Goal: Task Accomplishment & Management: Complete application form

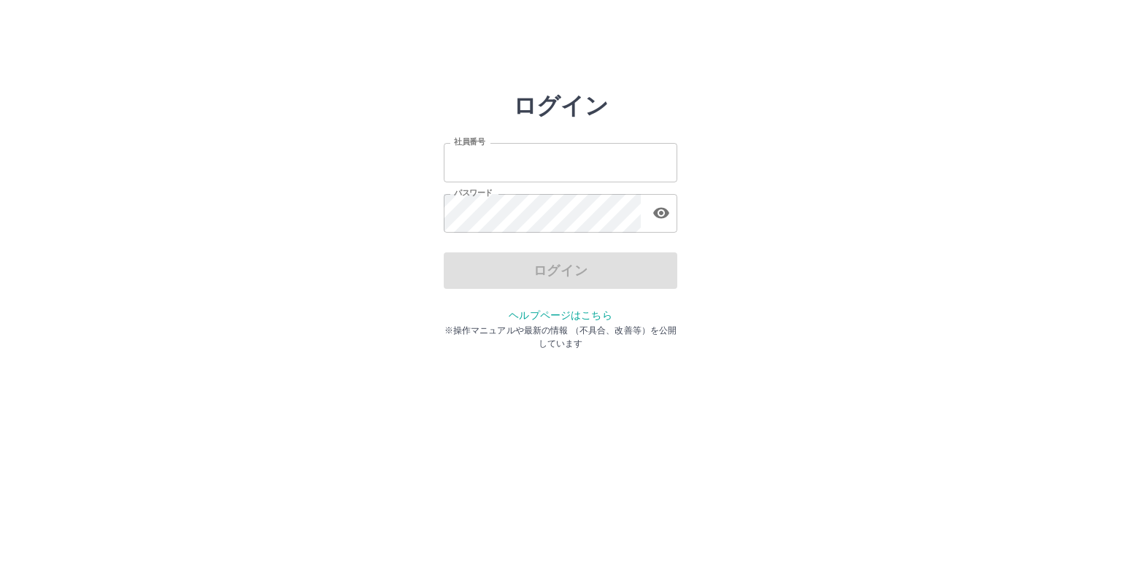
type input "*******"
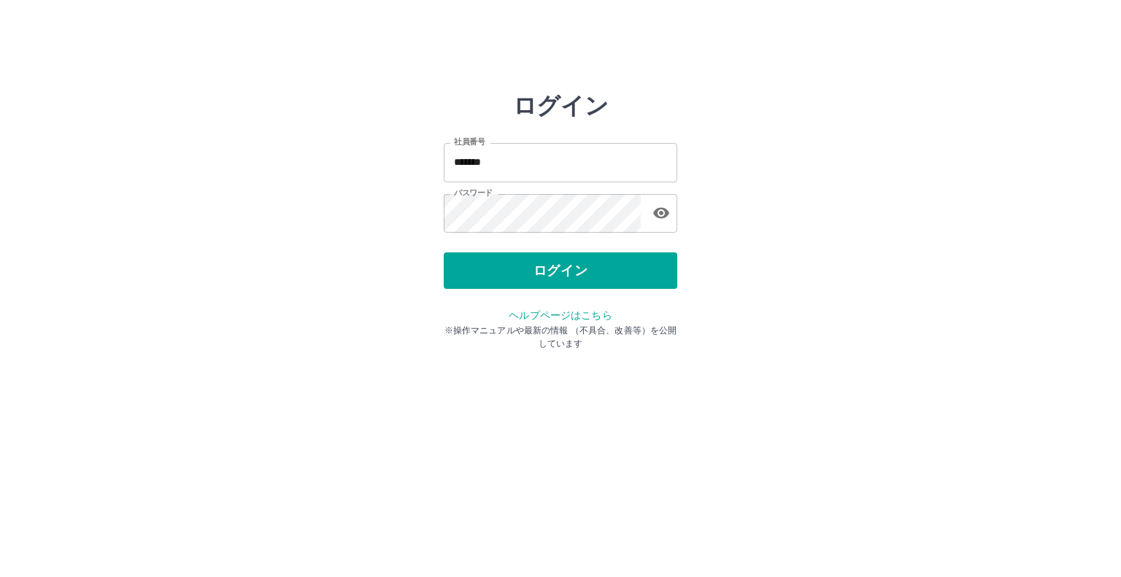
click at [488, 265] on div "ログイン" at bounding box center [561, 271] width 234 height 36
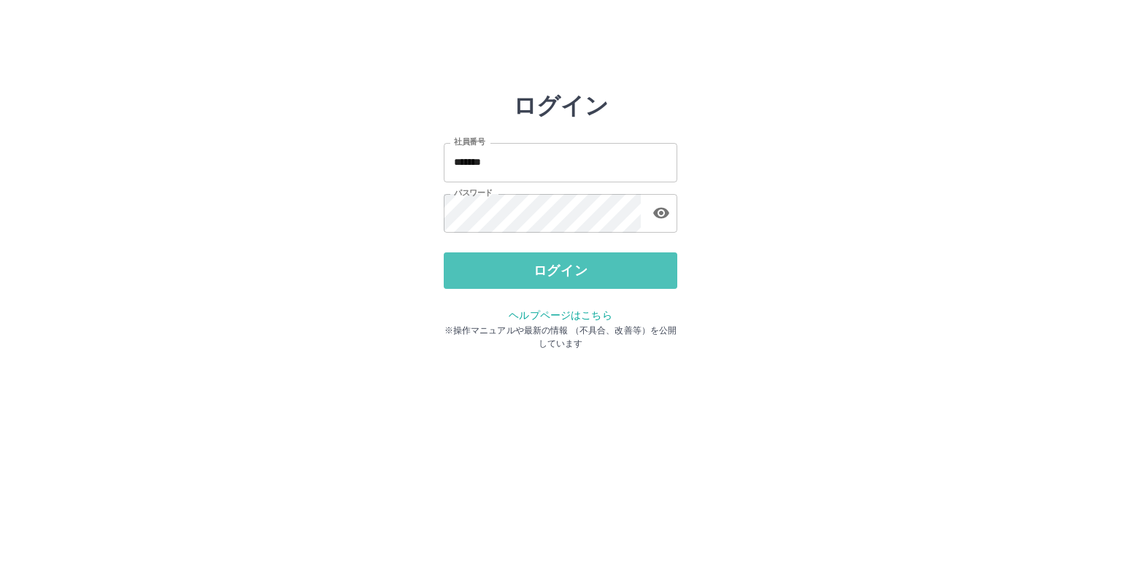
click at [488, 265] on button "ログイン" at bounding box center [561, 271] width 234 height 36
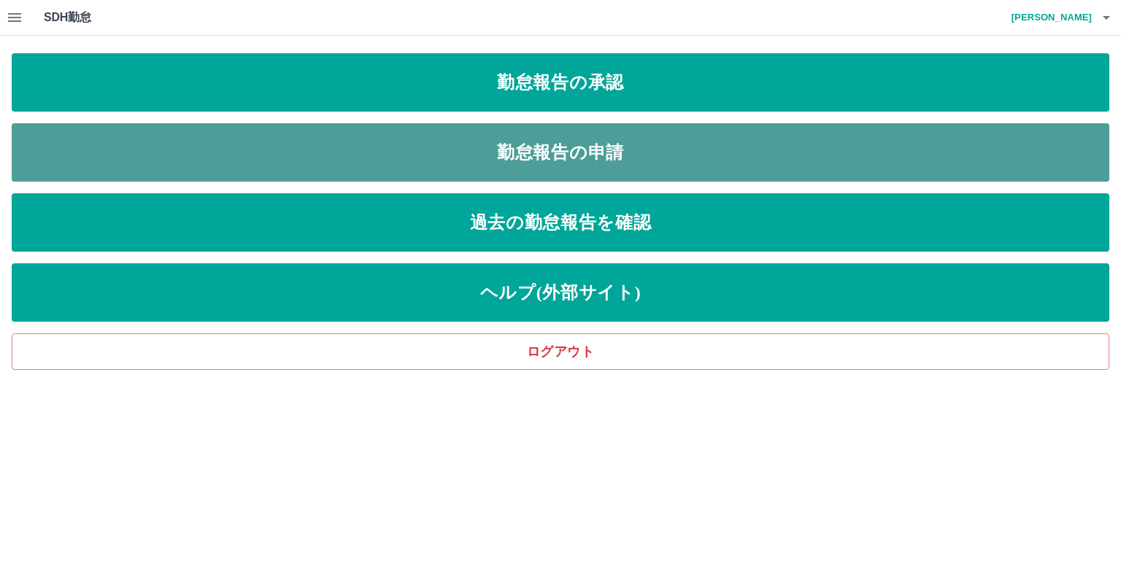
click at [504, 149] on link "勤怠報告の申請" at bounding box center [561, 152] width 1098 height 58
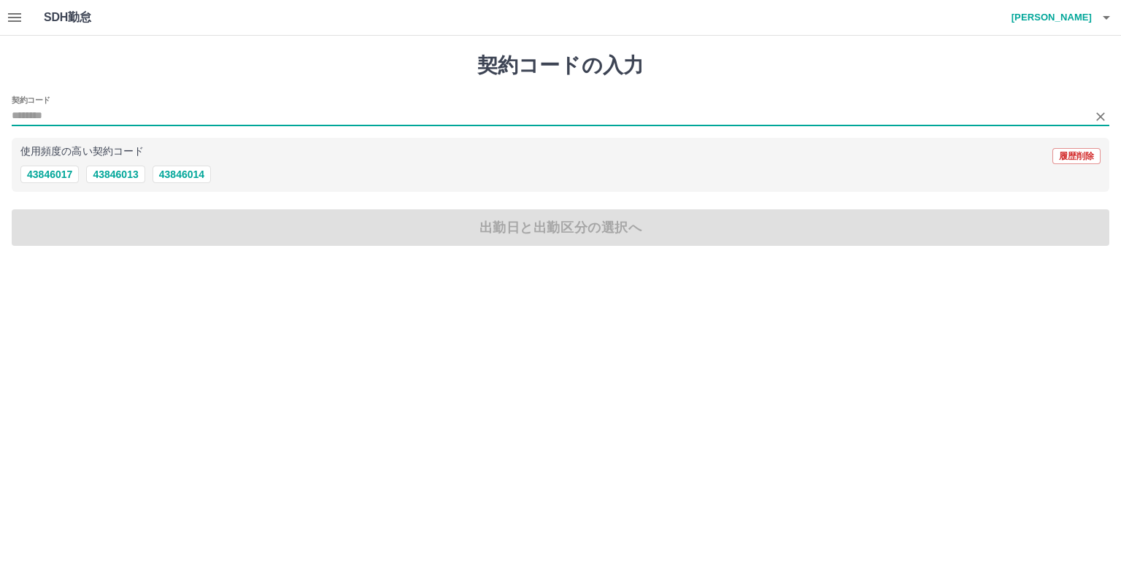
click at [15, 107] on input "契約コード" at bounding box center [550, 116] width 1076 height 18
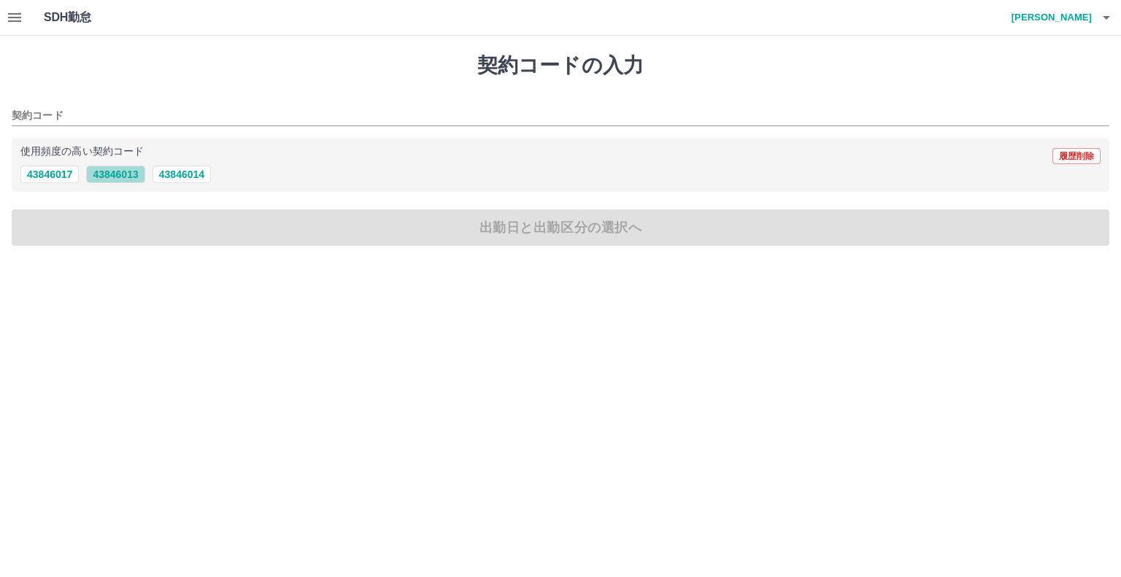
click at [116, 172] on button "43846013" at bounding box center [115, 175] width 58 height 18
type input "********"
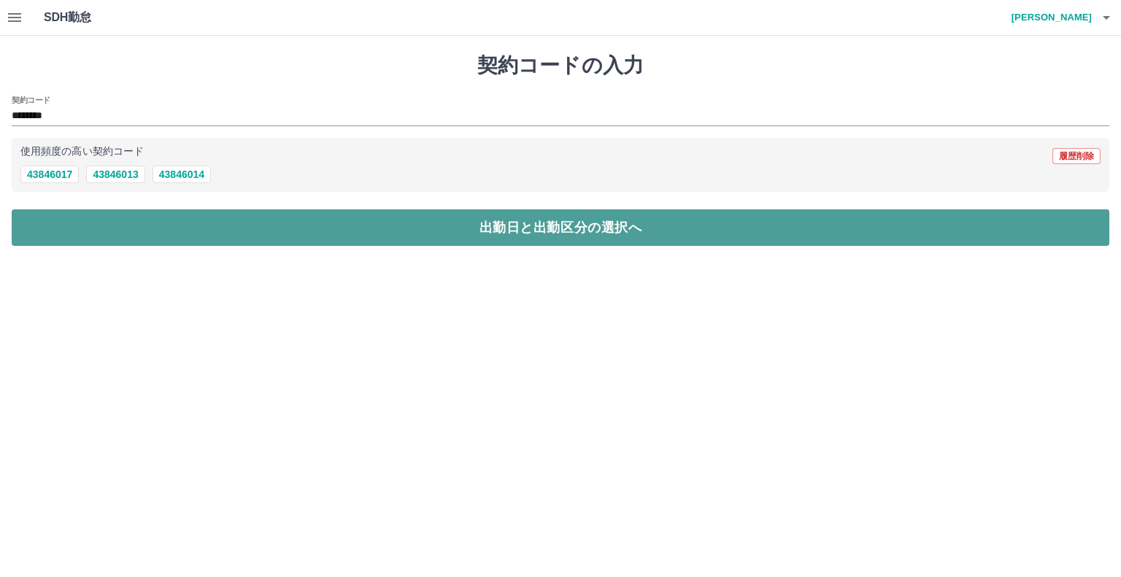
click at [78, 221] on button "出勤日と出勤区分の選択へ" at bounding box center [561, 227] width 1098 height 36
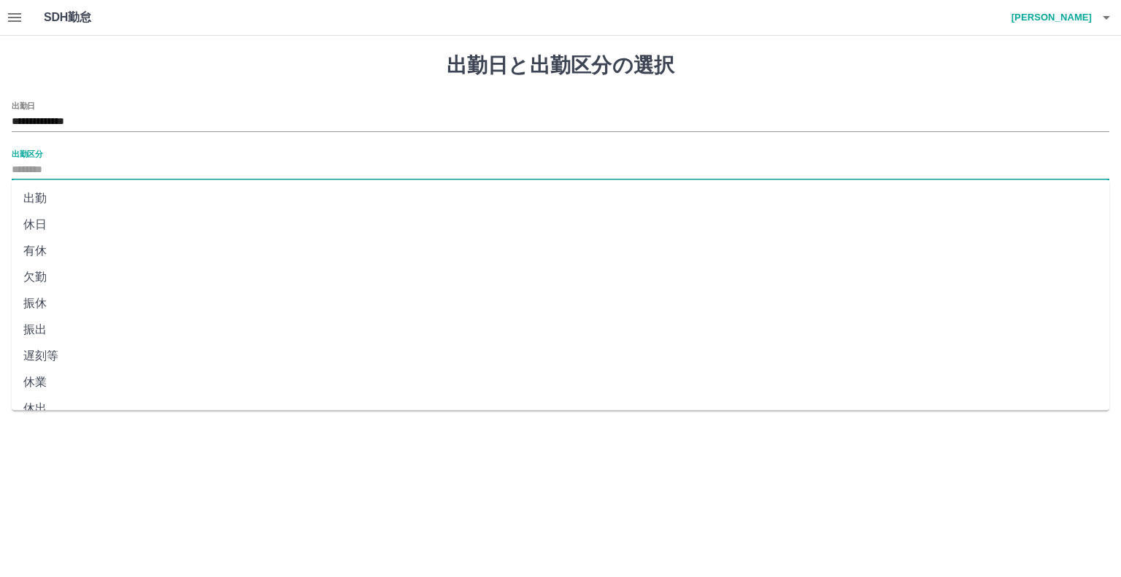
click at [32, 172] on input "出勤区分" at bounding box center [561, 170] width 1098 height 18
click at [31, 200] on li "出勤" at bounding box center [561, 198] width 1098 height 26
type input "**"
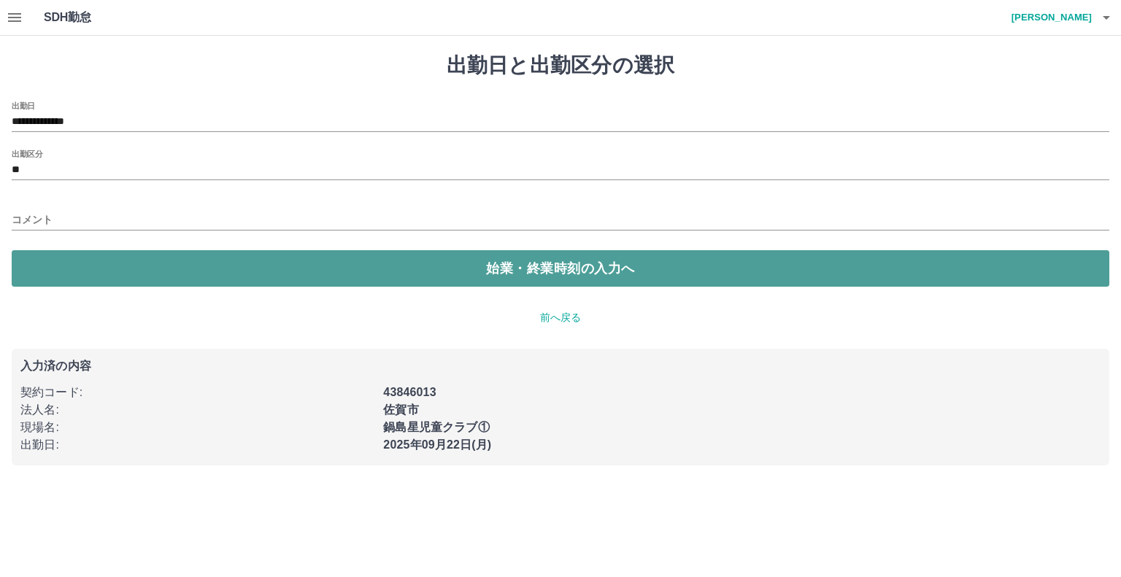
click at [50, 266] on button "始業・終業時刻の入力へ" at bounding box center [561, 268] width 1098 height 36
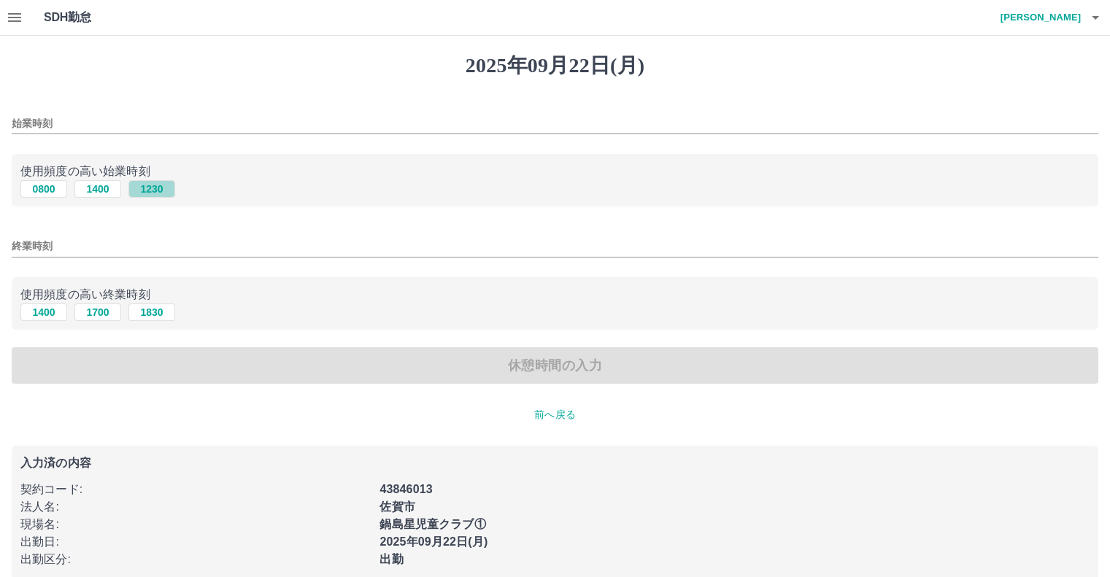
click at [148, 192] on button "1230" at bounding box center [151, 189] width 47 height 18
type input "****"
click at [150, 311] on button "1830" at bounding box center [151, 313] width 47 height 18
type input "****"
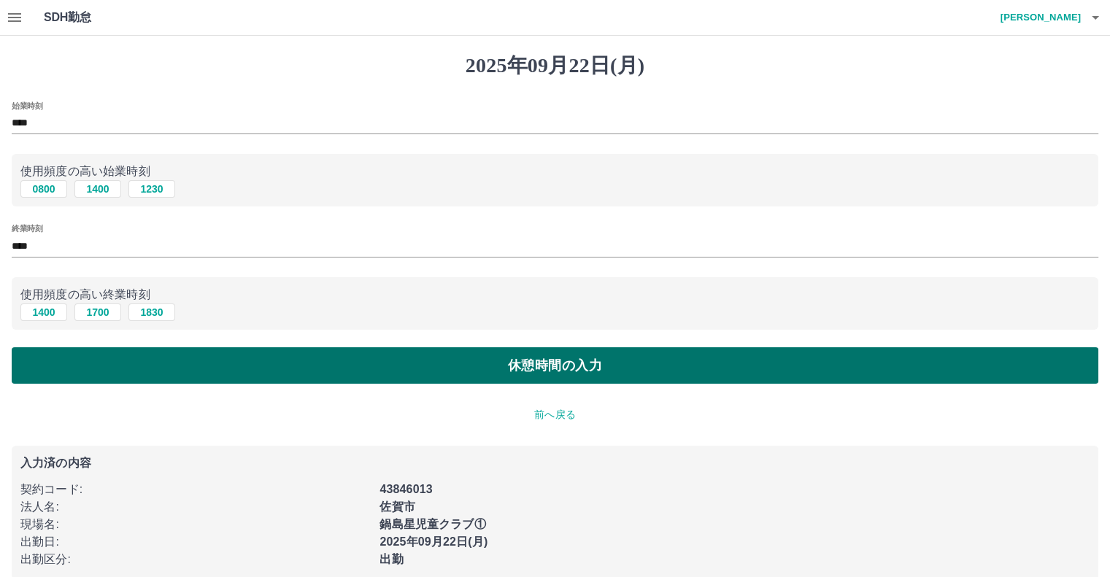
click at [153, 358] on button "休憩時間の入力" at bounding box center [555, 365] width 1087 height 36
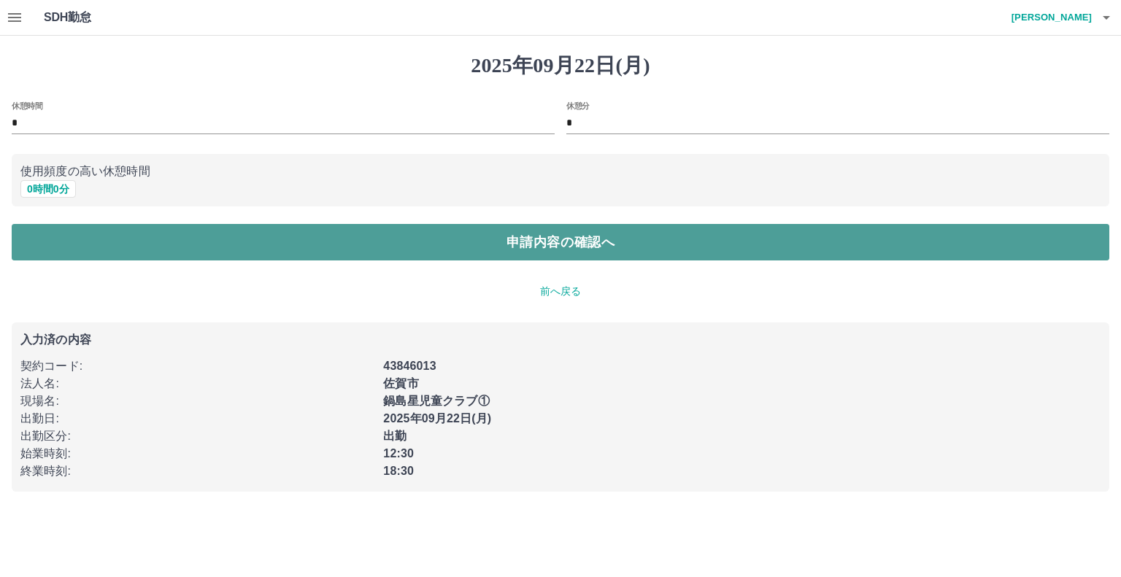
click at [168, 246] on button "申請内容の確認へ" at bounding box center [561, 242] width 1098 height 36
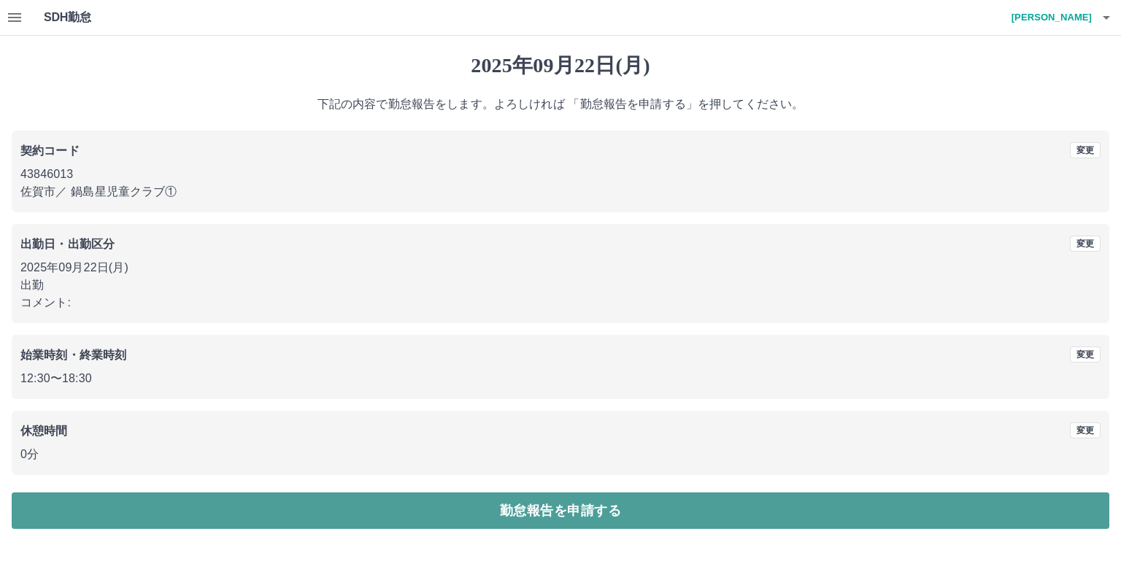
click at [444, 516] on button "勤怠報告を申請する" at bounding box center [561, 511] width 1098 height 36
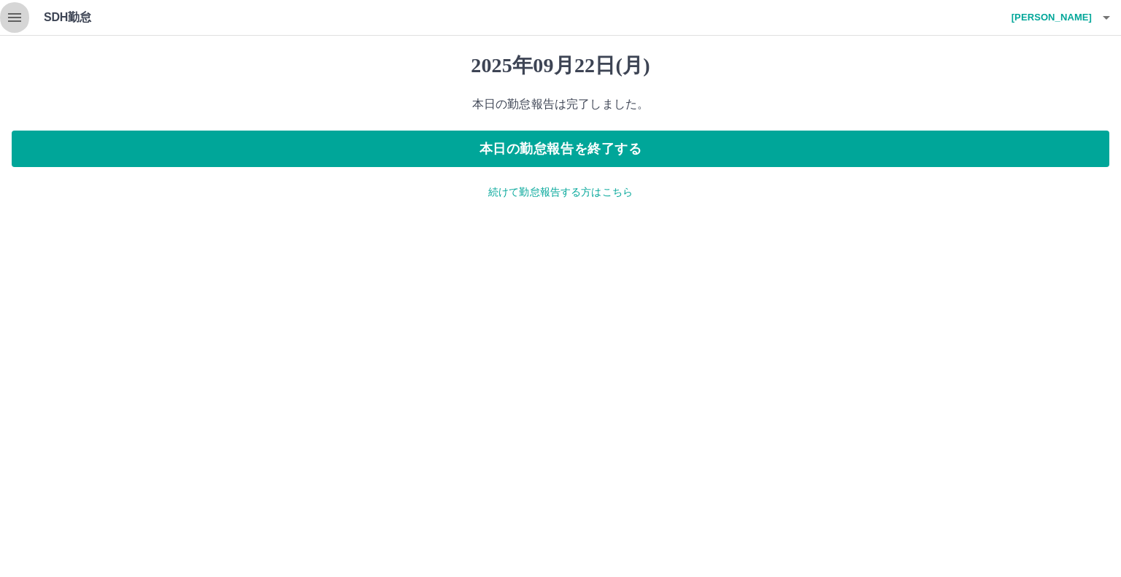
click at [15, 19] on icon "button" at bounding box center [15, 18] width 18 height 18
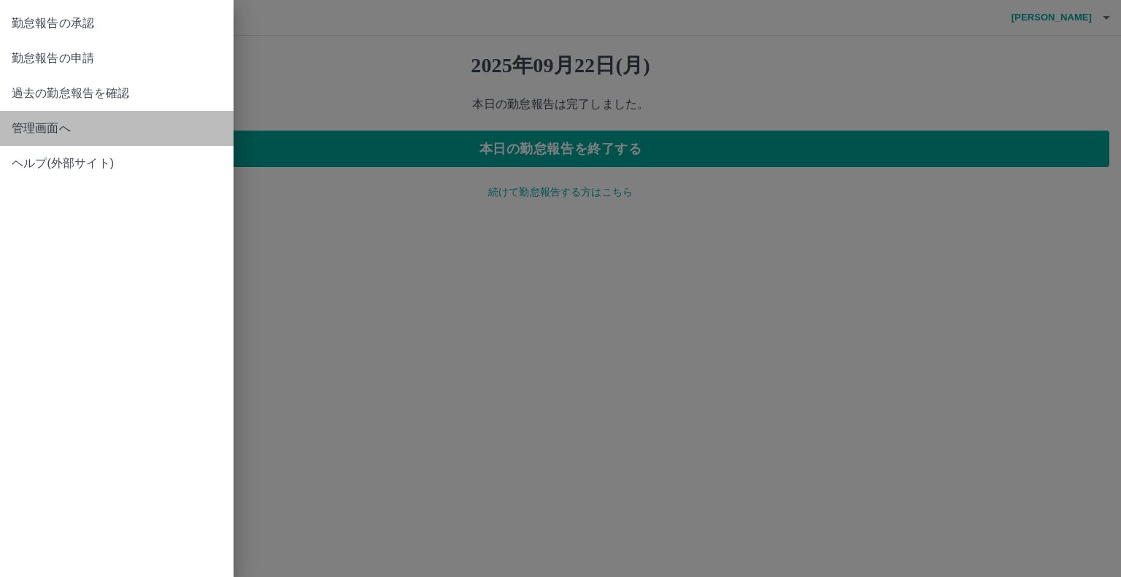
click at [63, 128] on span "管理画面へ" at bounding box center [117, 129] width 210 height 18
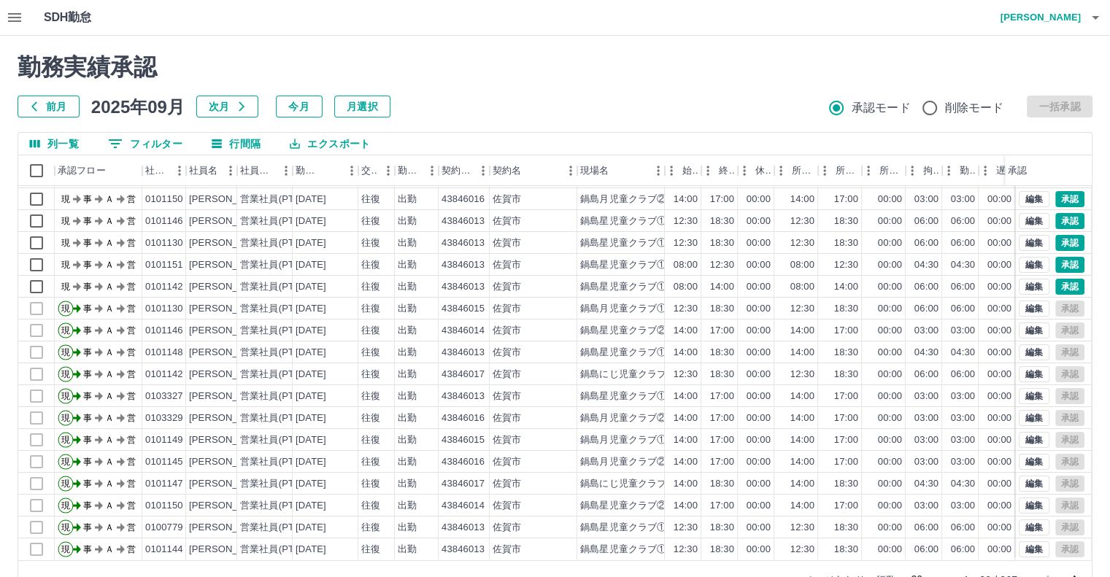
scroll to position [39, 0]
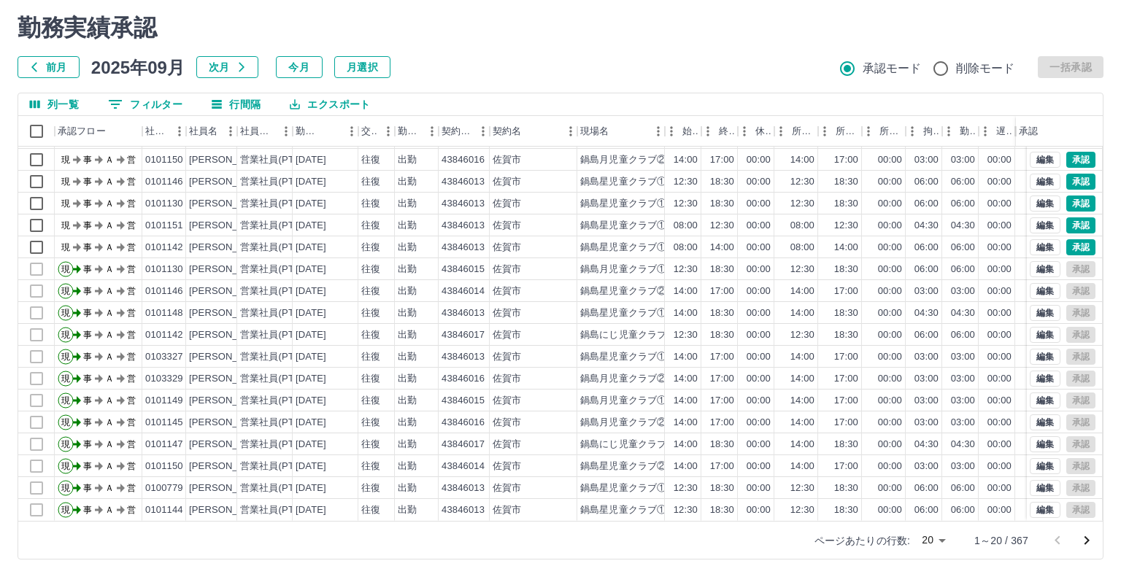
click at [928, 539] on body "SDH勤怠 加藤　裕子 勤務実績承認 前月 2025年09月 次月 今月 月選択 承認モード 削除モード 一括承認 列一覧 0 フィルター 行間隔 エクスポー…" at bounding box center [560, 269] width 1121 height 617
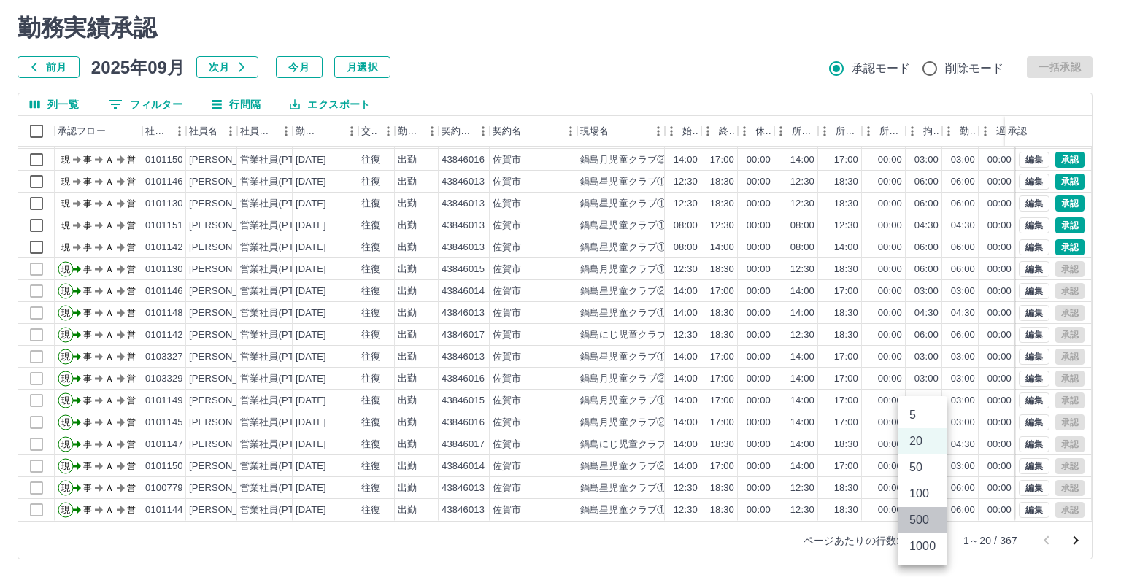
click at [922, 525] on li "500" at bounding box center [923, 520] width 50 height 26
type input "***"
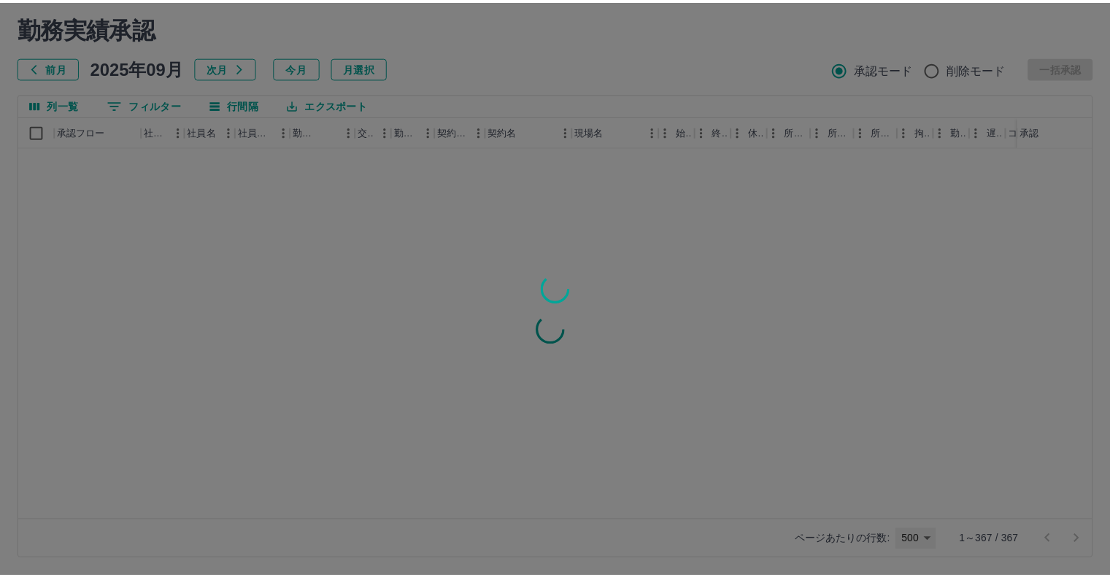
scroll to position [0, 0]
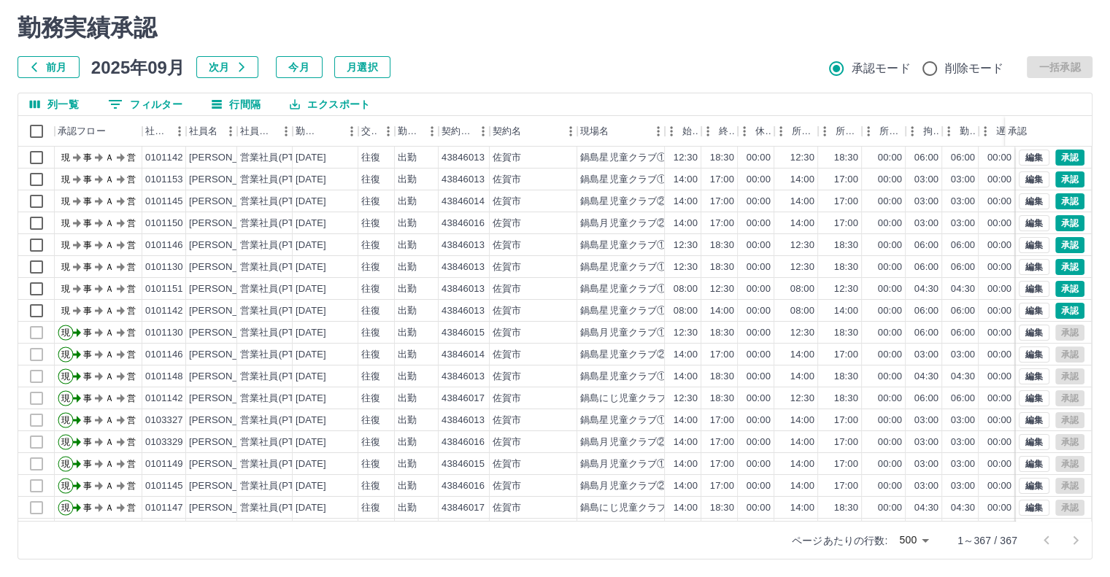
click at [1092, 506] on div "列一覧 0 フィルター 行間隔 エクスポート 承認フロー 社員番号 社員名 社員区分 勤務日 交通費 勤務区分 契約コード 契約名 現場名 始業 終業 休憩 …" at bounding box center [555, 326] width 1075 height 467
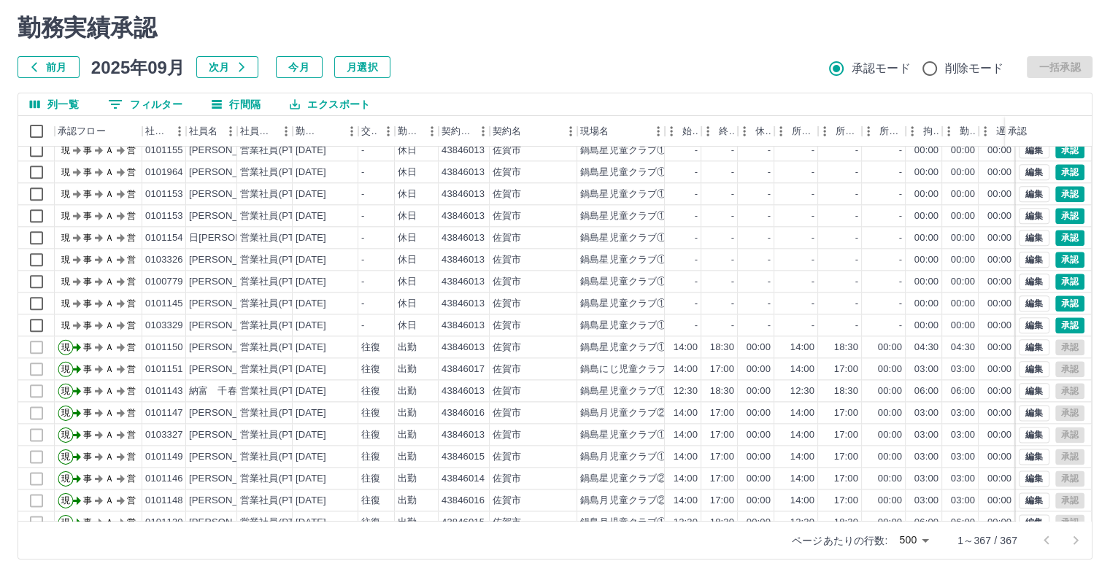
scroll to position [1679, 0]
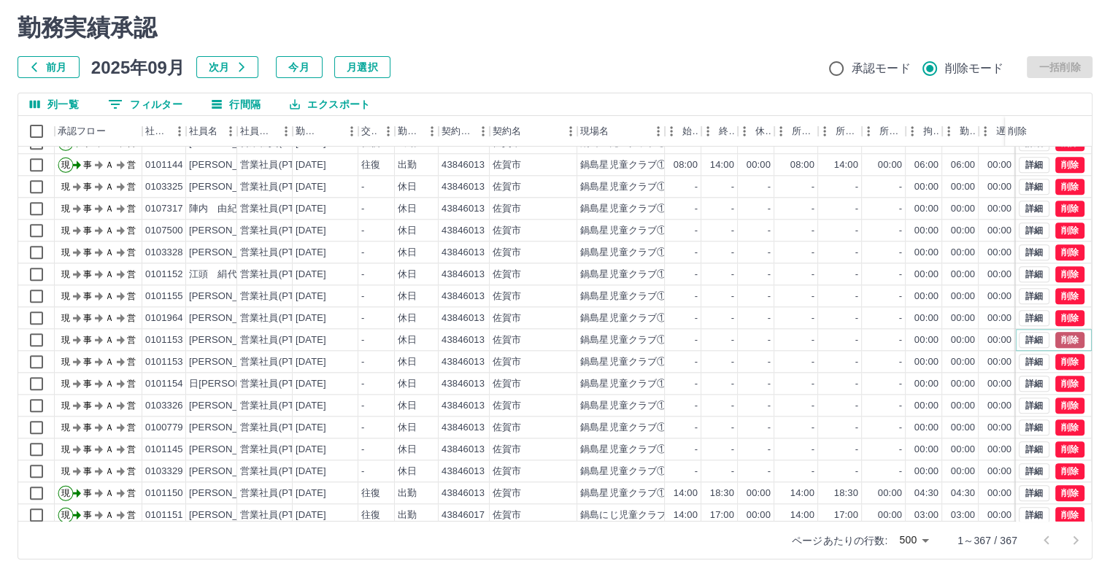
click at [1064, 342] on button "削除" at bounding box center [1069, 340] width 29 height 16
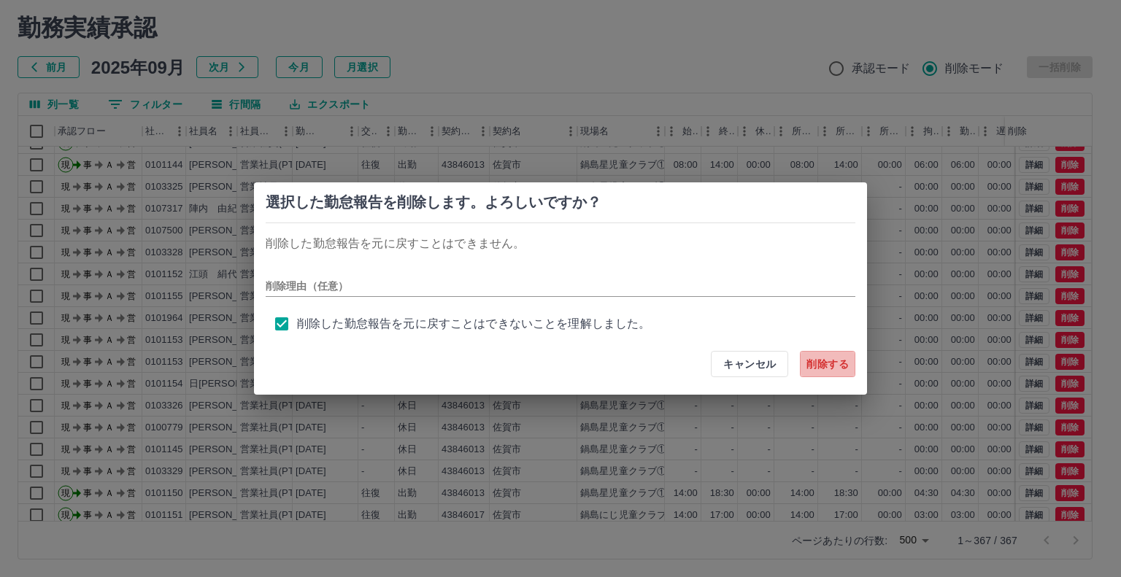
click at [826, 361] on button "削除する" at bounding box center [827, 364] width 55 height 26
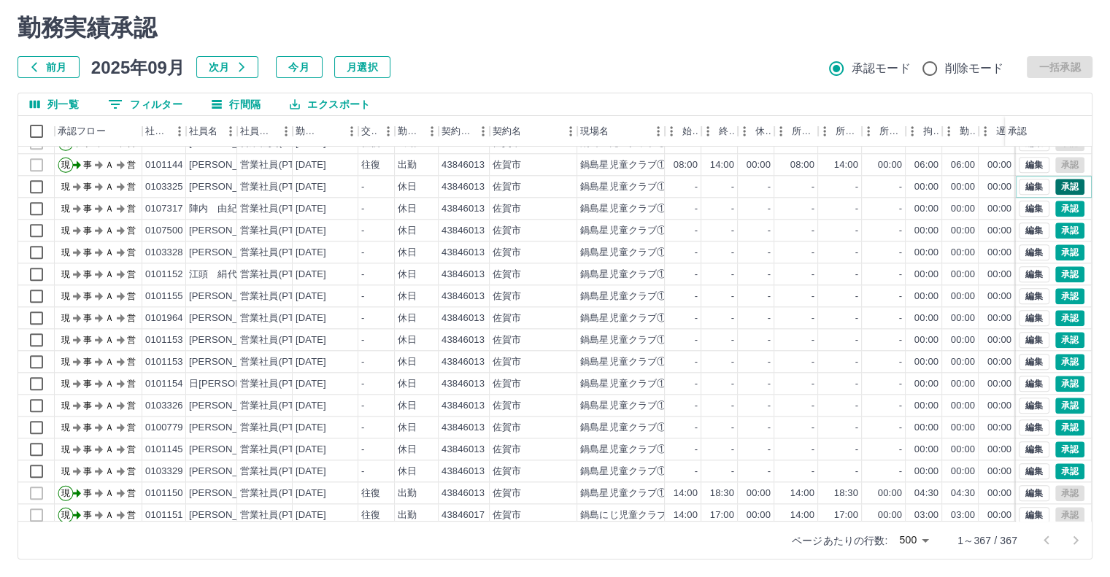
click at [1064, 185] on button "承認" at bounding box center [1069, 187] width 29 height 16
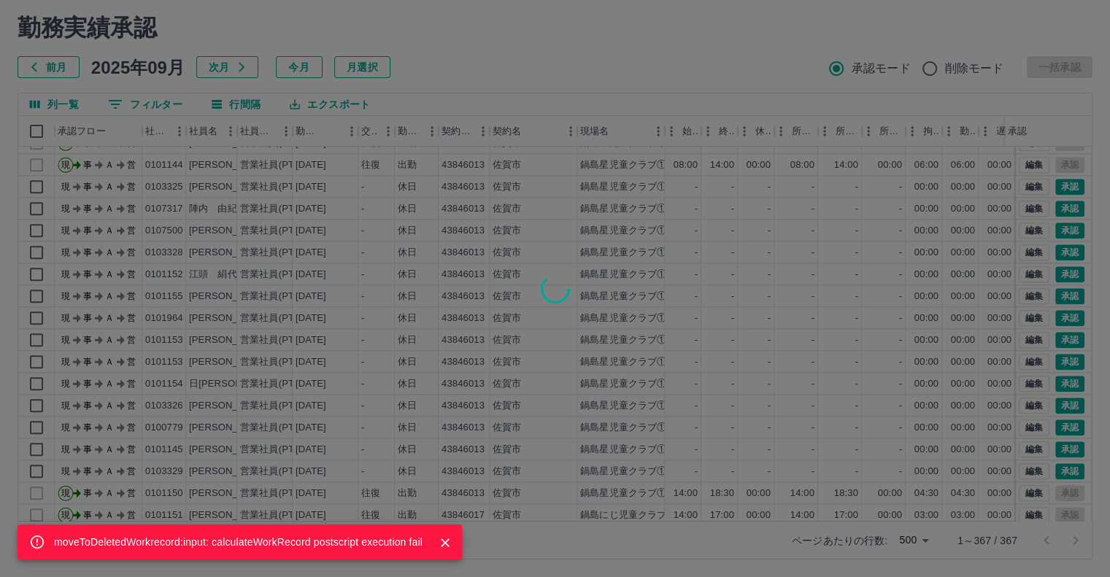
click at [1052, 207] on div "moveToDeletedWorkrecord:input: calculateWorkRecord postscript execution fail" at bounding box center [555, 288] width 1110 height 577
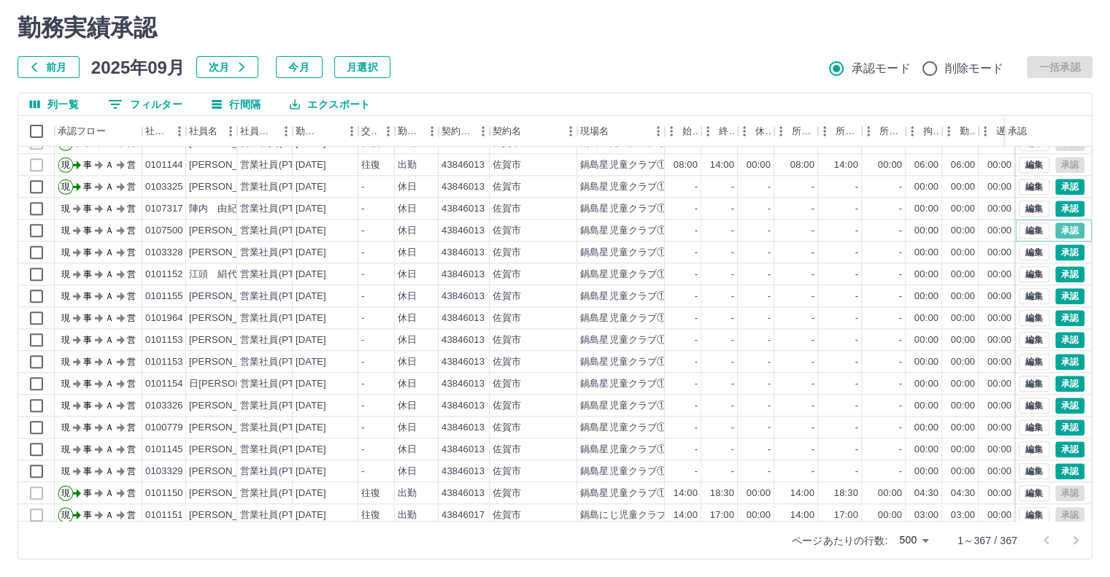
click at [1059, 229] on button "承認" at bounding box center [1069, 231] width 29 height 16
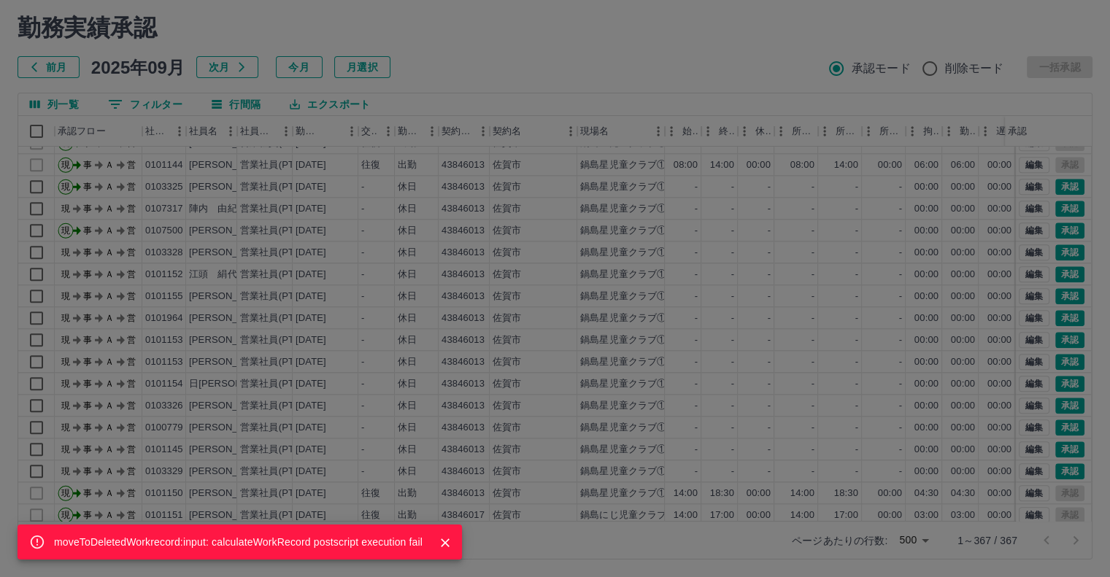
click at [1056, 252] on div "moveToDeletedWorkrecord:input: calculateWorkRecord postscript execution fail" at bounding box center [555, 288] width 1110 height 577
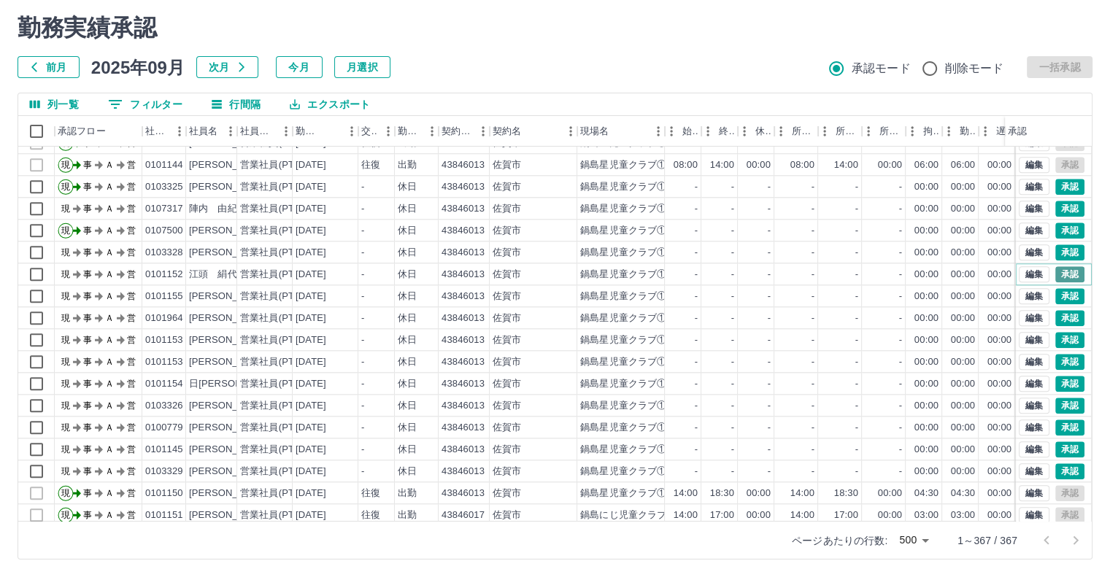
click at [1056, 271] on button "承認" at bounding box center [1069, 274] width 29 height 16
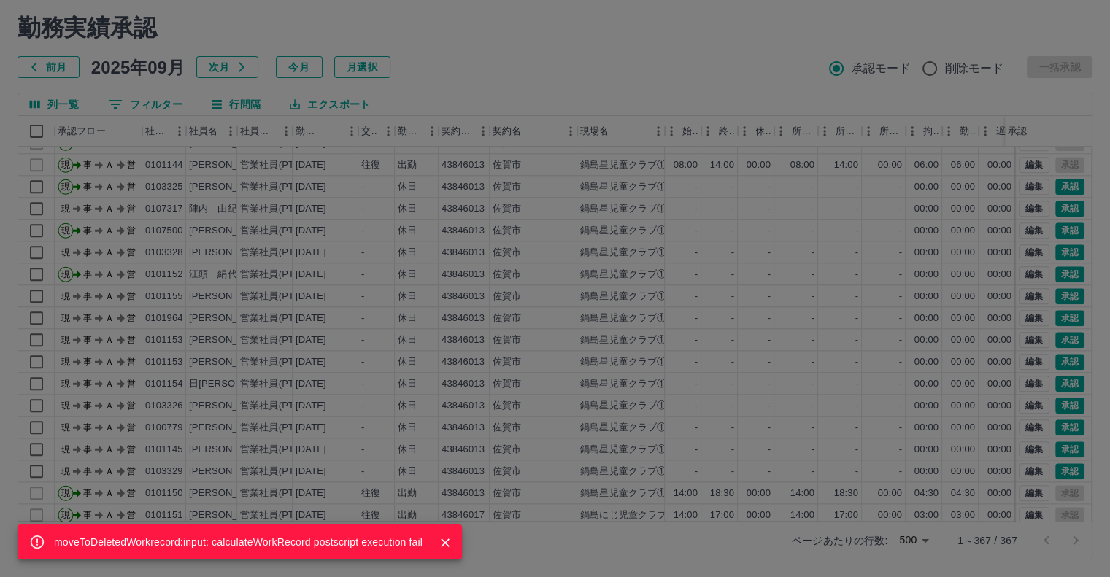
click at [1056, 297] on div "moveToDeletedWorkrecord:input: calculateWorkRecord postscript execution fail" at bounding box center [555, 288] width 1110 height 577
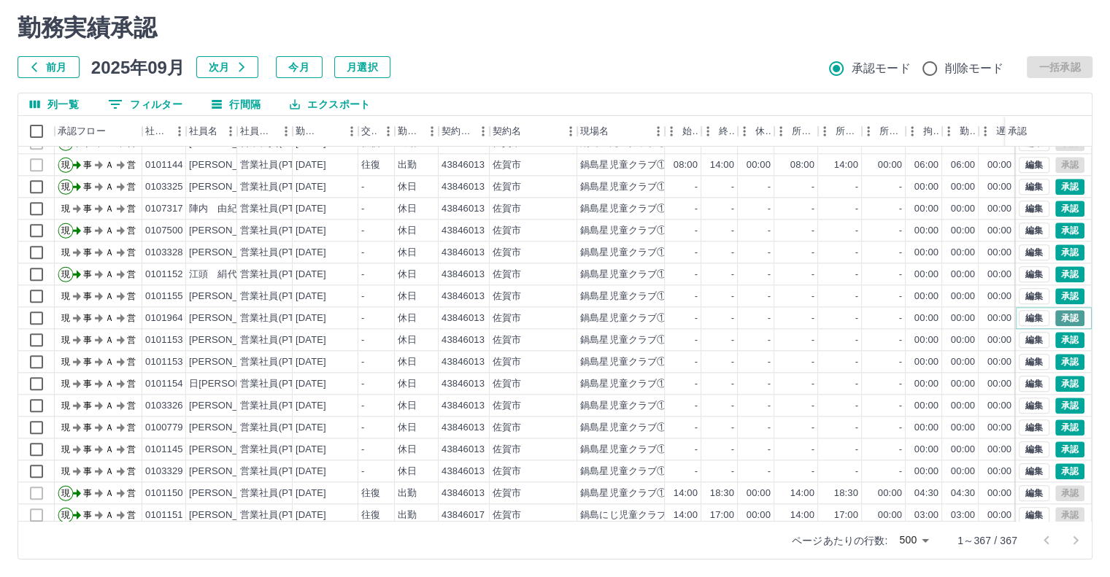
click at [1055, 315] on button "承認" at bounding box center [1069, 318] width 29 height 16
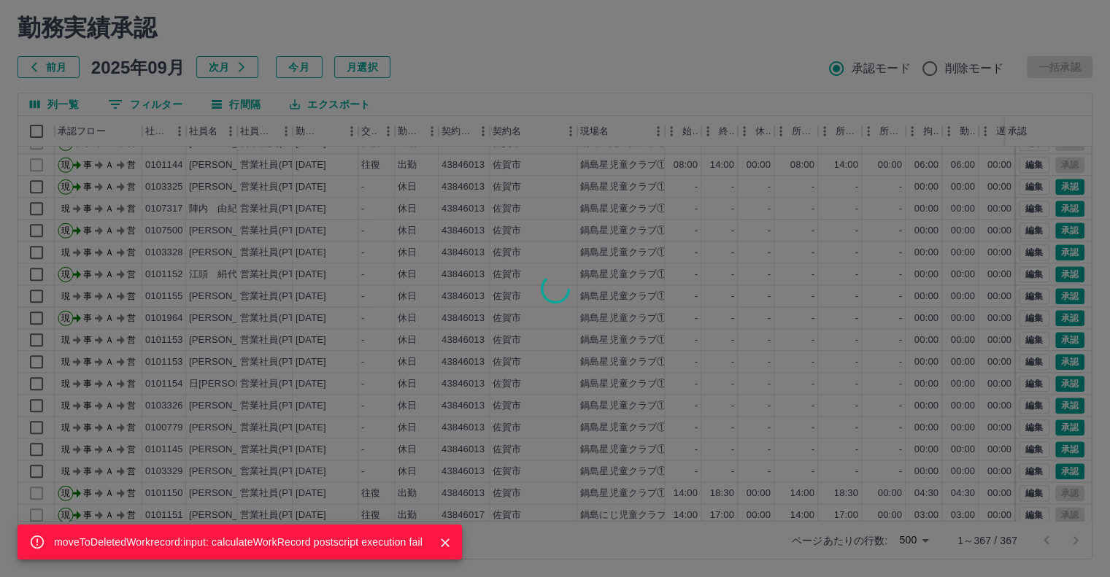
click at [1054, 335] on div "moveToDeletedWorkrecord:input: calculateWorkRecord postscript execution fail" at bounding box center [555, 288] width 1110 height 577
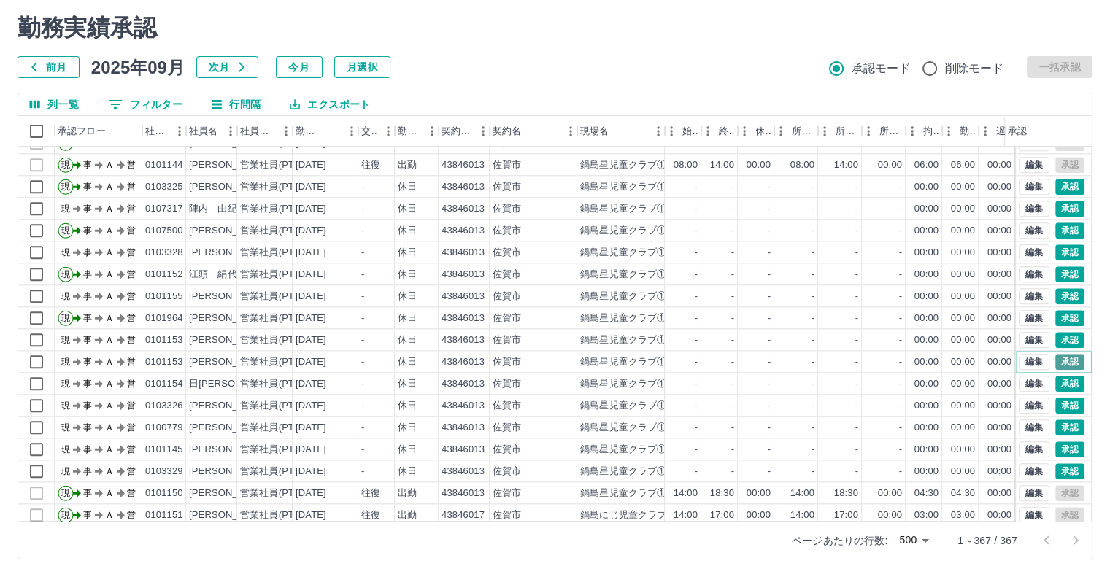
click at [1060, 363] on button "承認" at bounding box center [1069, 362] width 29 height 16
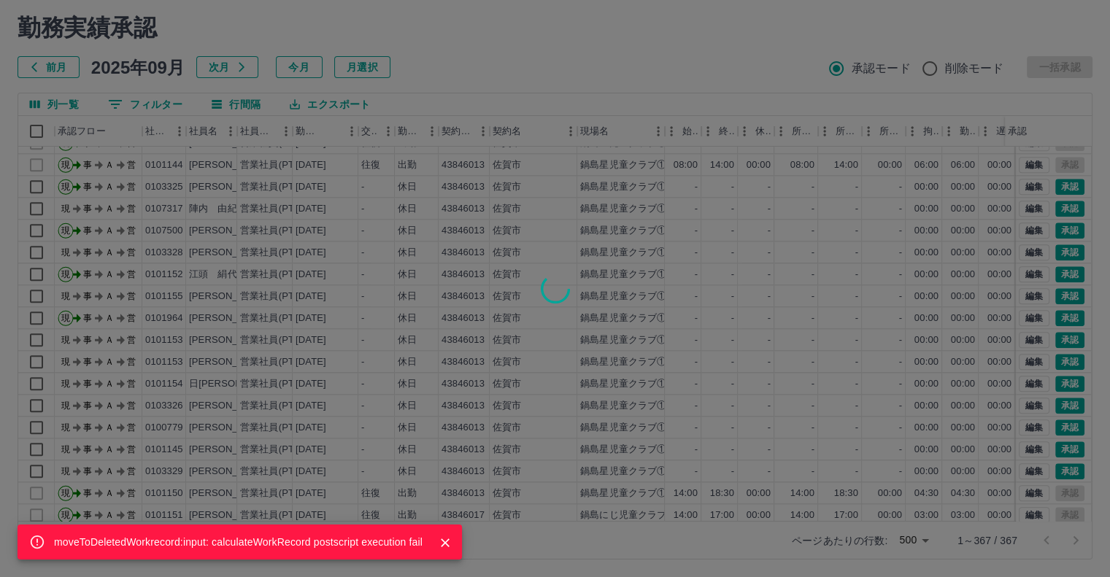
click at [1057, 377] on div "moveToDeletedWorkrecord:input: calculateWorkRecord postscript execution fail" at bounding box center [555, 288] width 1110 height 577
click at [1051, 405] on div "moveToDeletedWorkrecord:input: calculateWorkRecord postscript execution fail" at bounding box center [555, 288] width 1110 height 577
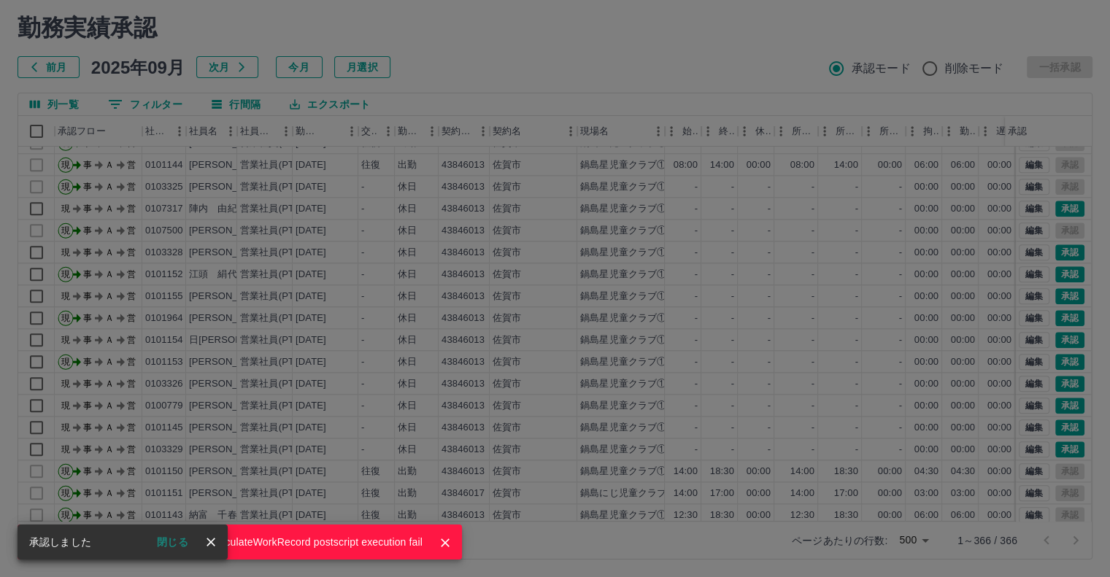
click at [1052, 423] on div "moveToDeletedWorkrecord:input: calculateWorkRecord postscript execution fail" at bounding box center [555, 288] width 1110 height 577
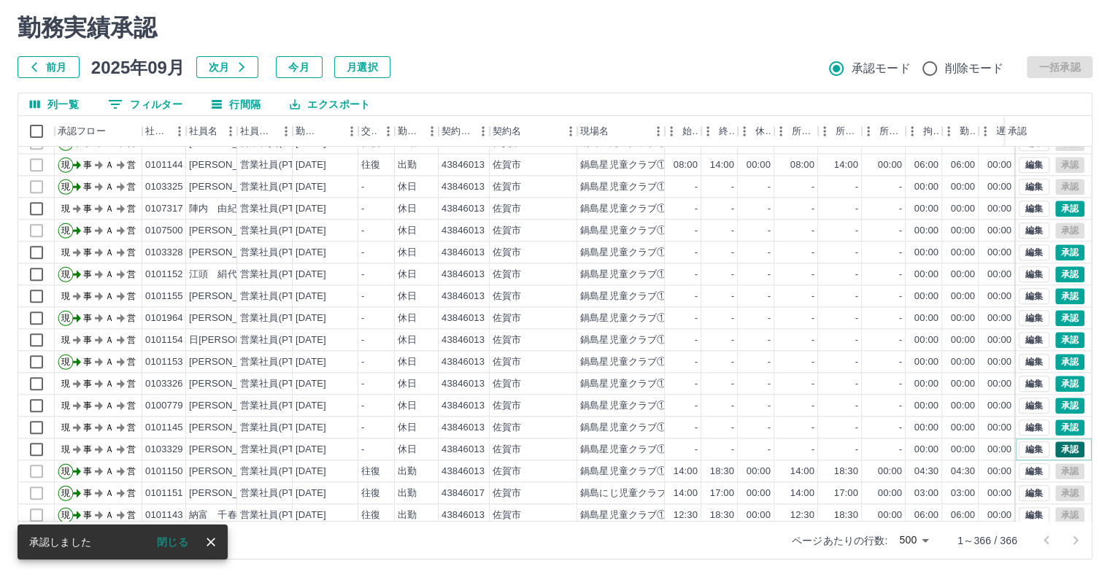
click at [1055, 446] on button "承認" at bounding box center [1069, 450] width 29 height 16
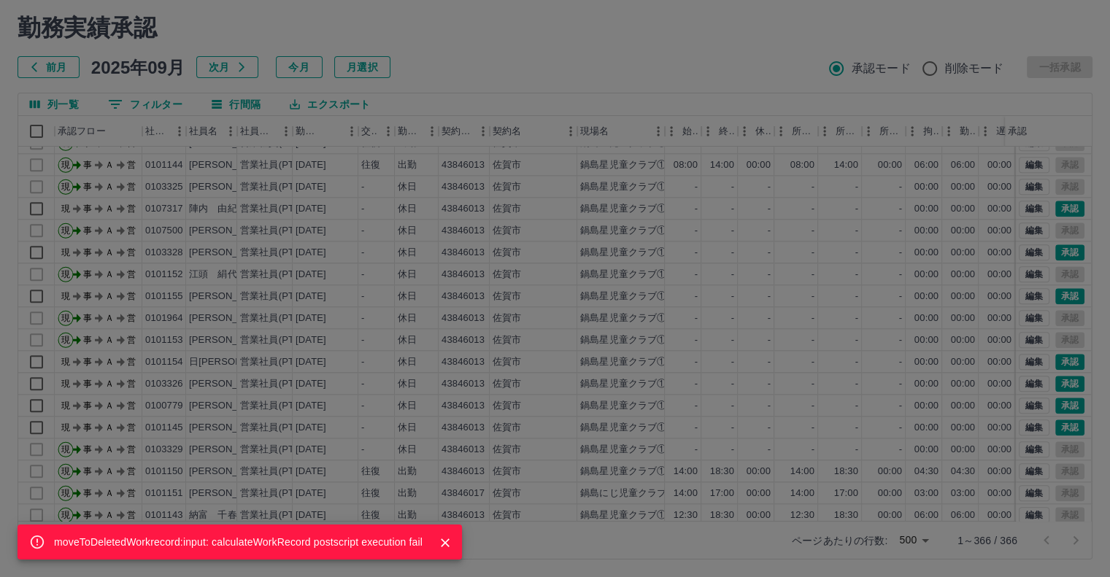
click at [1063, 428] on div "moveToDeletedWorkrecord:input: calculateWorkRecord postscript execution fail" at bounding box center [555, 288] width 1110 height 577
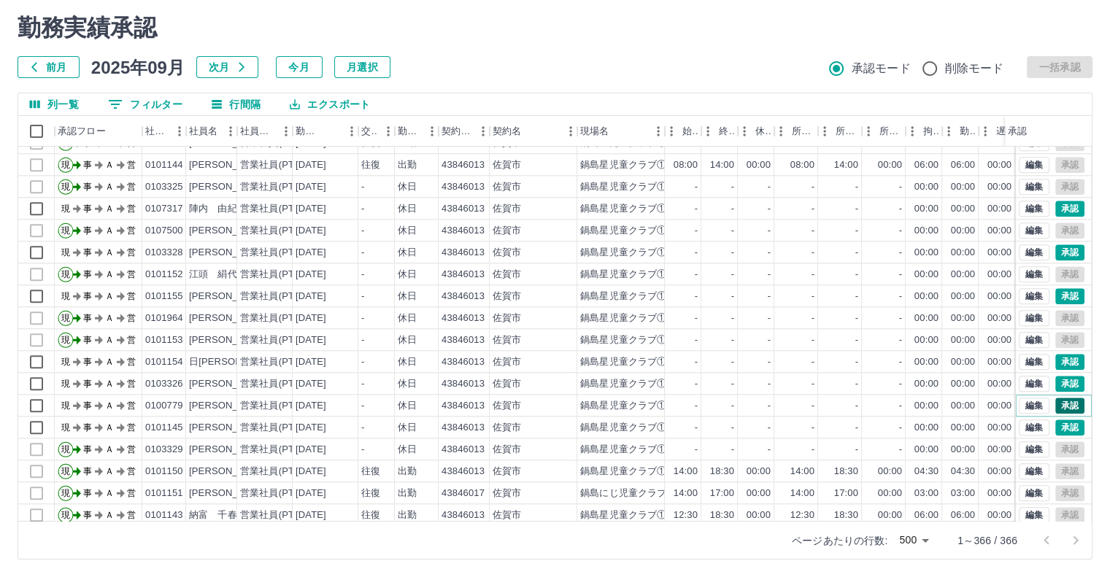
click at [1058, 398] on button "承認" at bounding box center [1069, 406] width 29 height 16
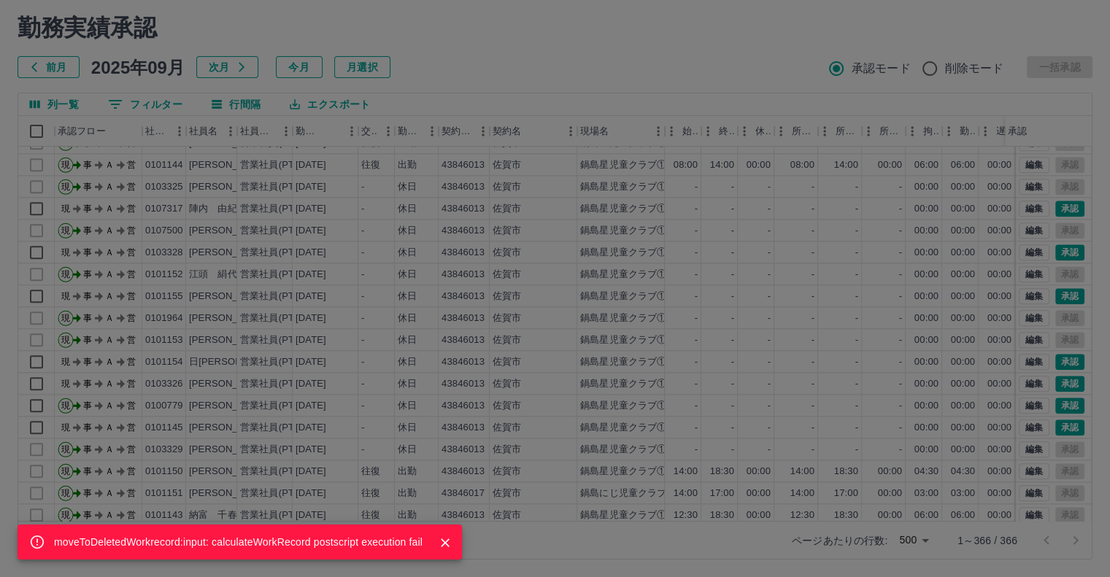
click at [1056, 423] on div "moveToDeletedWorkrecord:input: calculateWorkRecord postscript execution fail" at bounding box center [555, 288] width 1110 height 577
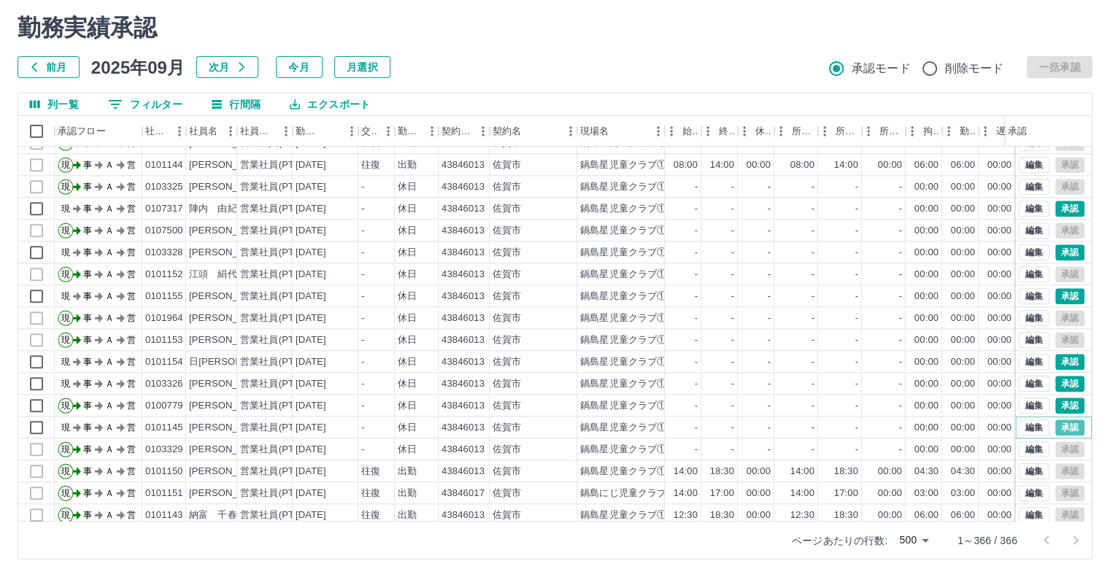
click at [1056, 423] on button "承認" at bounding box center [1069, 428] width 29 height 16
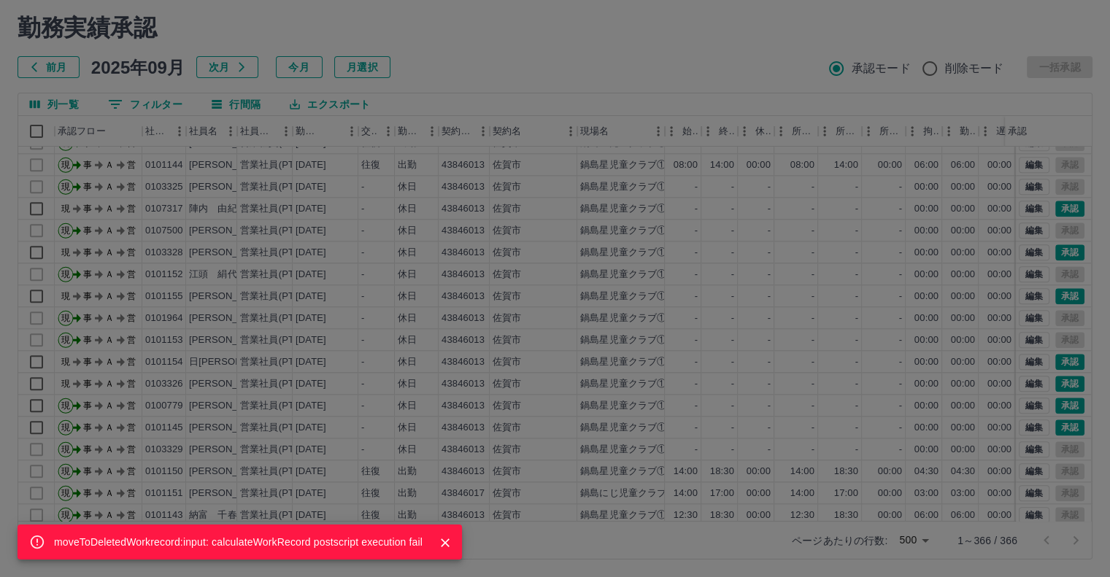
click at [1058, 355] on div "moveToDeletedWorkrecord:input: calculateWorkRecord postscript execution fail" at bounding box center [555, 288] width 1110 height 577
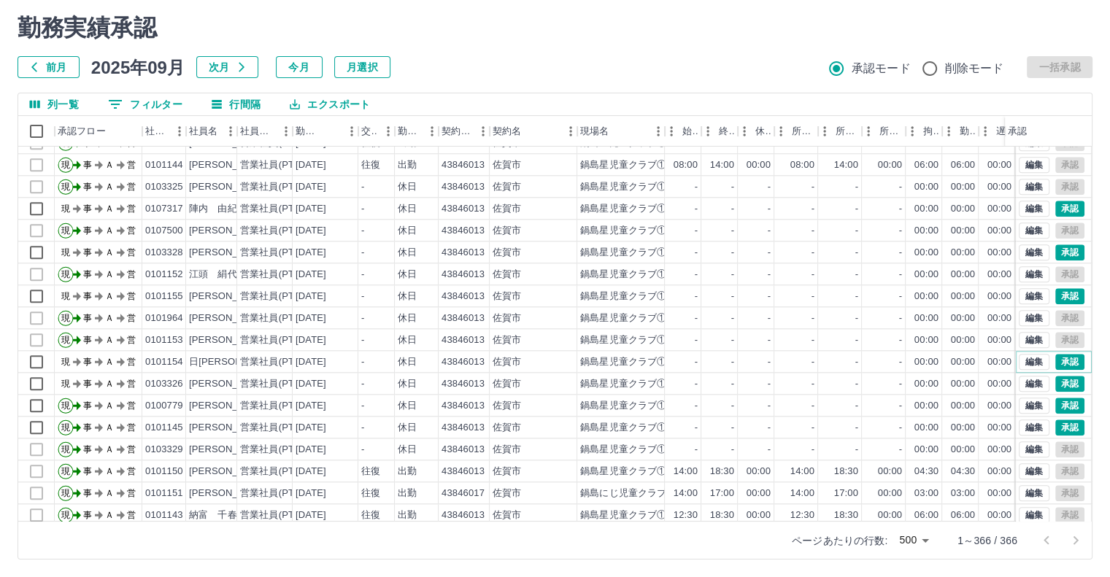
click at [1058, 355] on button "承認" at bounding box center [1069, 362] width 29 height 16
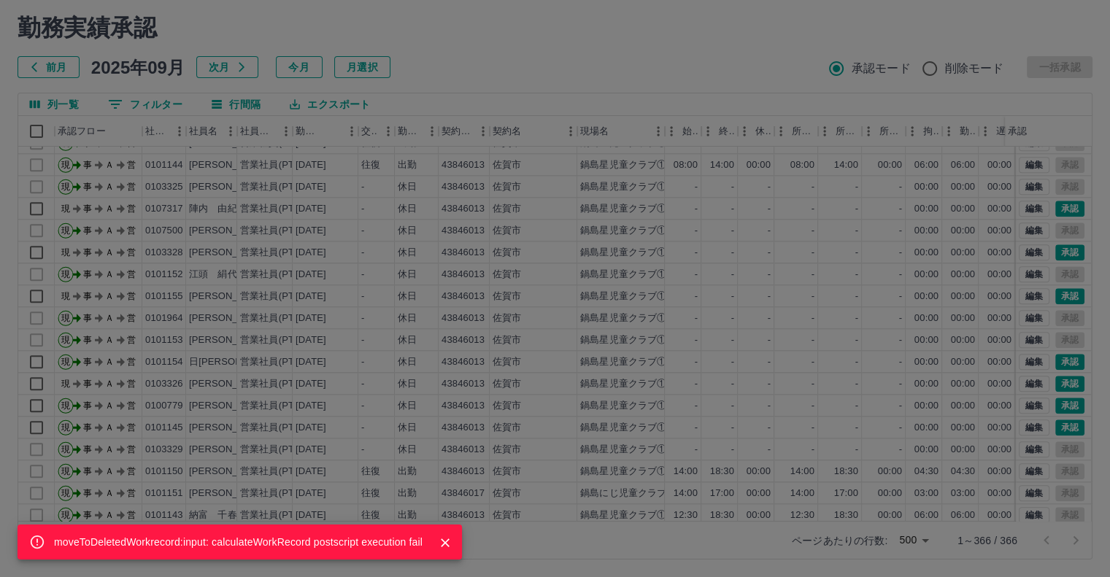
click at [1058, 385] on div "moveToDeletedWorkrecord:input: calculateWorkRecord postscript execution fail" at bounding box center [555, 288] width 1110 height 577
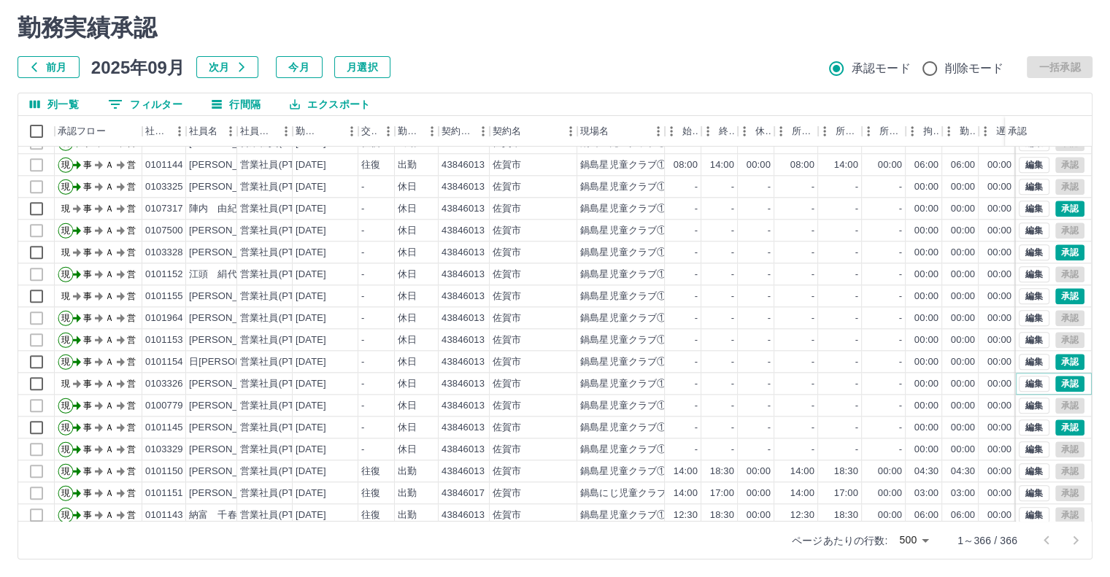
click at [1058, 385] on button "承認" at bounding box center [1069, 384] width 29 height 16
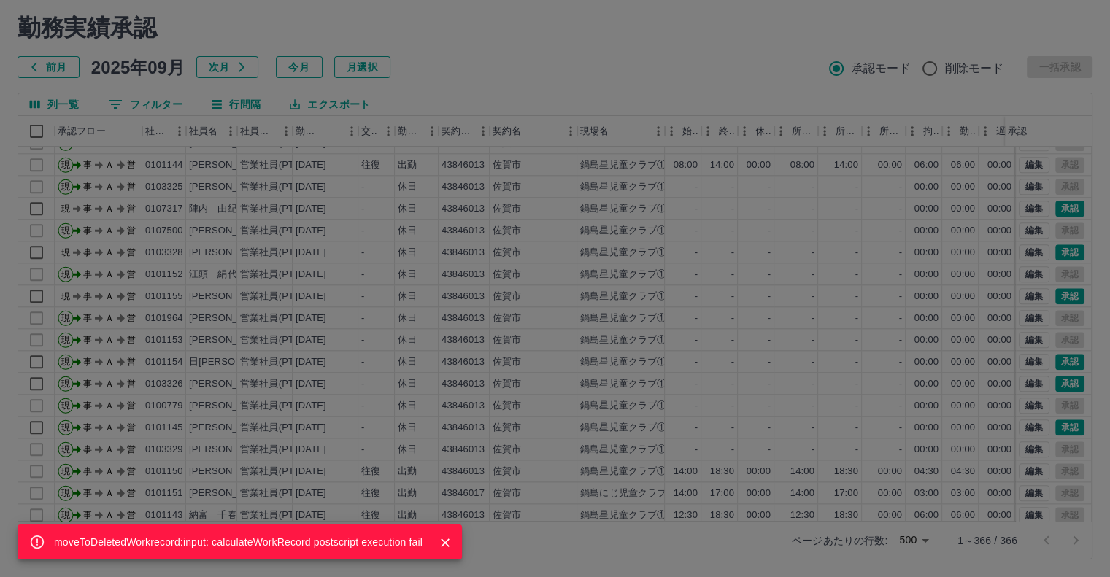
click at [1057, 292] on div "moveToDeletedWorkrecord:input: calculateWorkRecord postscript execution fail" at bounding box center [555, 288] width 1110 height 577
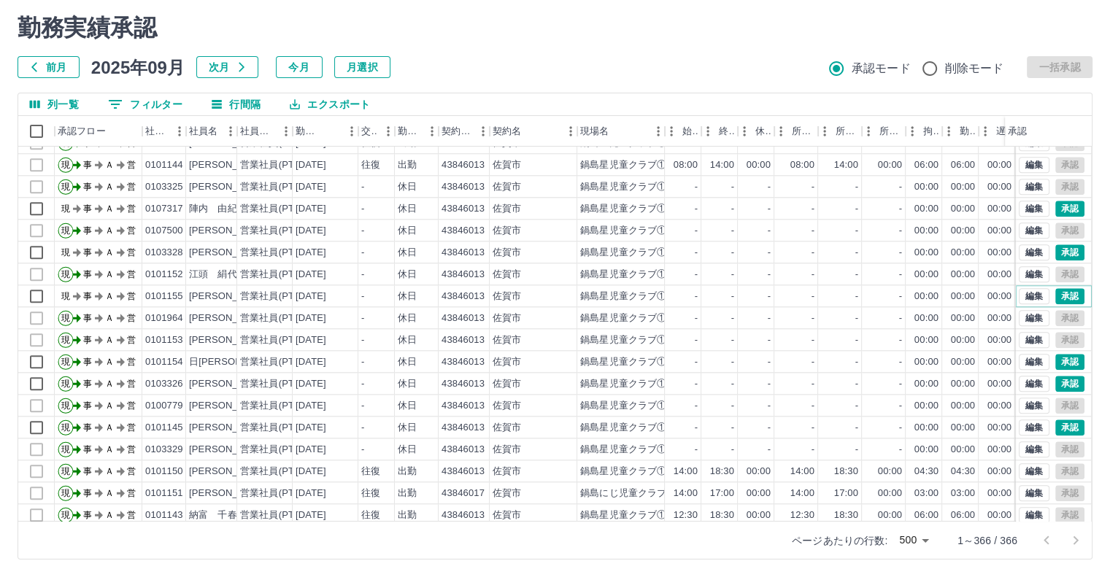
click at [1057, 292] on button "承認" at bounding box center [1069, 296] width 29 height 16
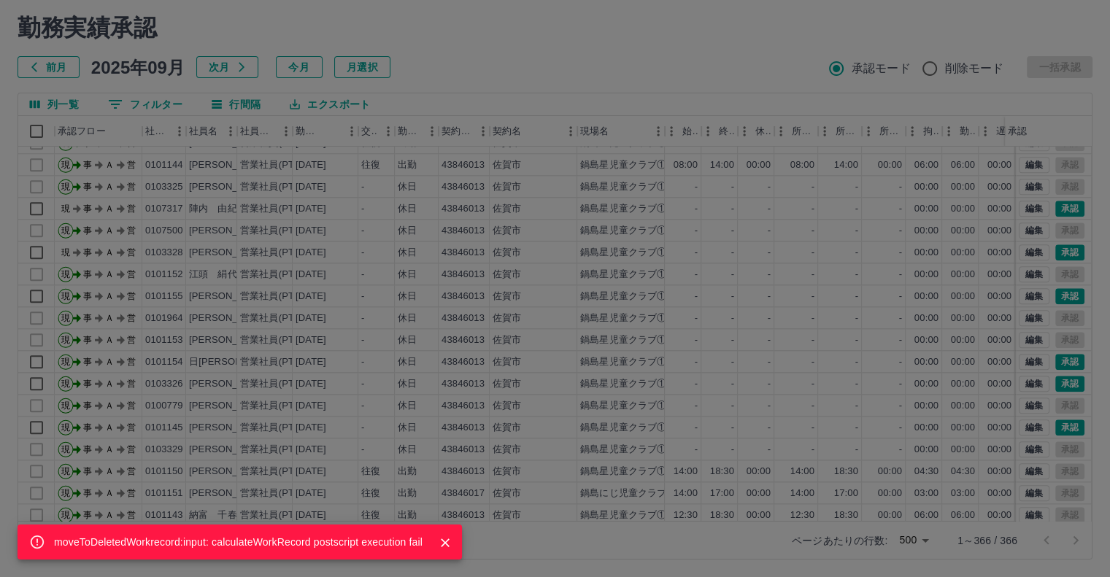
click at [1060, 252] on div "moveToDeletedWorkrecord:input: calculateWorkRecord postscript execution fail" at bounding box center [555, 288] width 1110 height 577
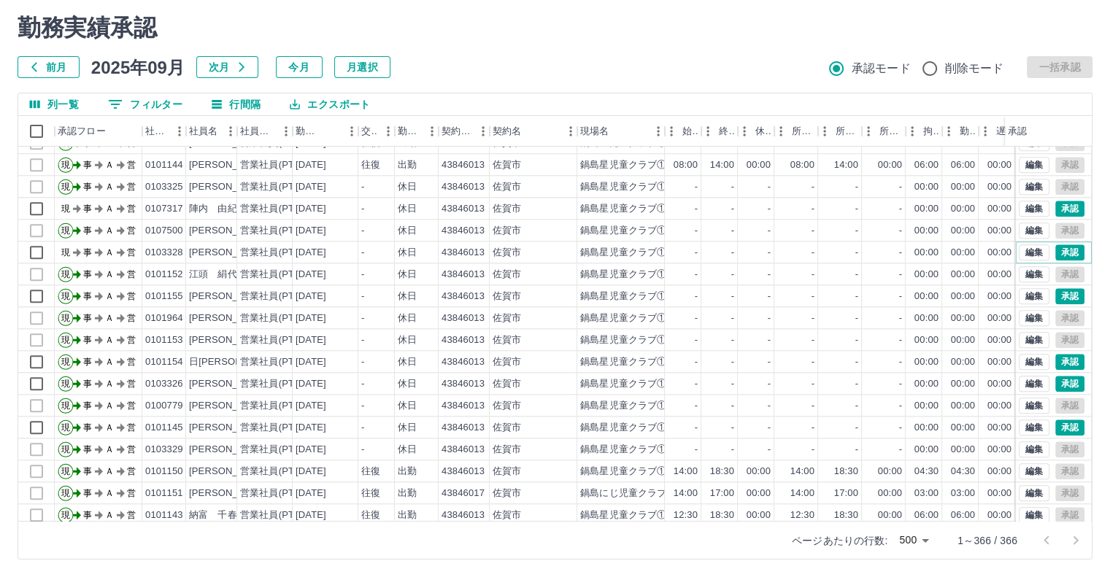
click at [1060, 252] on button "承認" at bounding box center [1069, 252] width 29 height 16
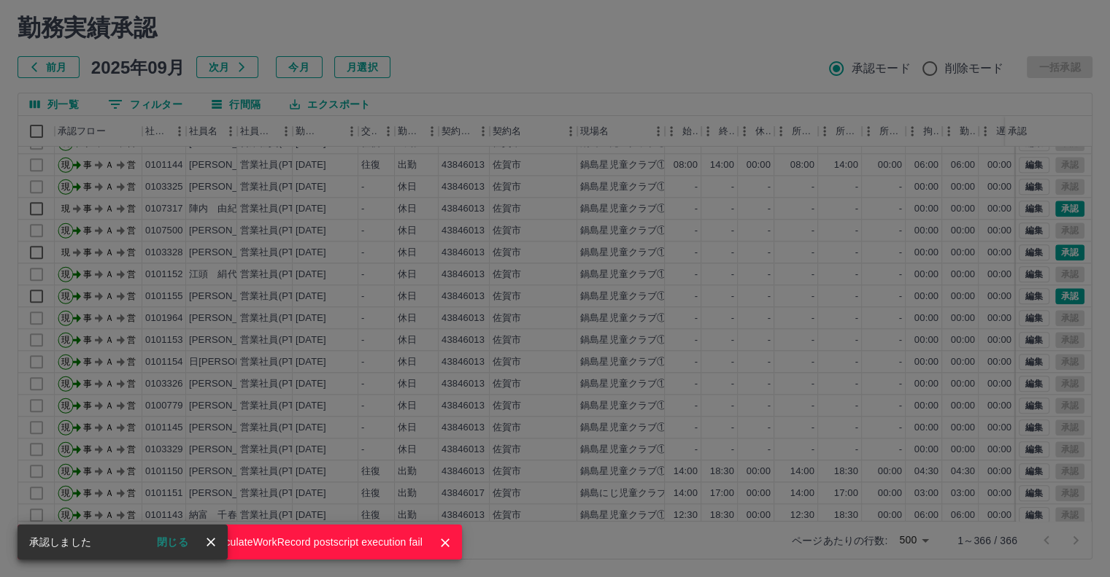
click at [1060, 252] on div "moveToDeletedWorkrecord:input: calculateWorkRecord postscript execution fail" at bounding box center [555, 288] width 1110 height 577
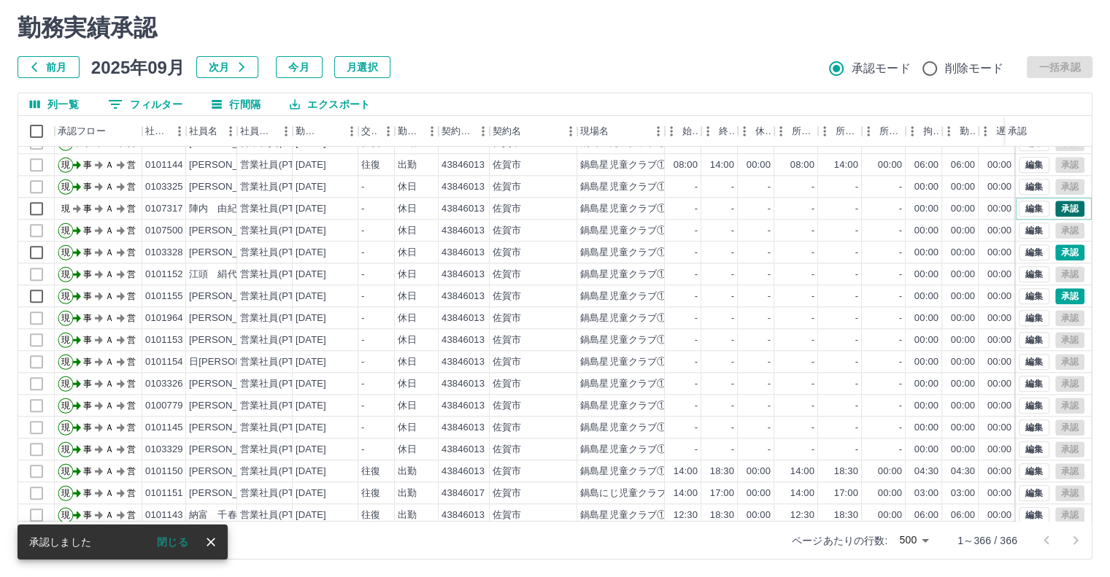
click at [1055, 209] on button "承認" at bounding box center [1069, 209] width 29 height 16
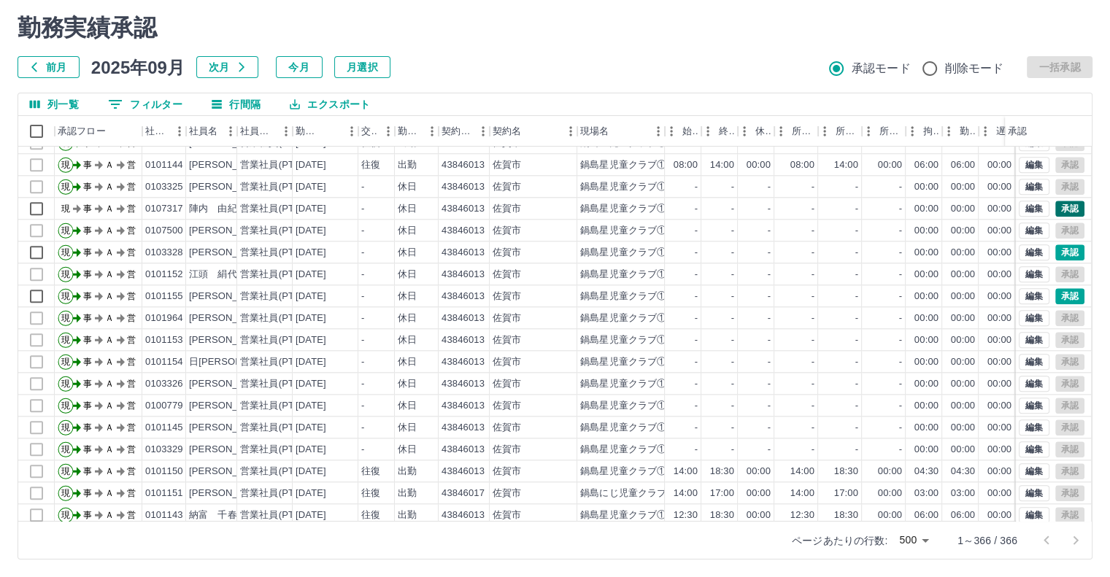
click at [1048, 209] on div "moveToDeletedWorkrecord:input: calculateWorkRecord postscript execution fail" at bounding box center [555, 288] width 1110 height 577
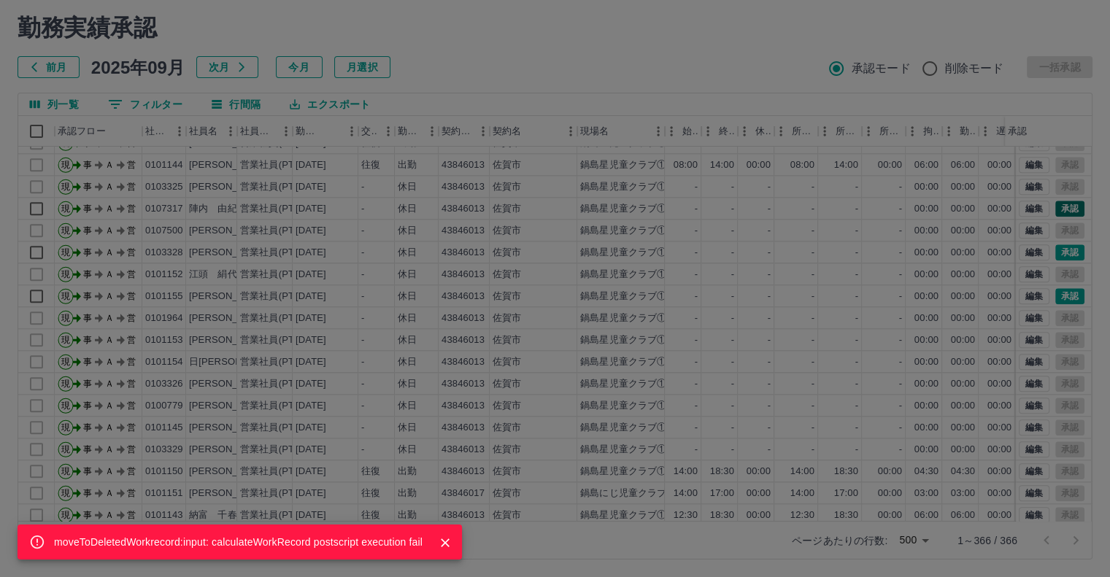
click at [1048, 209] on div "moveToDeletedWorkrecord:input: calculateWorkRecord postscript execution fail" at bounding box center [555, 288] width 1110 height 577
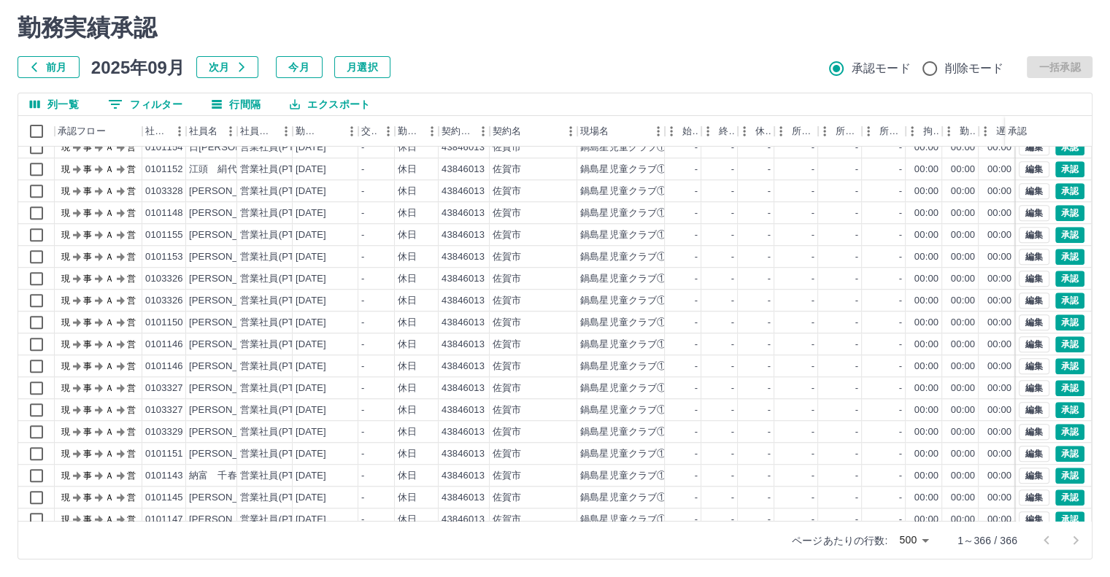
scroll to position [1241, 0]
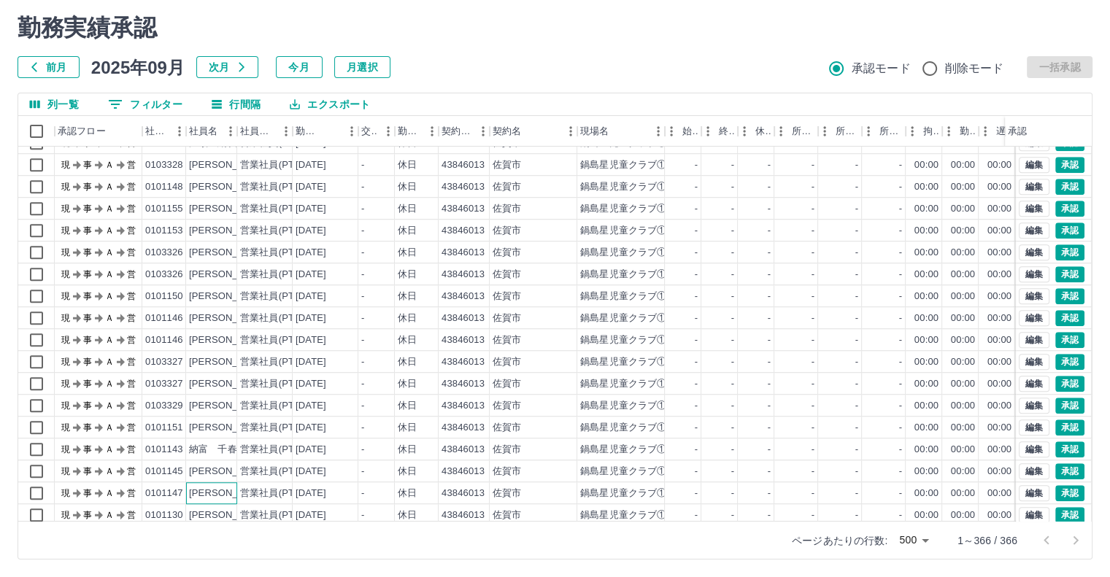
click at [228, 500] on div "田中　由紀子" at bounding box center [211, 493] width 51 height 22
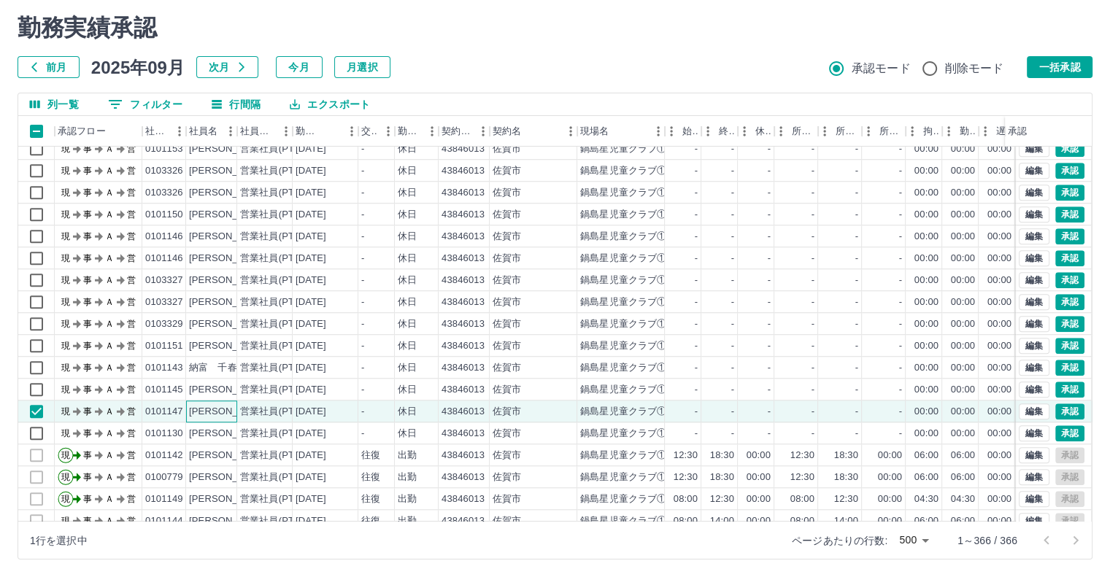
scroll to position [1387, 0]
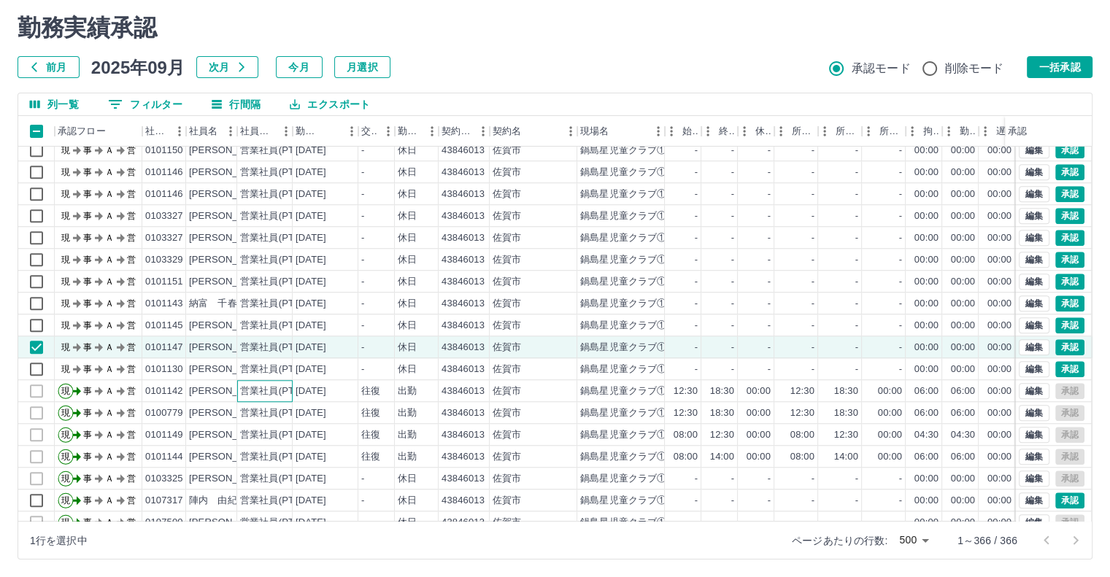
click at [276, 381] on div "営業社員(PT契約)" at bounding box center [264, 391] width 55 height 22
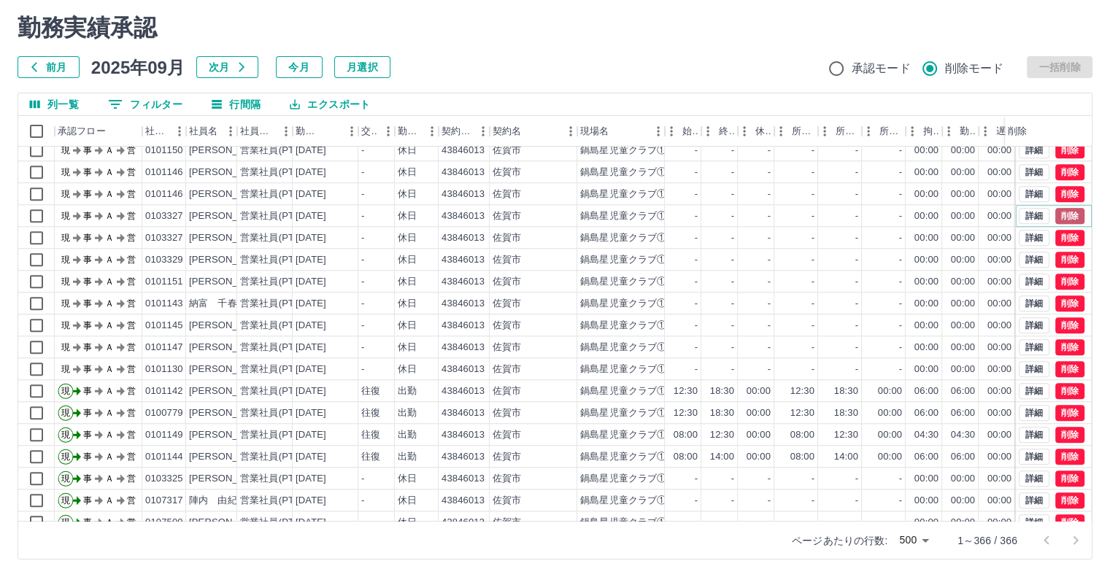
click at [1058, 219] on button "削除" at bounding box center [1069, 216] width 29 height 16
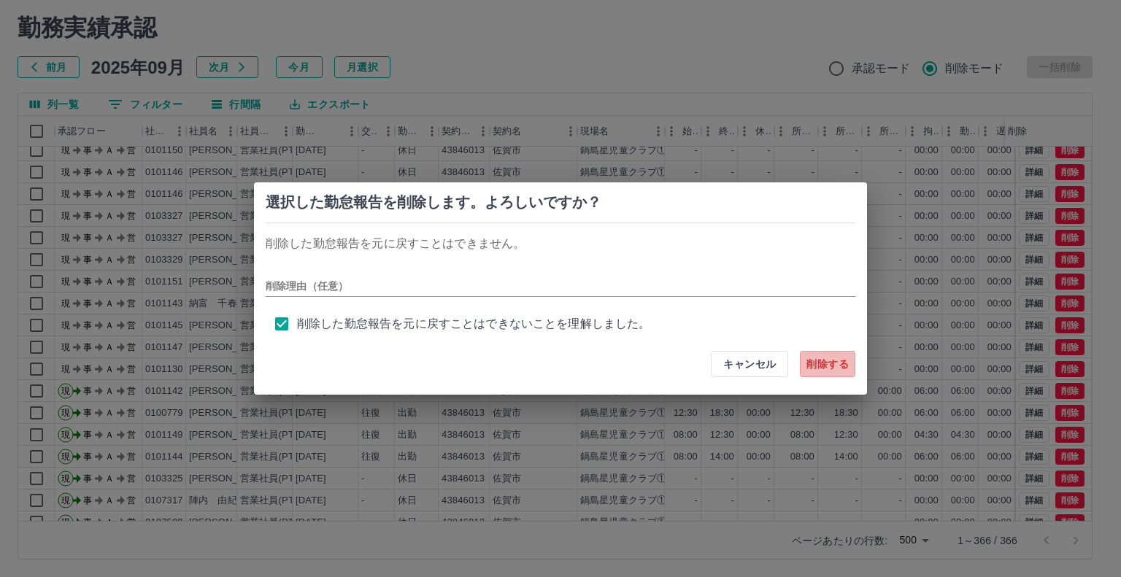
click at [832, 364] on button "削除する" at bounding box center [827, 364] width 55 height 26
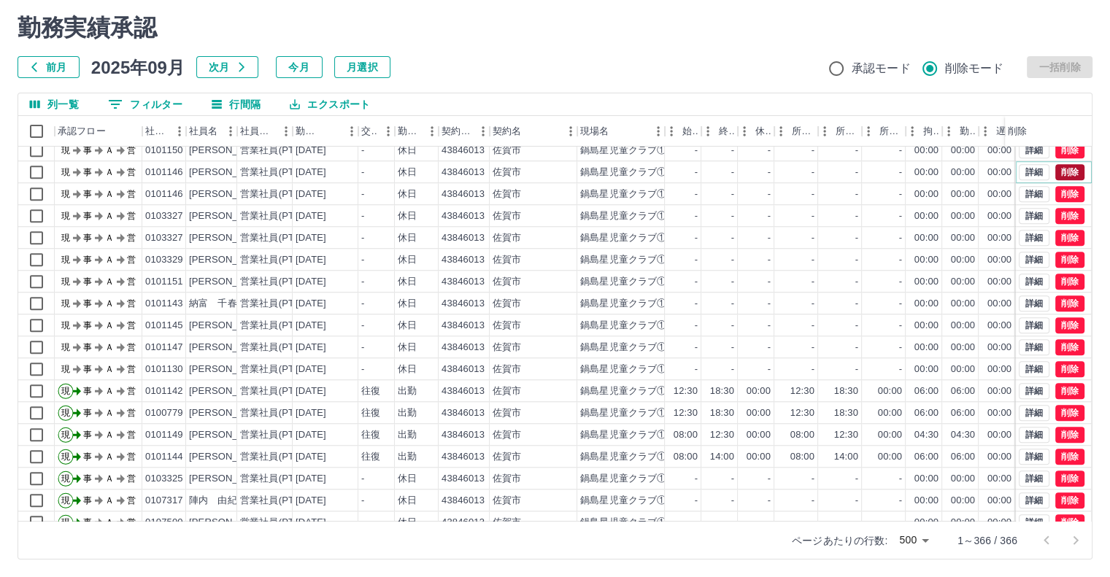
click at [1055, 169] on button "削除" at bounding box center [1069, 172] width 29 height 16
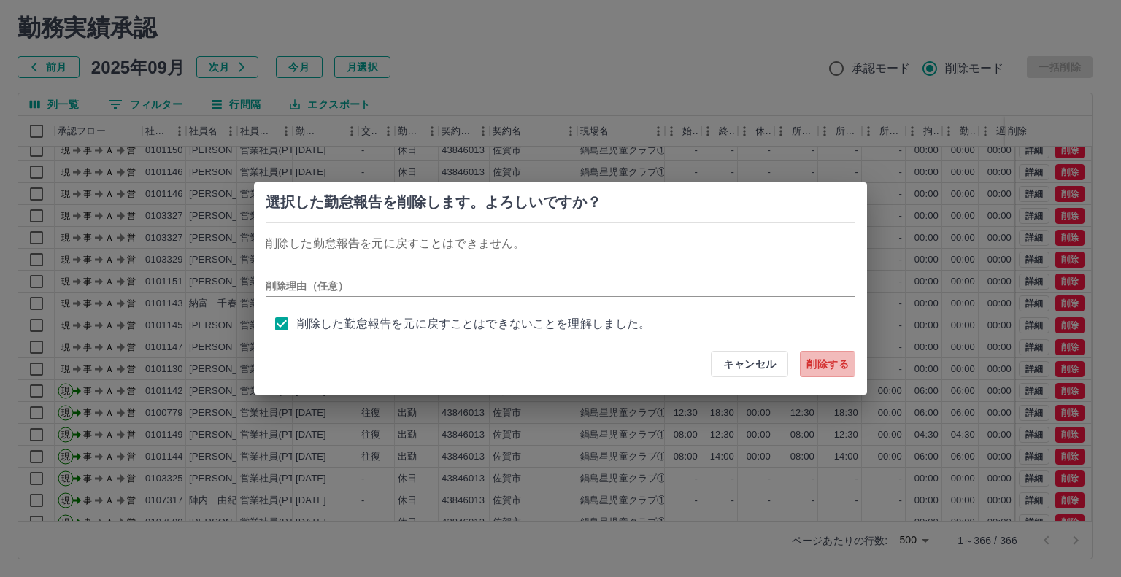
click at [826, 368] on button "削除する" at bounding box center [827, 364] width 55 height 26
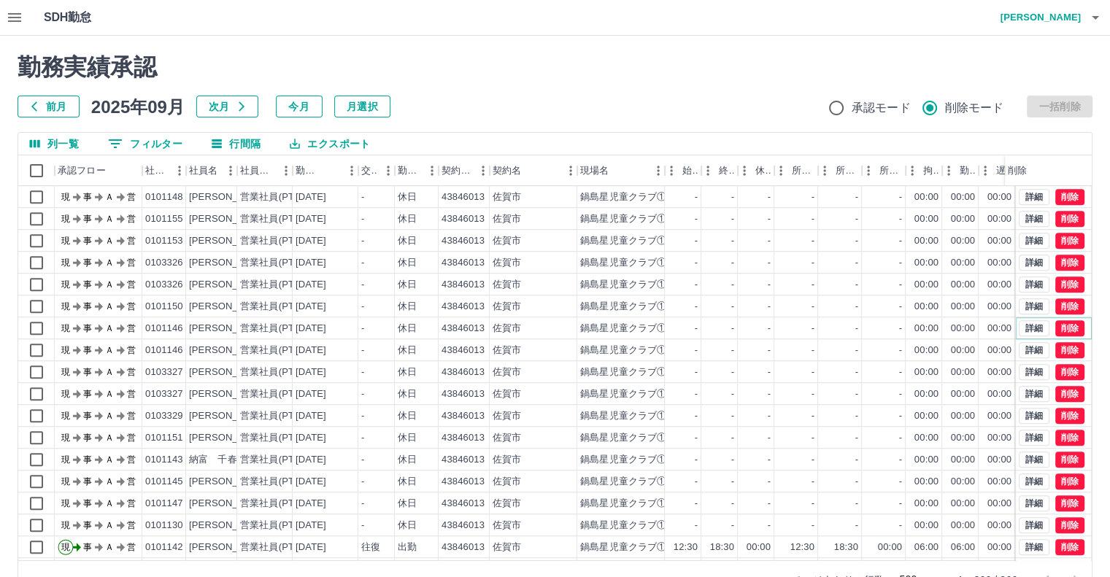
scroll to position [1241, 0]
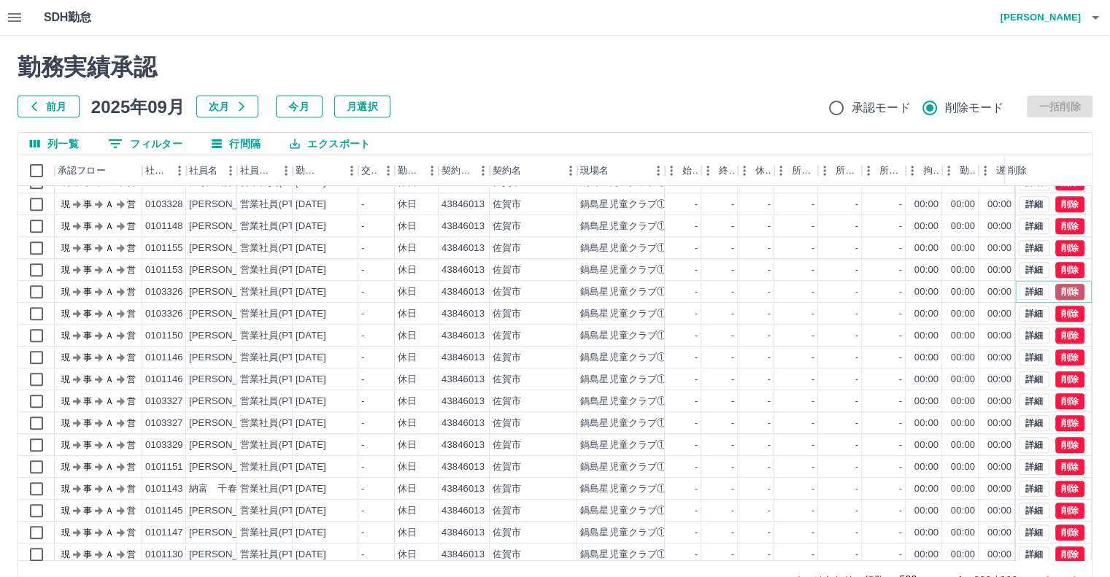
click at [1060, 291] on button "削除" at bounding box center [1069, 292] width 29 height 16
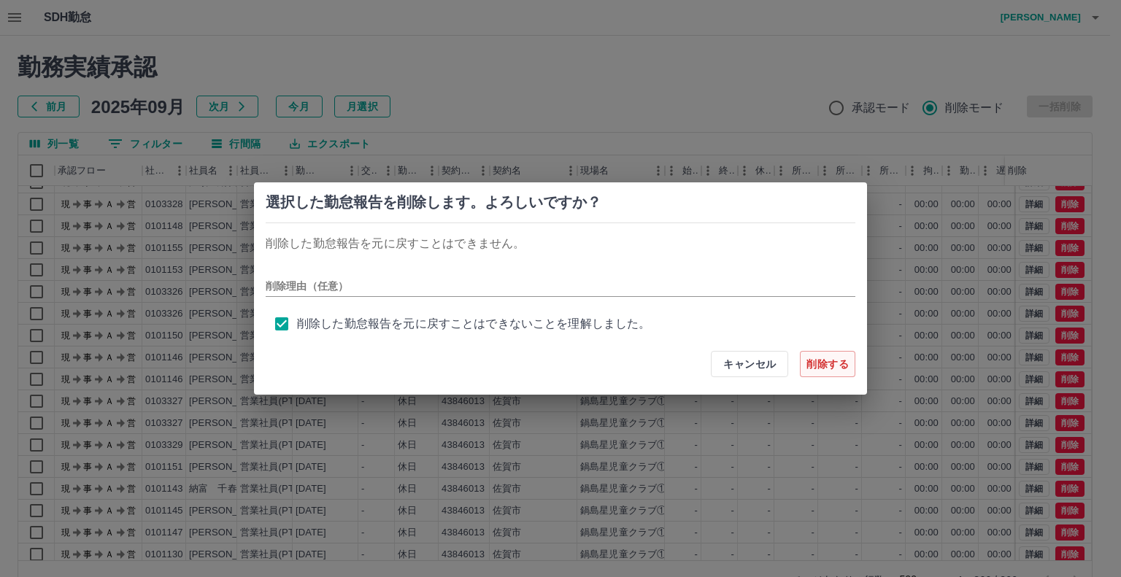
click at [826, 361] on button "削除する" at bounding box center [827, 364] width 55 height 26
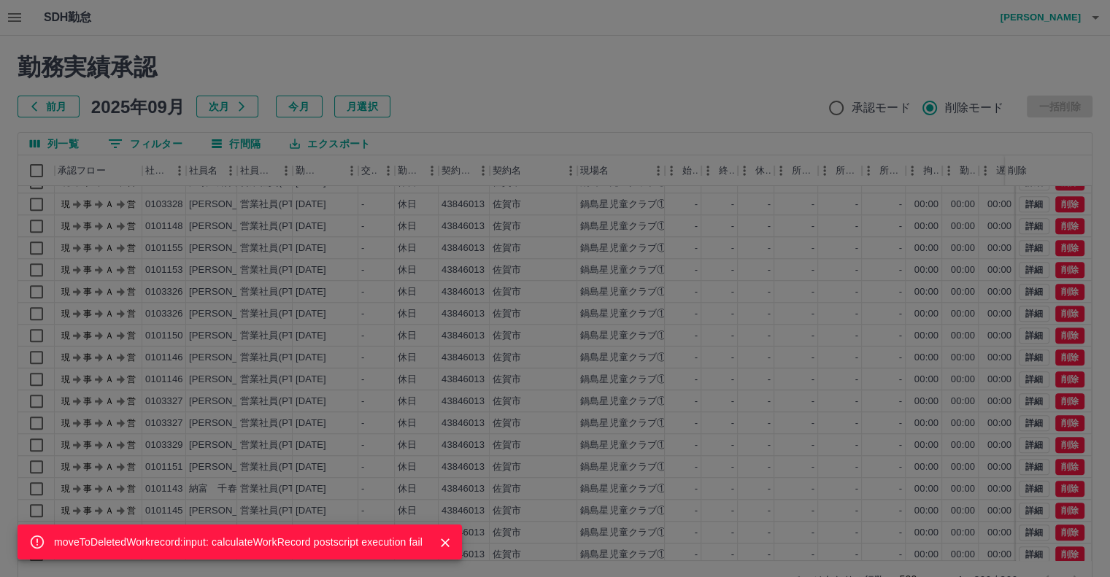
click at [840, 110] on div "moveToDeletedWorkrecord:input: calculateWorkRecord postscript execution fail" at bounding box center [555, 288] width 1110 height 577
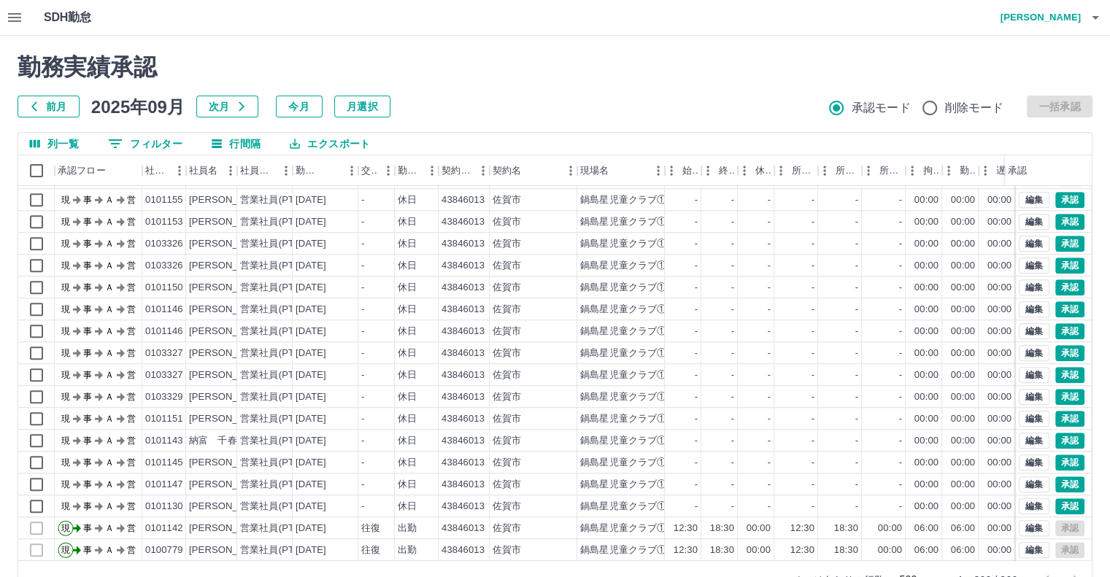
scroll to position [1314, 0]
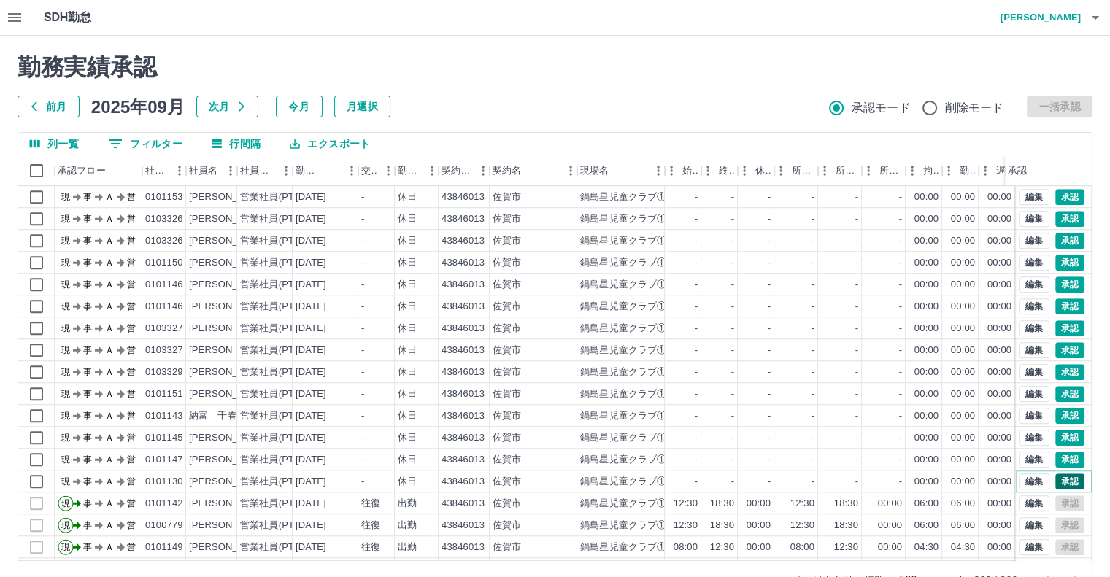
click at [1063, 481] on button "承認" at bounding box center [1069, 482] width 29 height 16
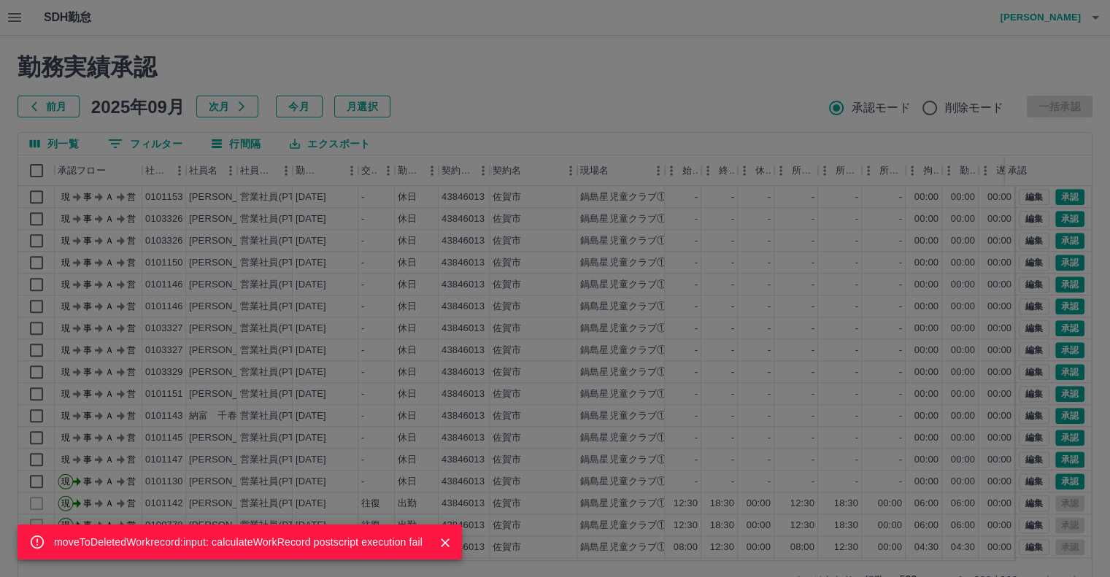
click at [1062, 456] on div "moveToDeletedWorkrecord:input: calculateWorkRecord postscript execution fail" at bounding box center [555, 288] width 1110 height 577
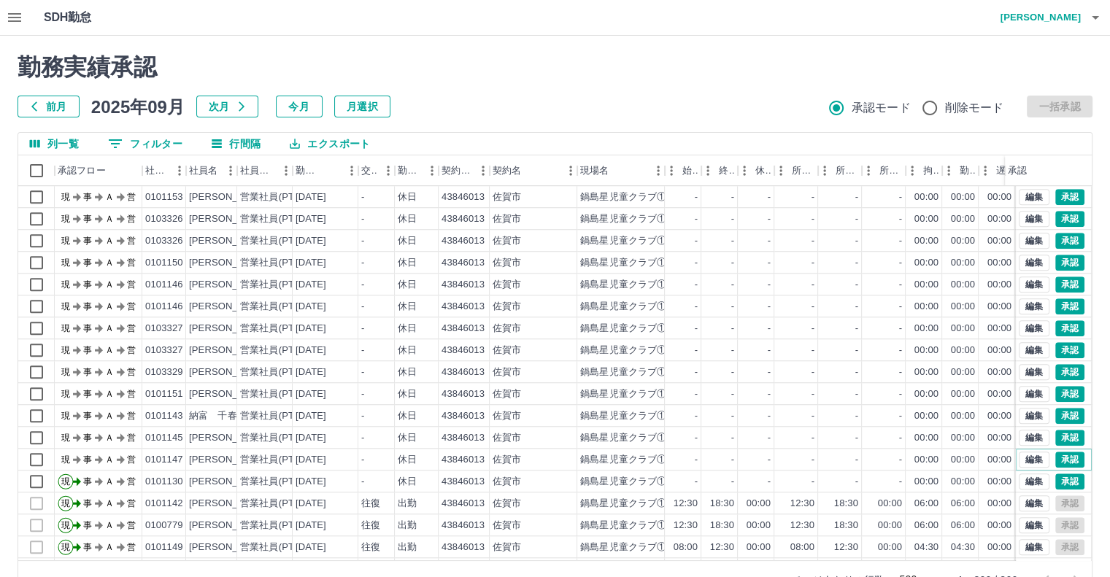
click at [1062, 456] on button "承認" at bounding box center [1069, 460] width 29 height 16
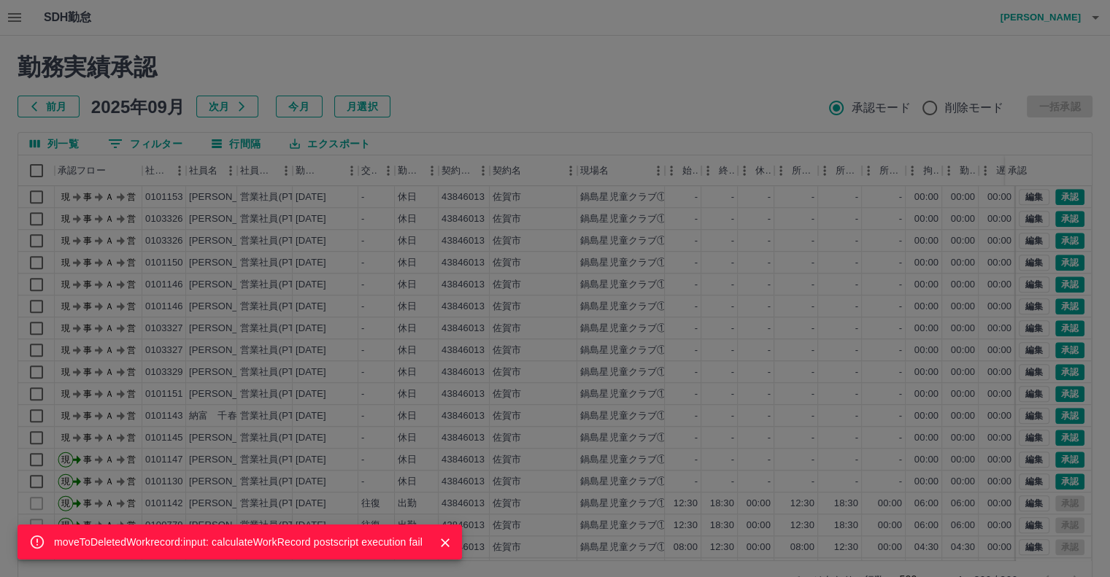
click at [1058, 435] on div "moveToDeletedWorkrecord:input: calculateWorkRecord postscript execution fail" at bounding box center [555, 288] width 1110 height 577
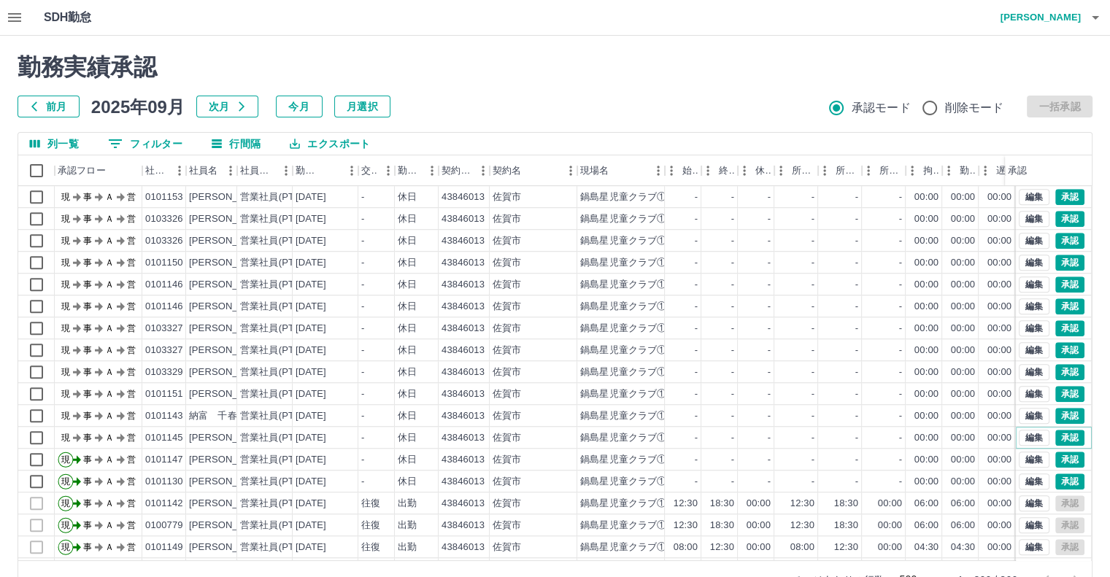
click at [1058, 435] on button "承認" at bounding box center [1069, 438] width 29 height 16
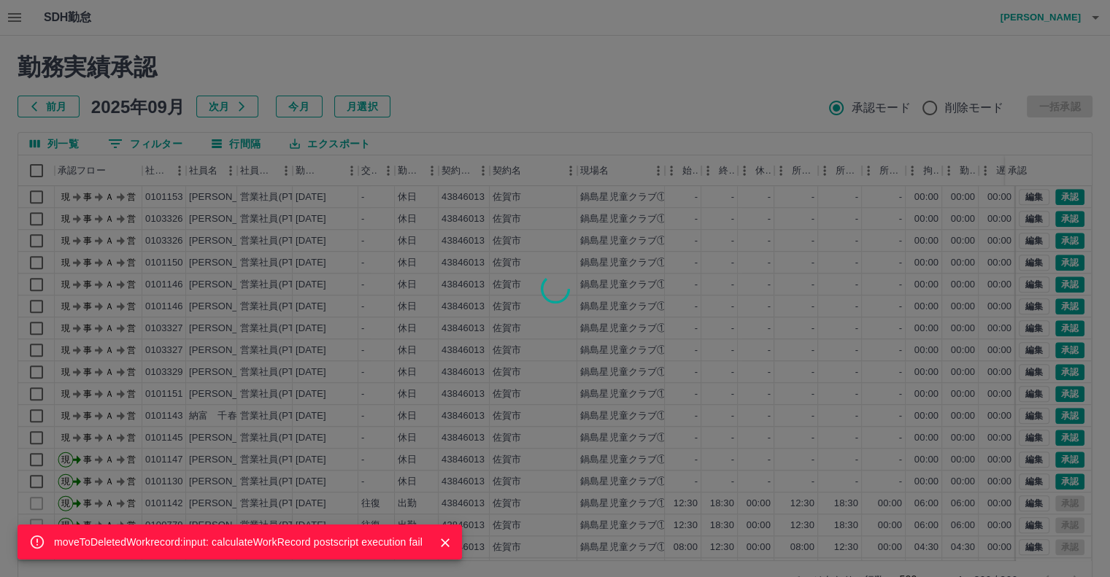
click at [1058, 435] on div "moveToDeletedWorkrecord:input: calculateWorkRecord postscript execution fail" at bounding box center [555, 288] width 1110 height 577
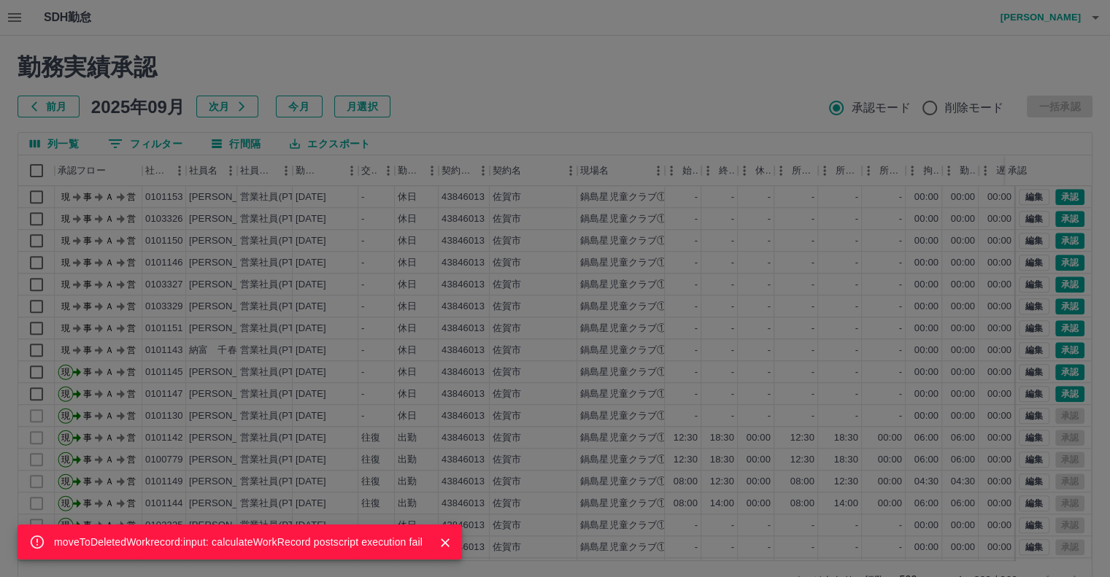
click at [1049, 349] on div "moveToDeletedWorkrecord:input: calculateWorkRecord postscript execution fail" at bounding box center [555, 288] width 1110 height 577
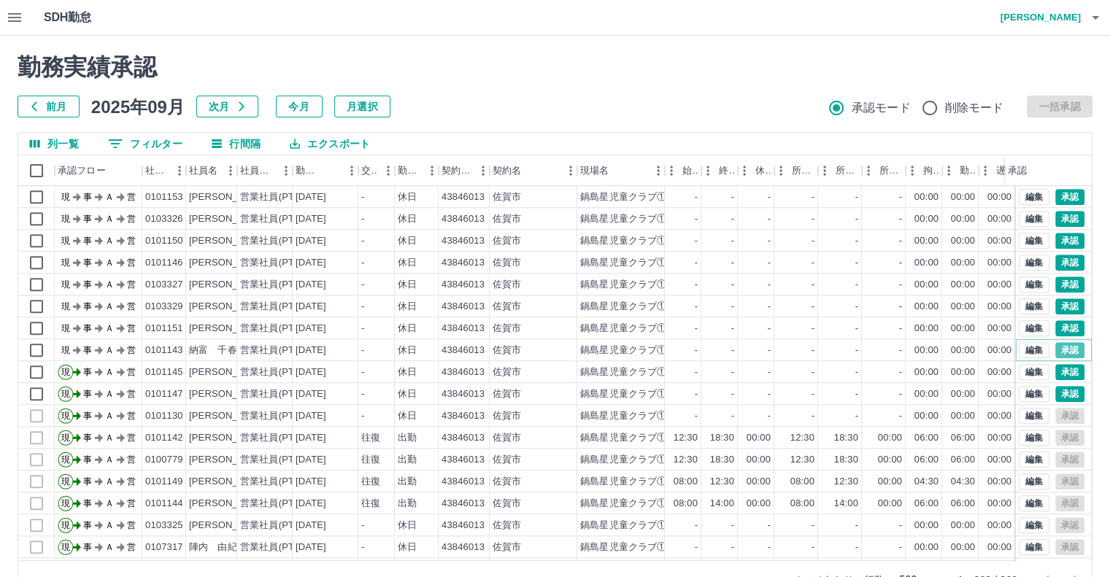
click at [1055, 349] on button "承認" at bounding box center [1069, 350] width 29 height 16
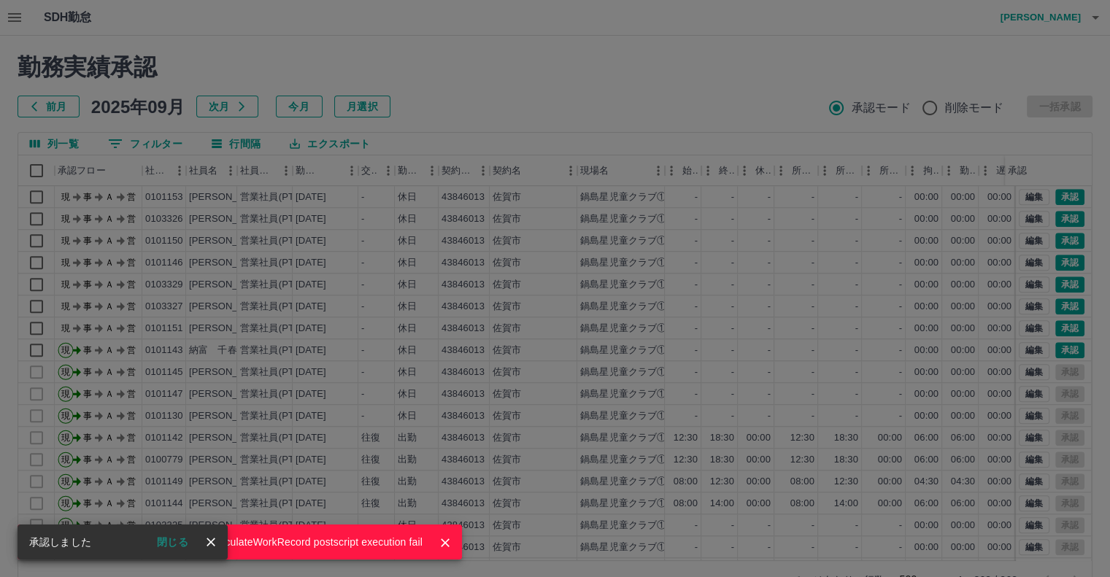
click at [1057, 325] on div "moveToDeletedWorkrecord:input: calculateWorkRecord postscript execution fail" at bounding box center [555, 288] width 1110 height 577
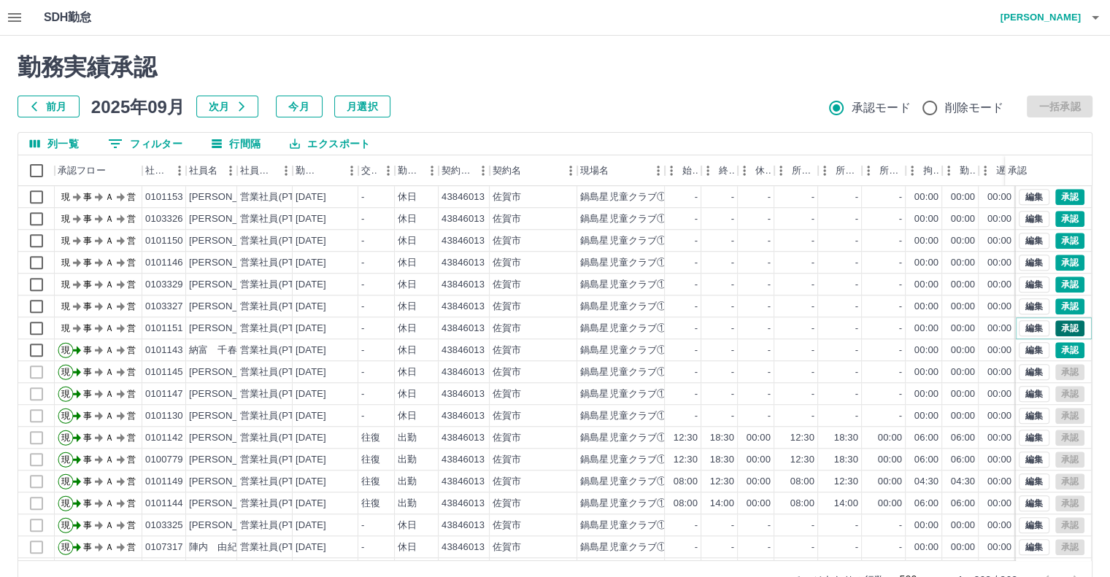
click at [1061, 323] on button "承認" at bounding box center [1069, 328] width 29 height 16
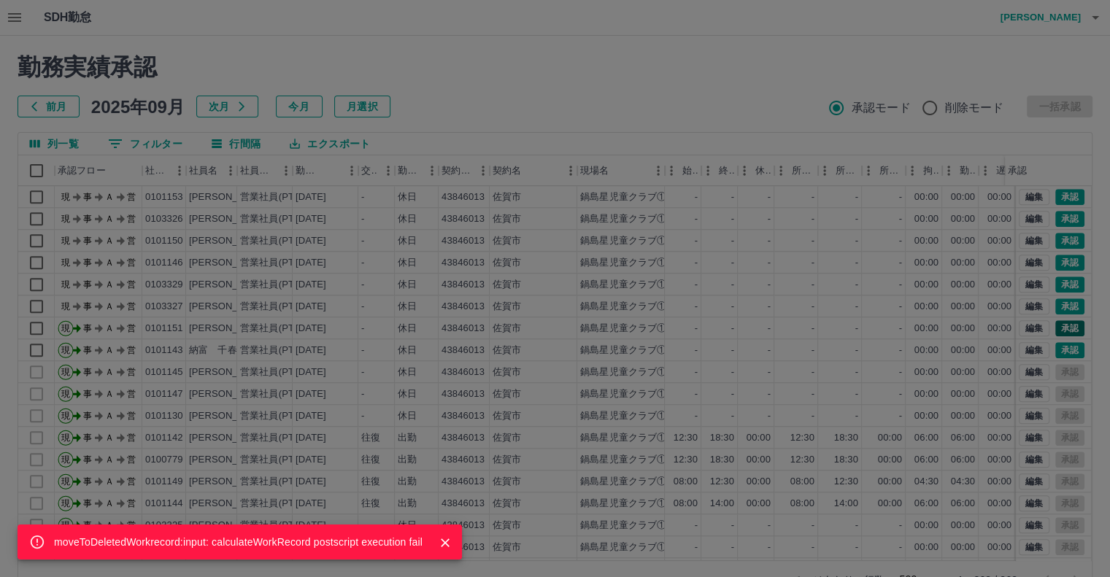
click at [1061, 323] on div "moveToDeletedWorkrecord:input: calculateWorkRecord postscript execution fail" at bounding box center [555, 288] width 1110 height 577
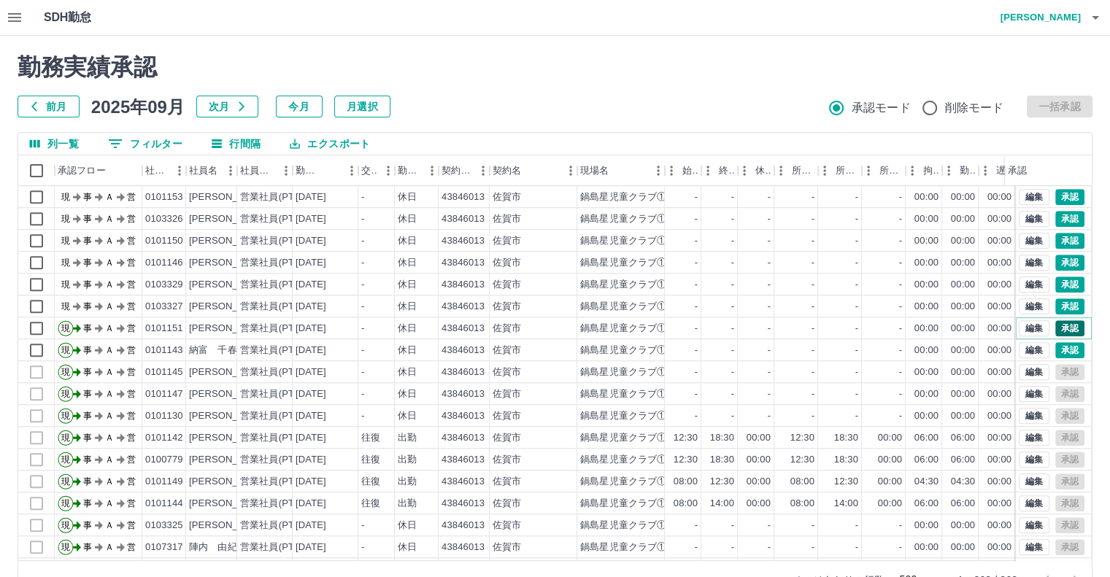
click at [1057, 323] on button "承認" at bounding box center [1069, 328] width 29 height 16
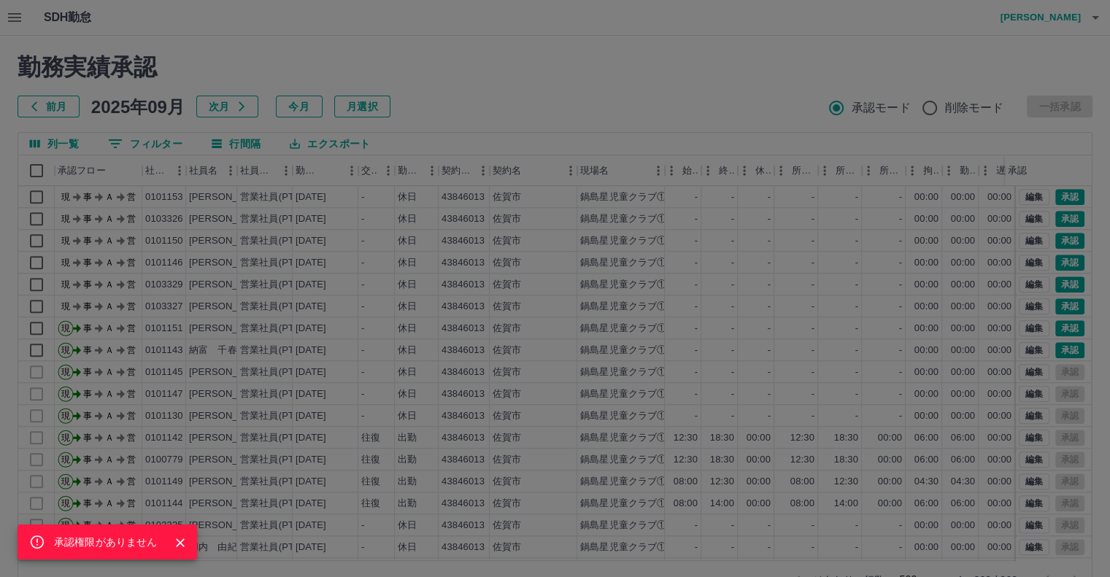
click at [1059, 303] on div "承認権限がありません" at bounding box center [555, 288] width 1110 height 577
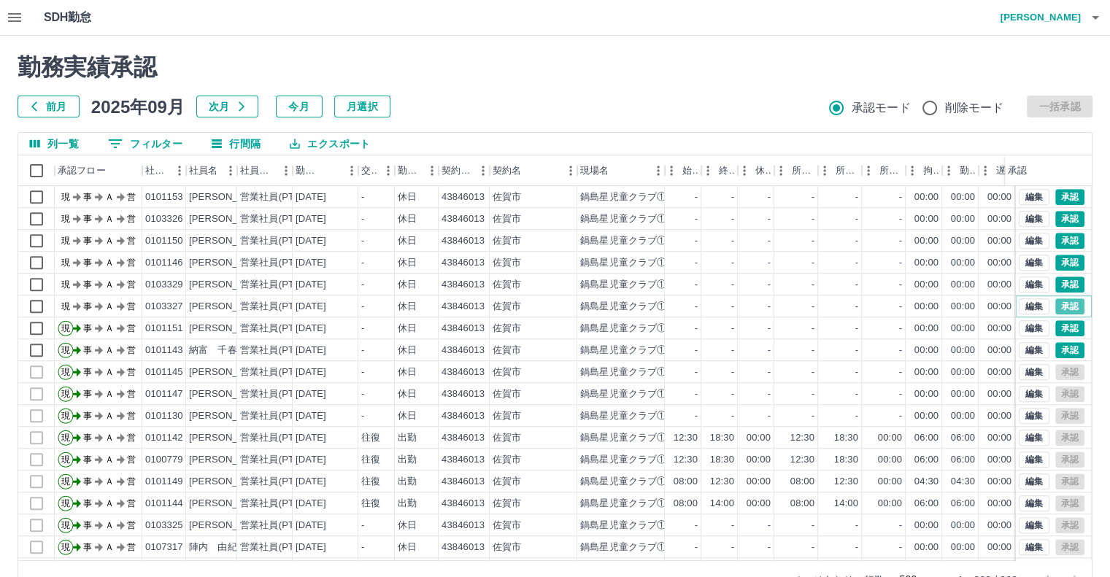
click at [1059, 303] on button "承認" at bounding box center [1069, 306] width 29 height 16
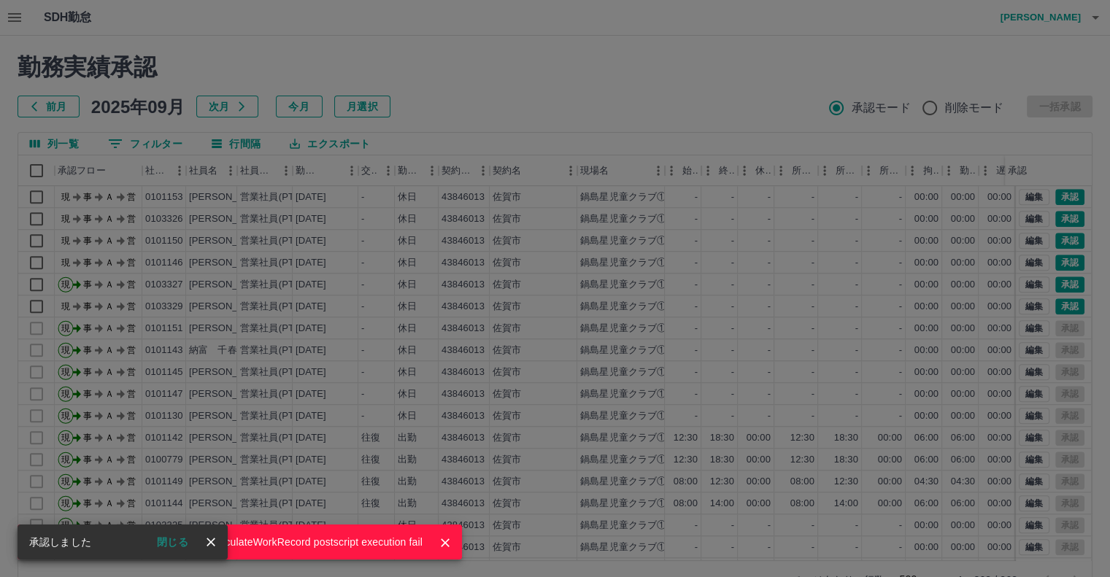
click at [1059, 303] on div "moveToDeletedWorkrecord:input: calculateWorkRecord postscript execution fail" at bounding box center [555, 288] width 1110 height 577
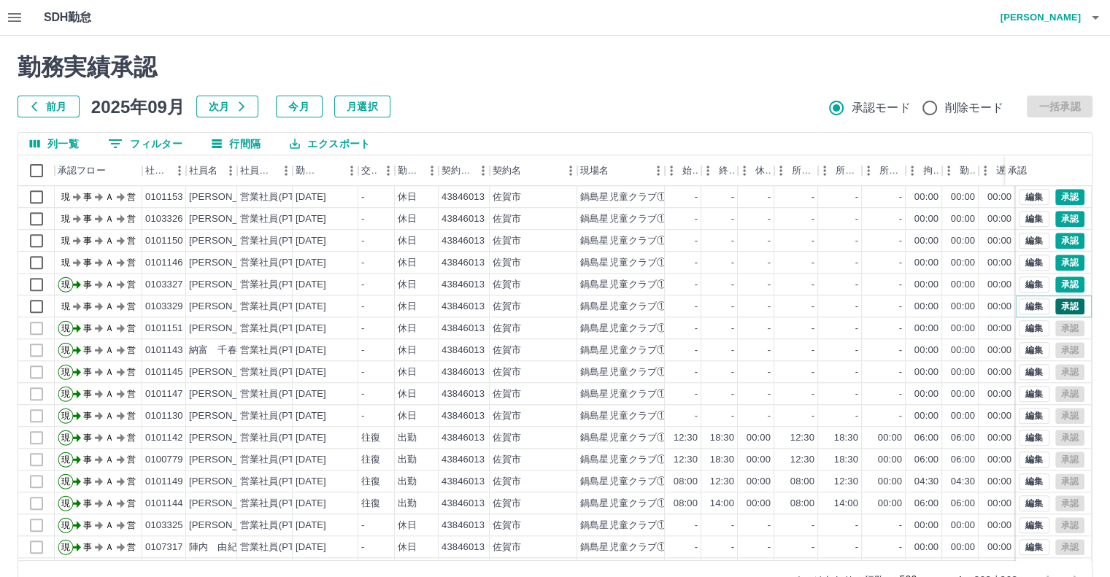
click at [1058, 306] on button "承認" at bounding box center [1069, 306] width 29 height 16
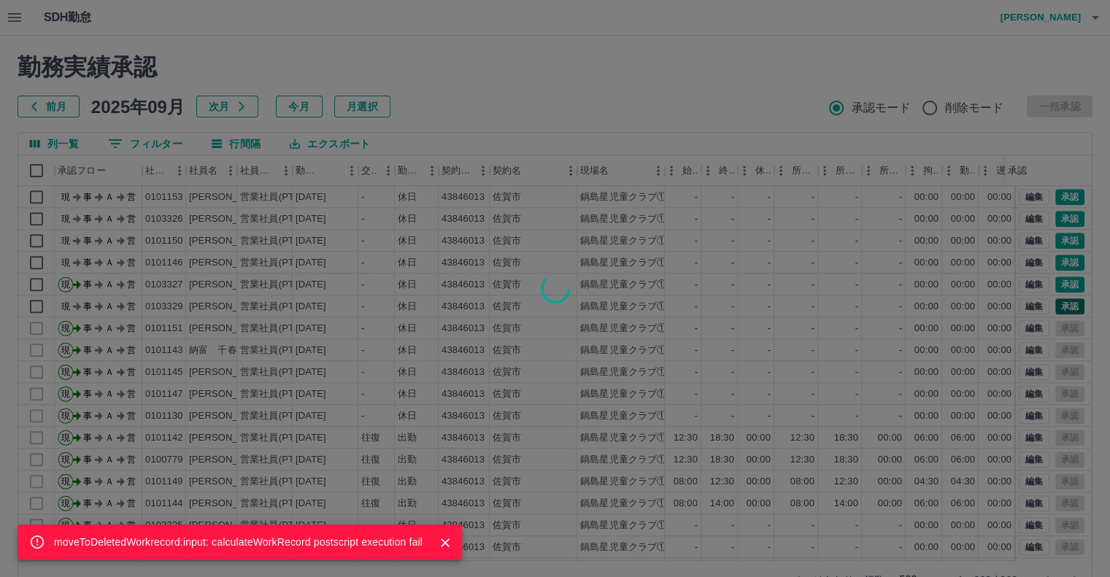
click at [1058, 306] on div "moveToDeletedWorkrecord:input: calculateWorkRecord postscript execution fail" at bounding box center [555, 288] width 1110 height 577
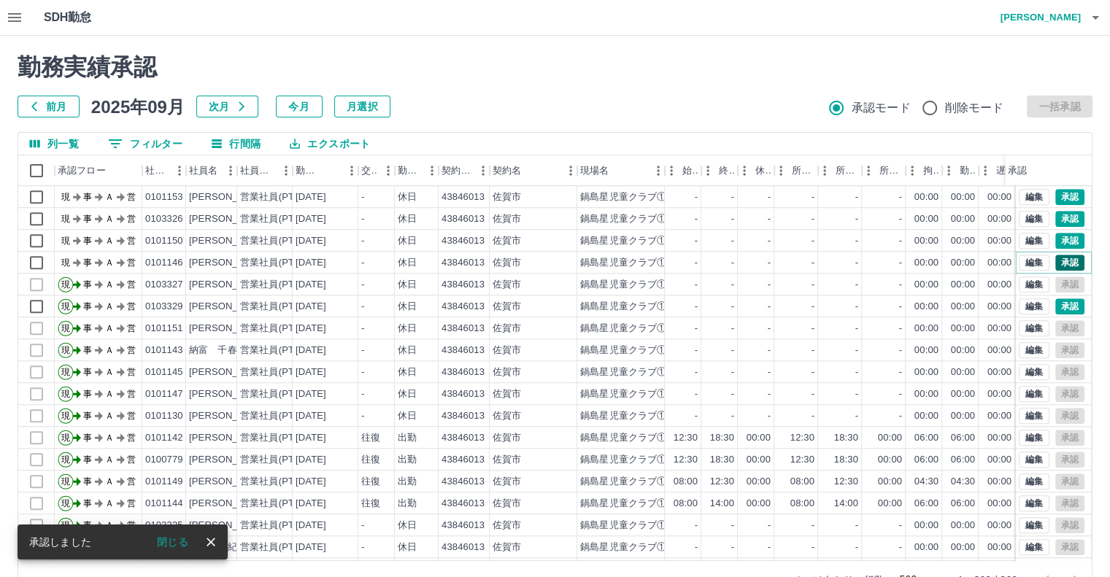
click at [1057, 262] on button "承認" at bounding box center [1069, 263] width 29 height 16
click at [1057, 262] on div "moveToDeletedWorkrecord:input: calculateWorkRecord postscript execution fail" at bounding box center [555, 288] width 1110 height 577
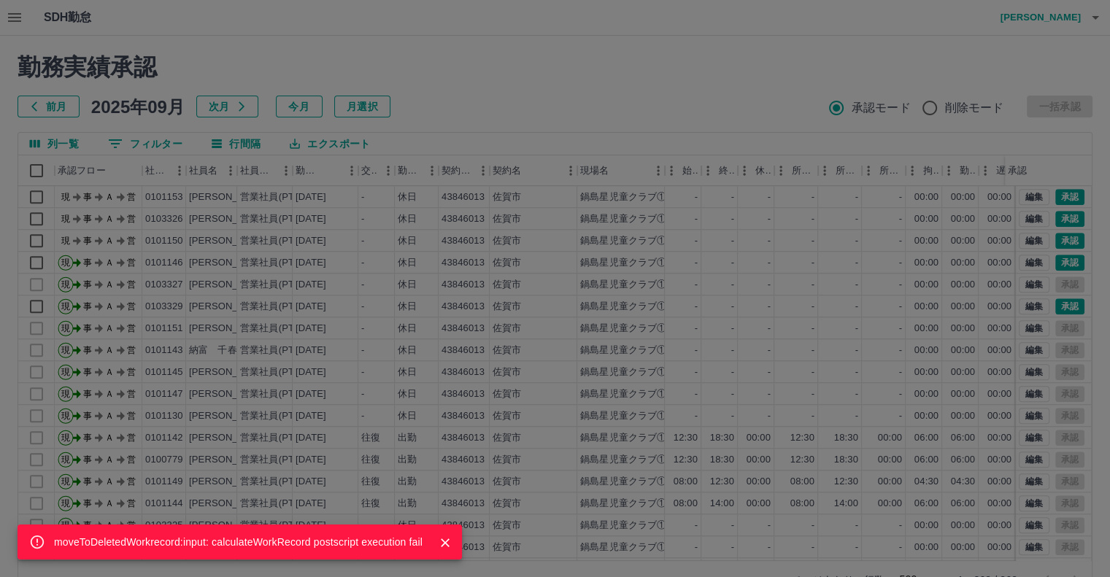
click at [1057, 237] on div "moveToDeletedWorkrecord:input: calculateWorkRecord postscript execution fail" at bounding box center [555, 288] width 1110 height 577
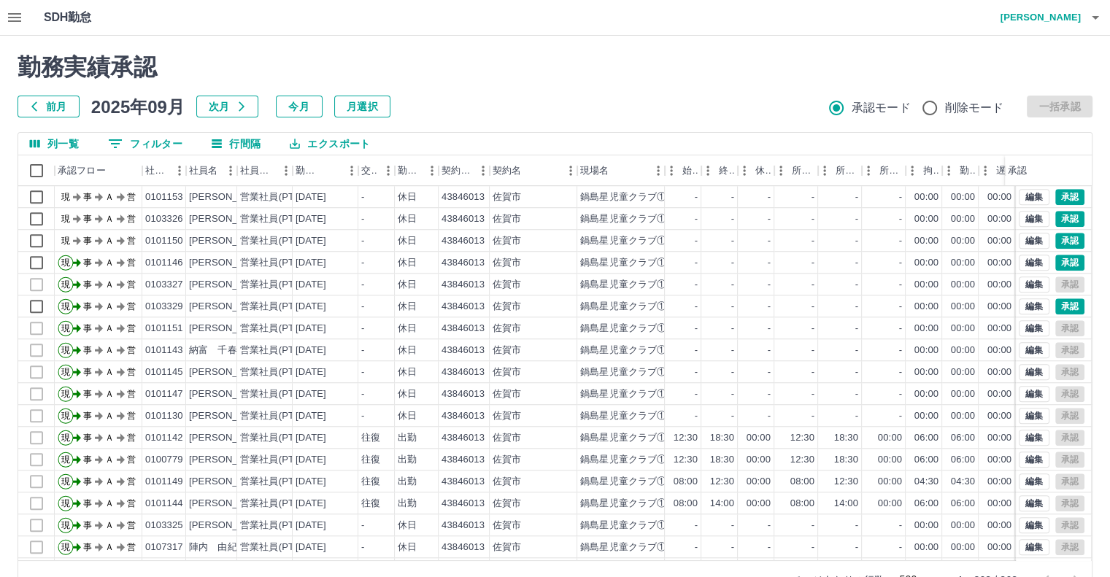
click at [1057, 237] on div "moveToDeletedWorkrecord:input: calculateWorkRecord postscript execution fail 勤務…" at bounding box center [555, 326] width 1110 height 581
click at [1057, 237] on button "承認" at bounding box center [1069, 241] width 29 height 16
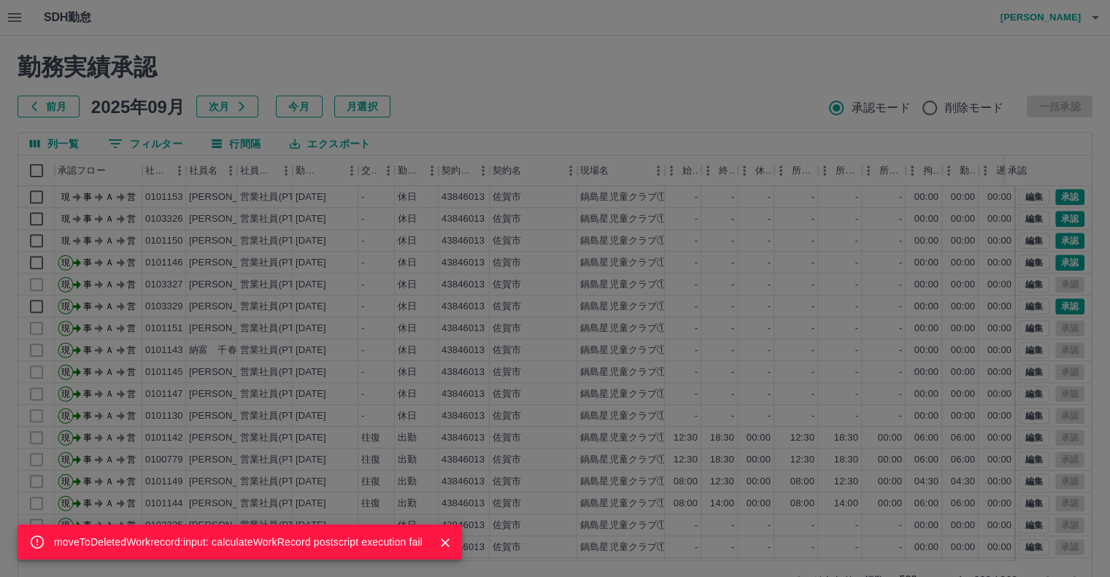
click at [1057, 237] on div "moveToDeletedWorkrecord:input: calculateWorkRecord postscript execution fail" at bounding box center [555, 288] width 1110 height 577
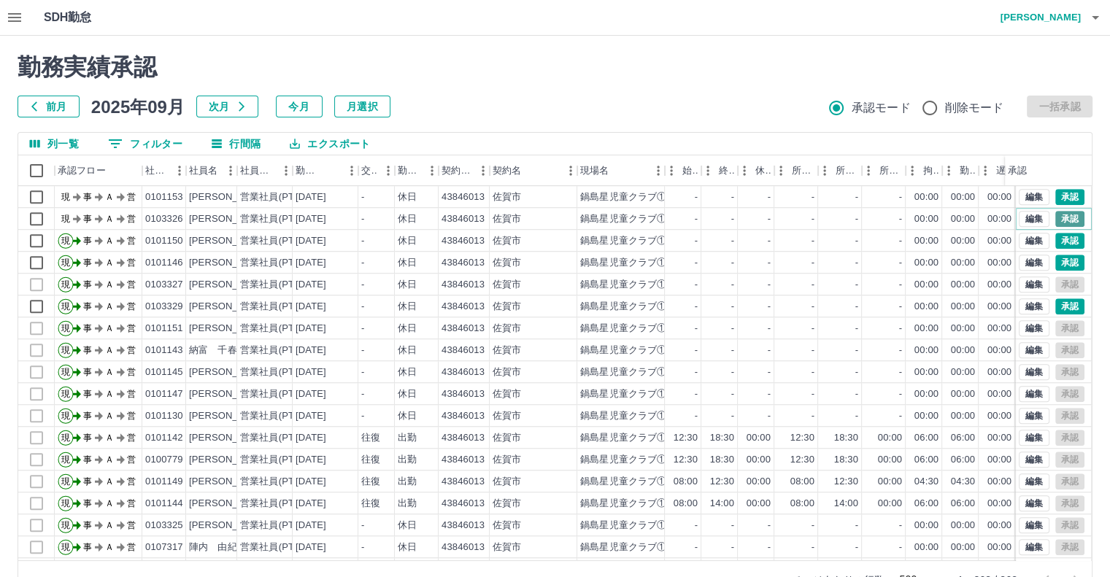
click at [1055, 215] on button "承認" at bounding box center [1069, 219] width 29 height 16
click at [1051, 215] on div "moveToDeletedWorkrecord:input: calculateWorkRecord postscript execution fail" at bounding box center [555, 288] width 1110 height 577
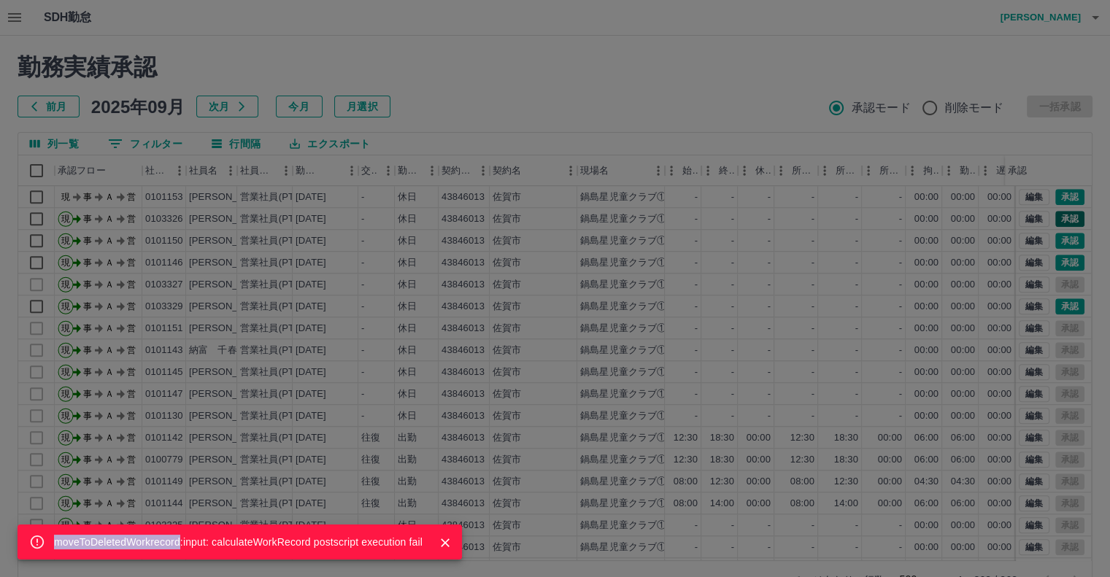
click at [1051, 215] on div "moveToDeletedWorkrecord:input: calculateWorkRecord postscript execution fail" at bounding box center [555, 288] width 1110 height 577
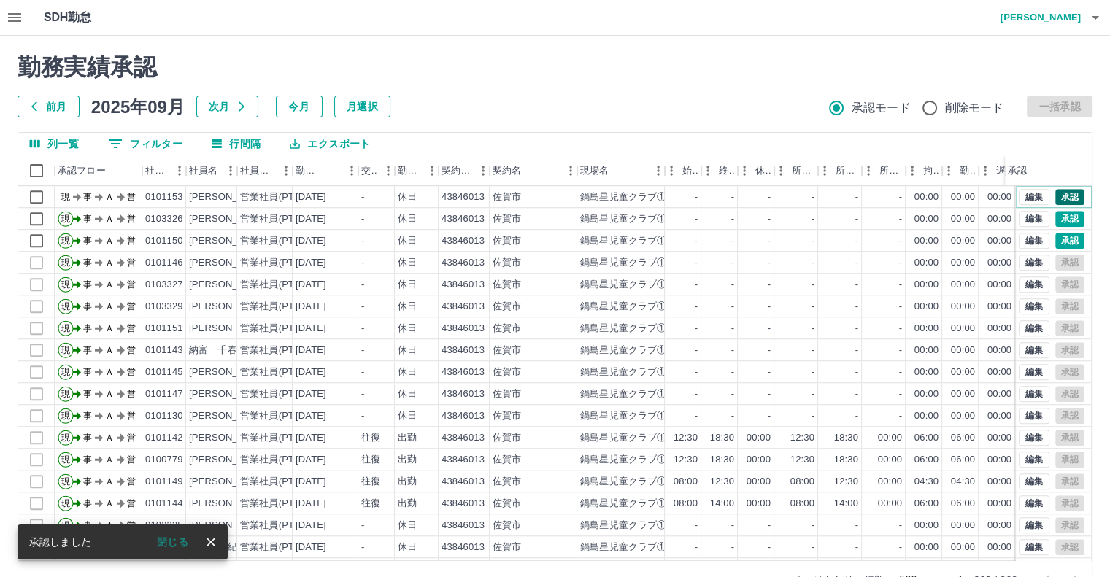
click at [1055, 192] on button "承認" at bounding box center [1069, 197] width 29 height 16
click at [1052, 192] on div "moveToDeletedWorkrecord:input: calculateWorkRecord postscript execution fail" at bounding box center [555, 288] width 1110 height 577
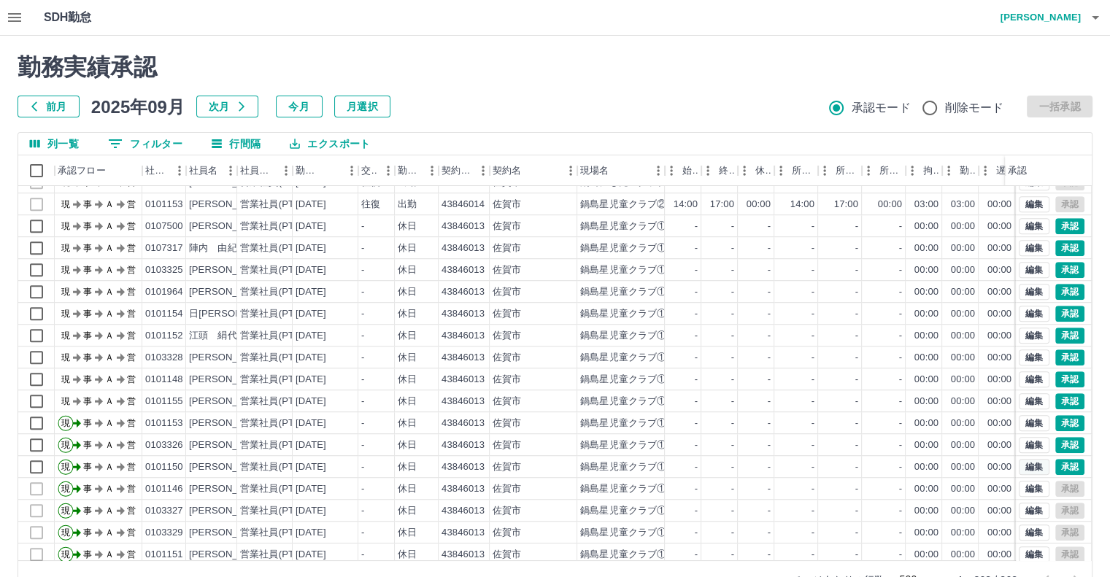
scroll to position [1022, 0]
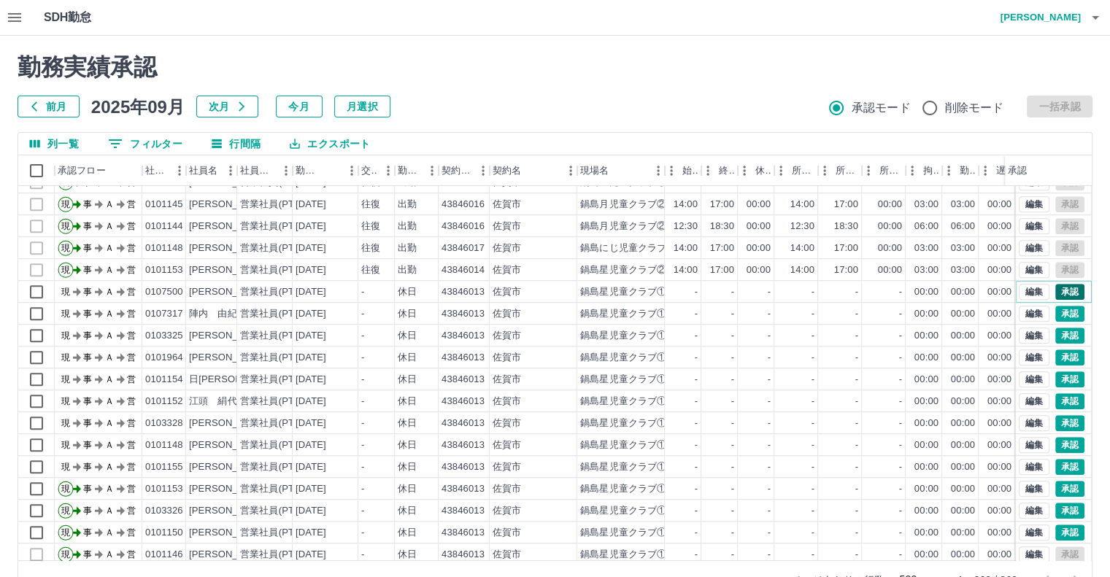
click at [1055, 286] on button "承認" at bounding box center [1069, 292] width 29 height 16
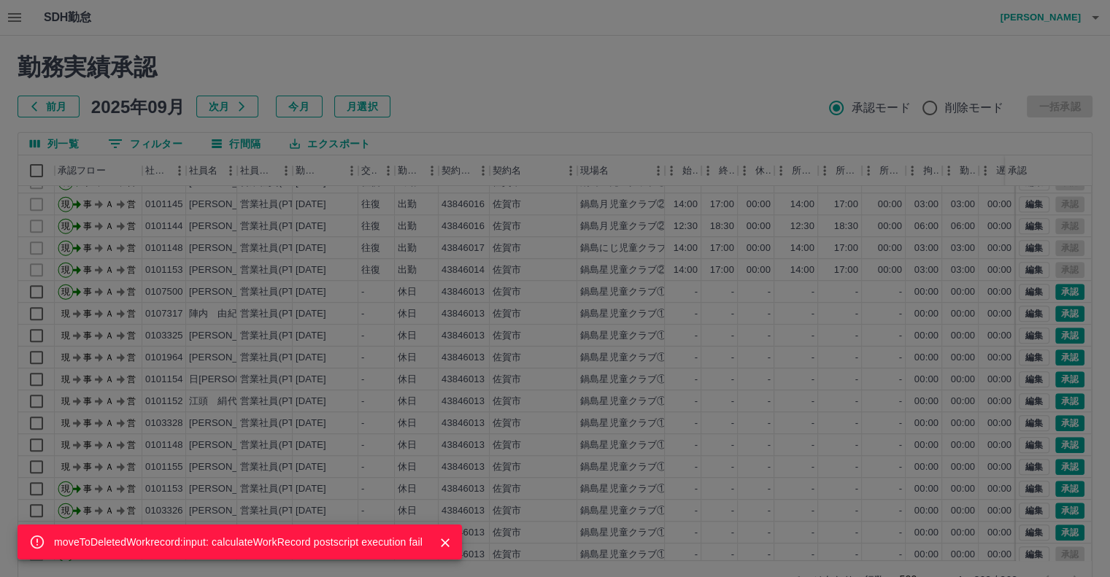
click at [1057, 317] on div "moveToDeletedWorkrecord:input: calculateWorkRecord postscript execution fail" at bounding box center [555, 288] width 1110 height 577
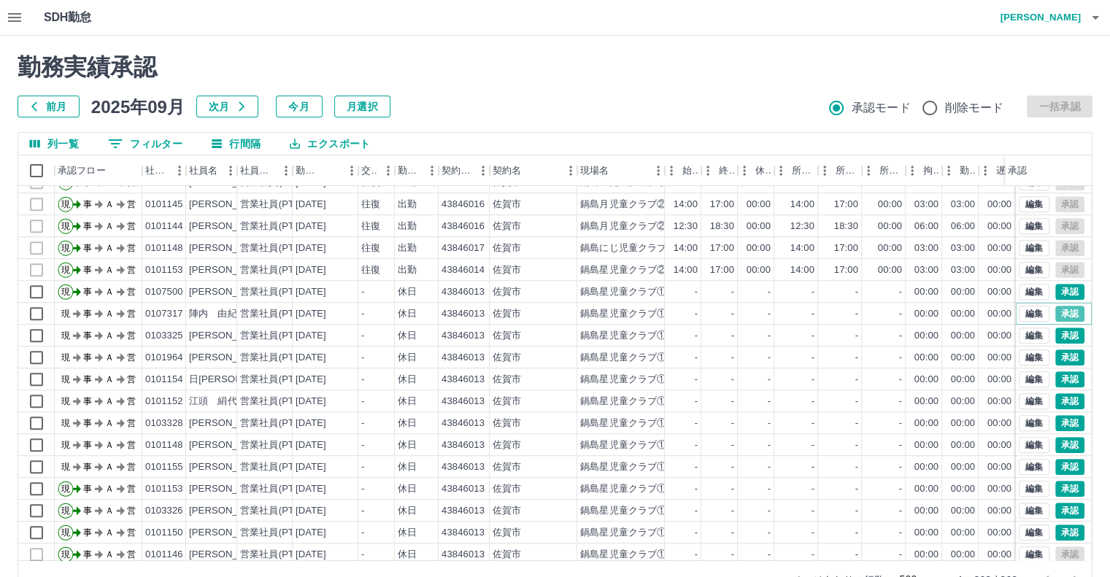
click at [1057, 317] on button "承認" at bounding box center [1069, 314] width 29 height 16
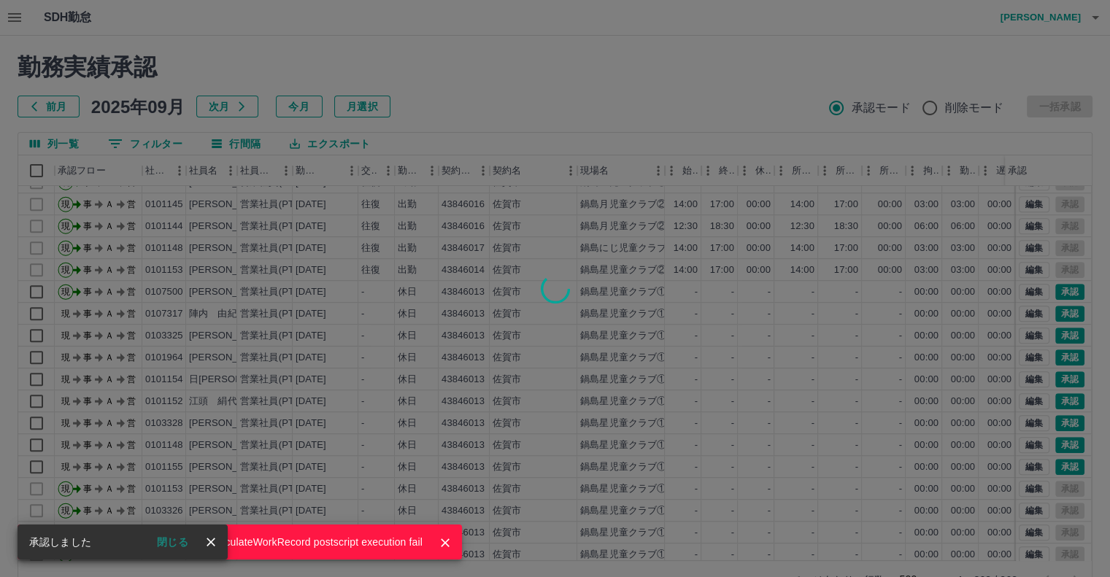
click at [1057, 317] on div "moveToDeletedWorkrecord:input: calculateWorkRecord postscript execution fail" at bounding box center [555, 288] width 1110 height 577
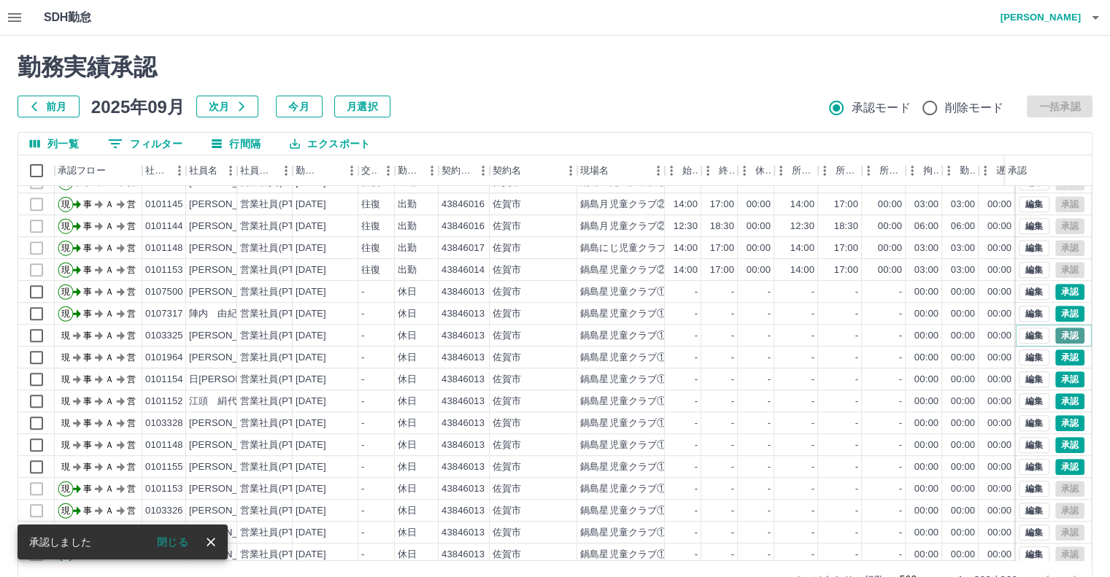
click at [1065, 342] on button "承認" at bounding box center [1069, 336] width 29 height 16
click at [1065, 342] on div "moveToDeletedWorkrecord:input: calculateWorkRecord postscript execution fail" at bounding box center [555, 288] width 1110 height 577
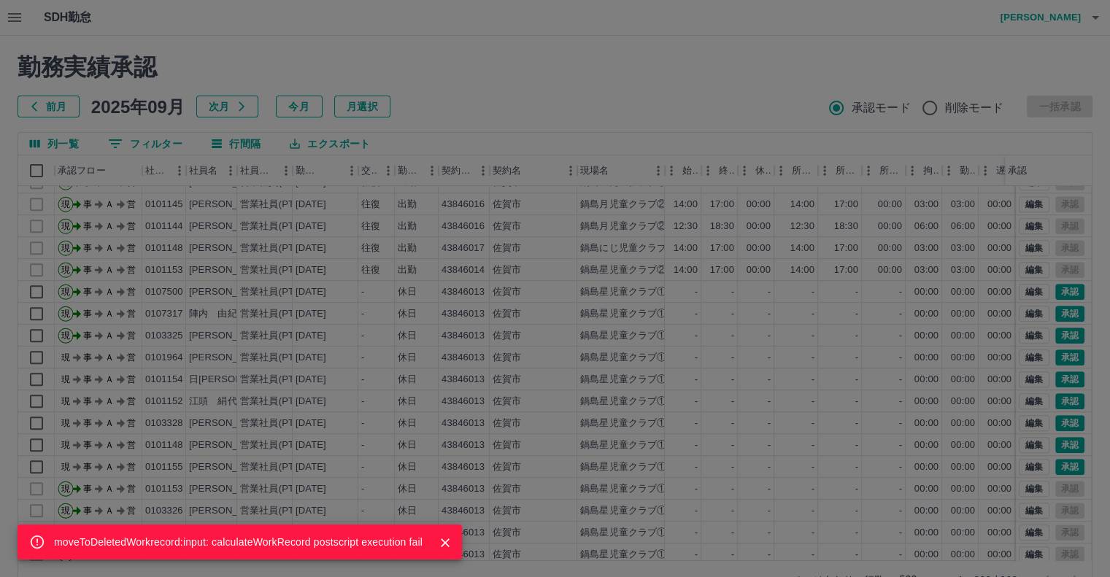
click at [1057, 379] on div "moveToDeletedWorkrecord:input: calculateWorkRecord postscript execution fail" at bounding box center [555, 288] width 1110 height 577
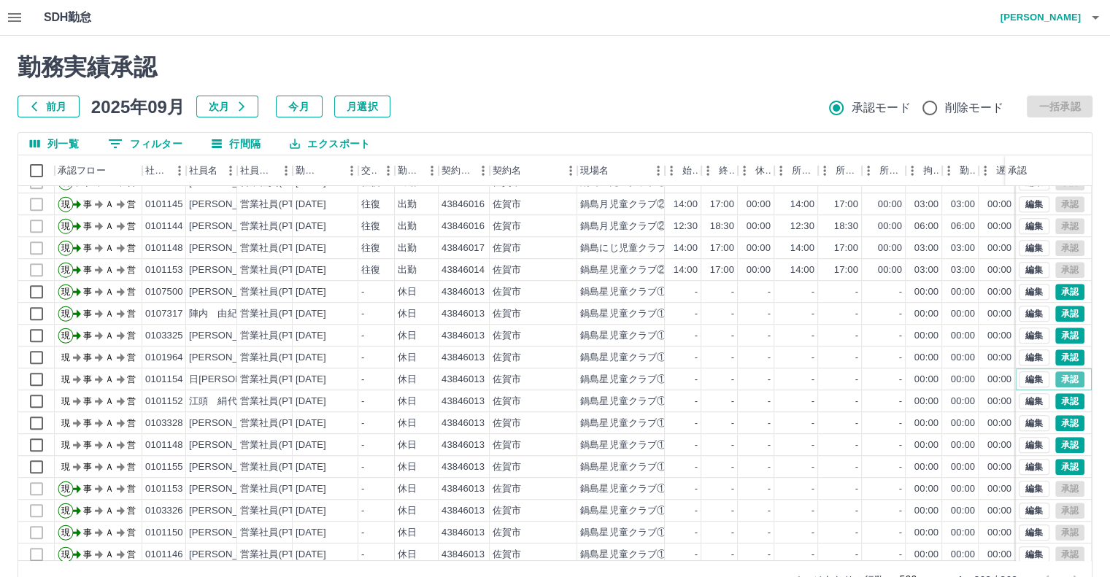
click at [1057, 379] on button "承認" at bounding box center [1069, 379] width 29 height 16
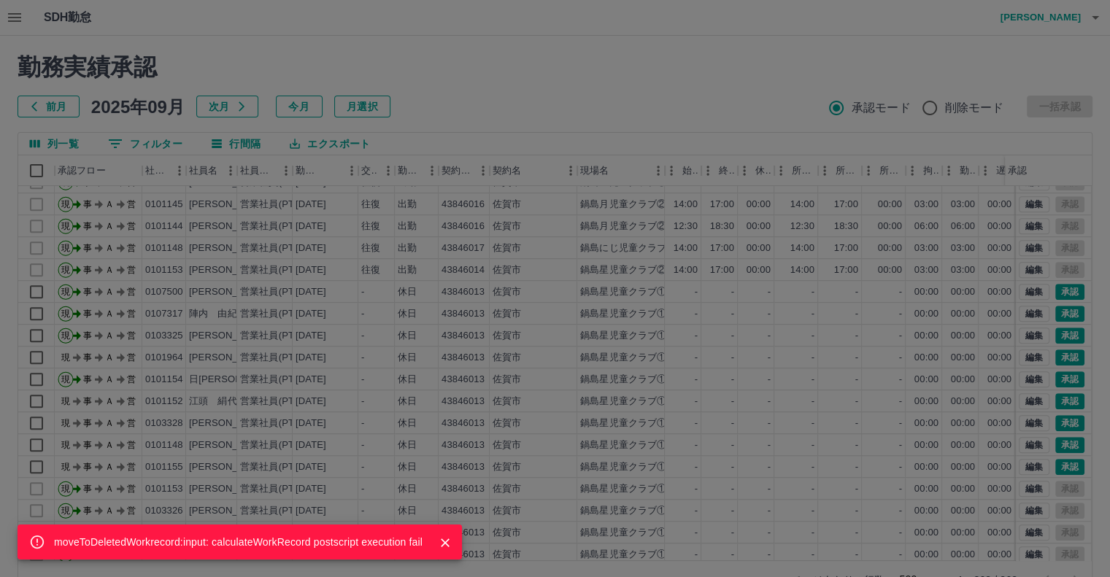
click at [1057, 361] on div "moveToDeletedWorkrecord:input: calculateWorkRecord postscript execution fail" at bounding box center [555, 288] width 1110 height 577
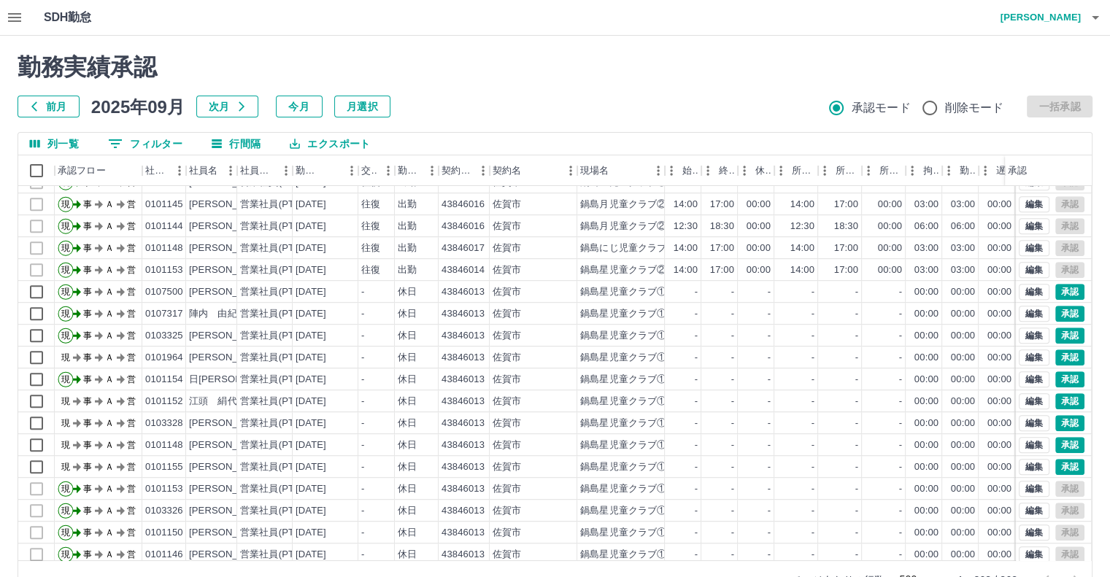
click at [1057, 361] on div "moveToDeletedWorkrecord:input: calculateWorkRecord postscript execution fail 勤務…" at bounding box center [555, 326] width 1110 height 581
click at [1057, 361] on button "承認" at bounding box center [1069, 358] width 29 height 16
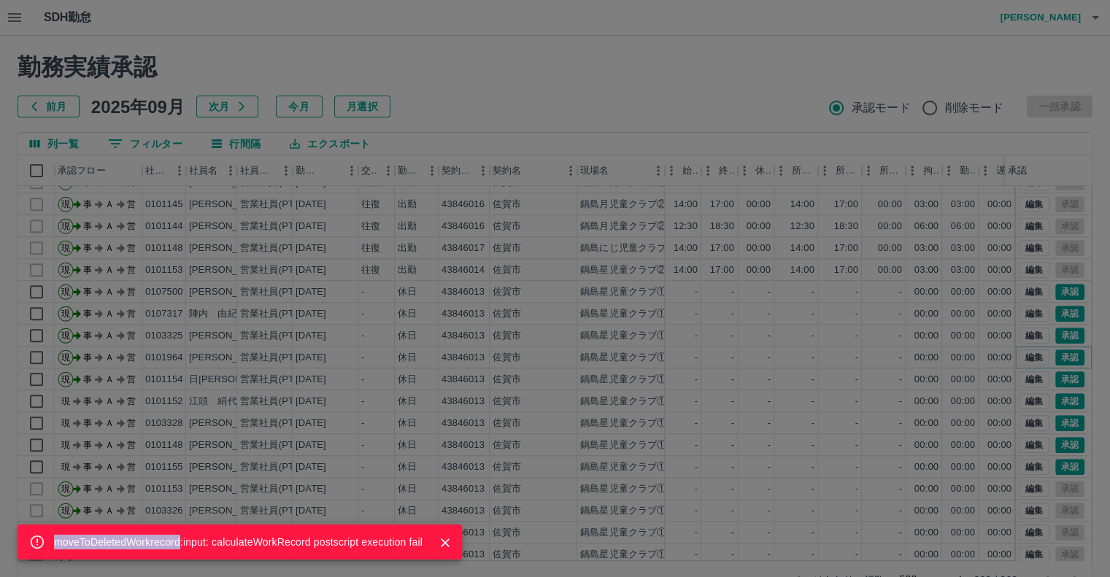
scroll to position [39, 0]
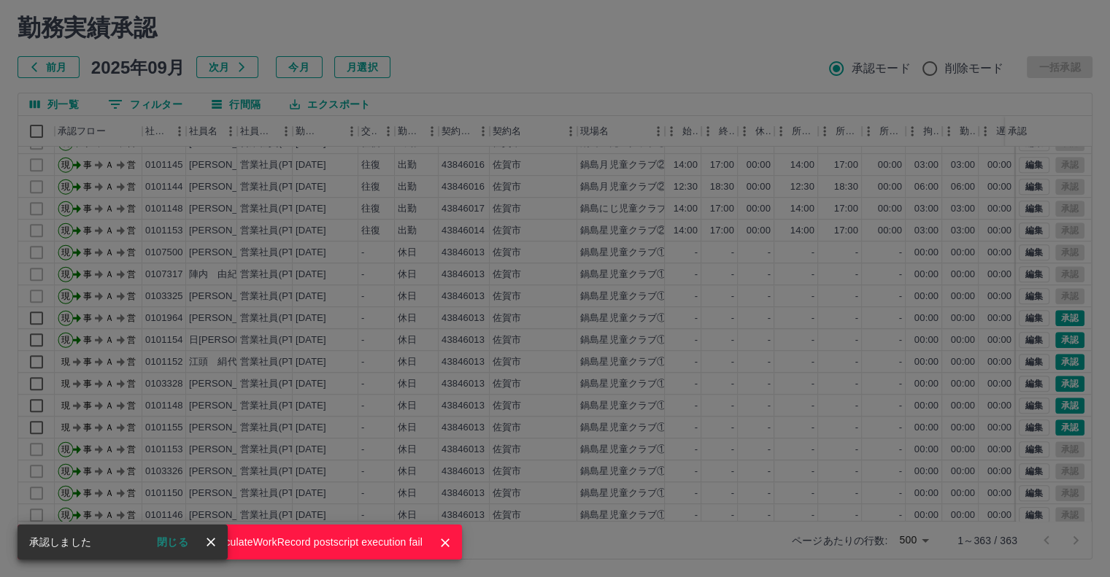
click at [1055, 358] on div "moveToDeletedWorkrecord:input: calculateWorkRecord postscript execution fail" at bounding box center [555, 288] width 1110 height 577
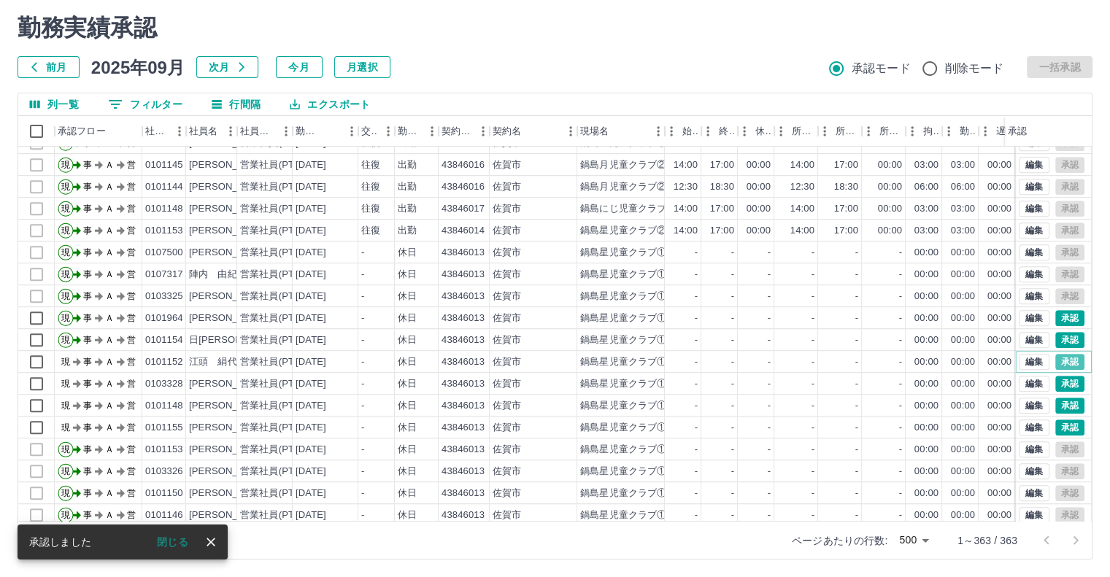
click at [1055, 358] on button "承認" at bounding box center [1069, 362] width 29 height 16
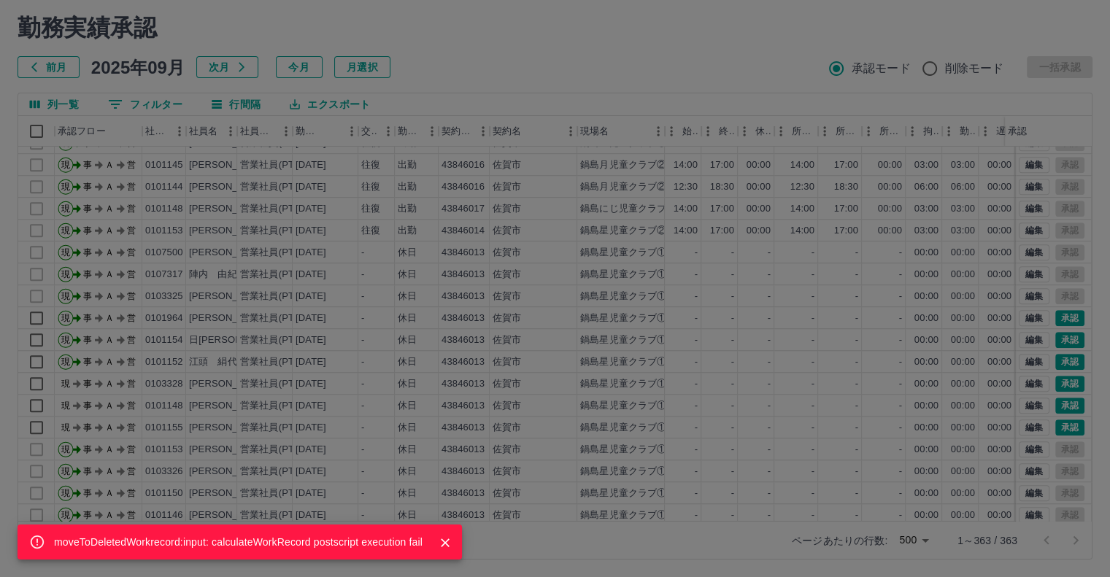
click at [1055, 390] on div "moveToDeletedWorkrecord:input: calculateWorkRecord postscript execution fail" at bounding box center [555, 288] width 1110 height 577
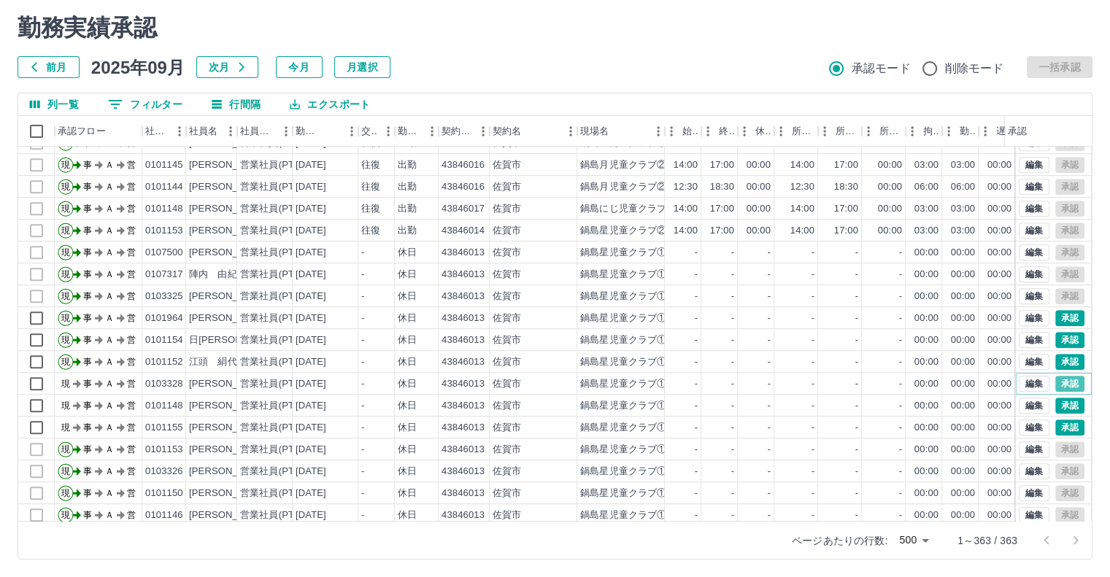
click at [1055, 390] on button "承認" at bounding box center [1069, 384] width 29 height 16
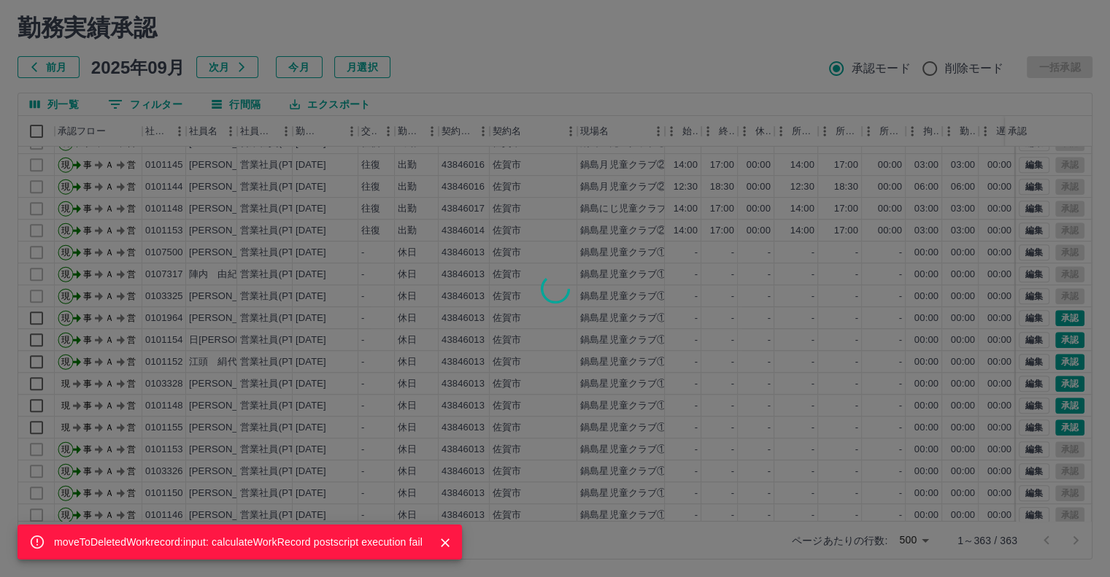
click at [1055, 390] on div "moveToDeletedWorkrecord:input: calculateWorkRecord postscript execution fail" at bounding box center [555, 288] width 1110 height 577
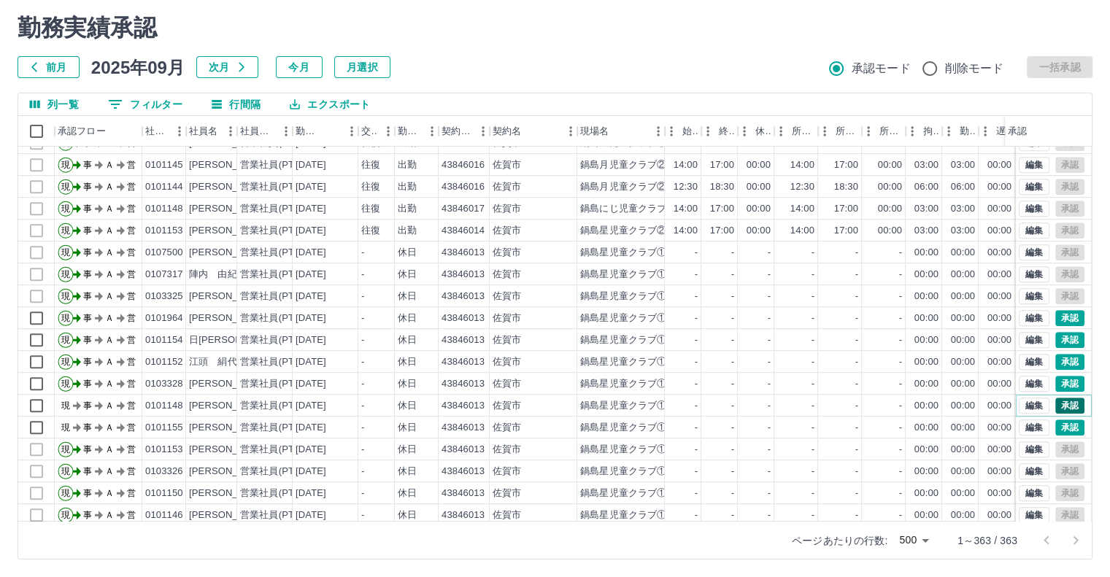
click at [1055, 405] on button "承認" at bounding box center [1069, 406] width 29 height 16
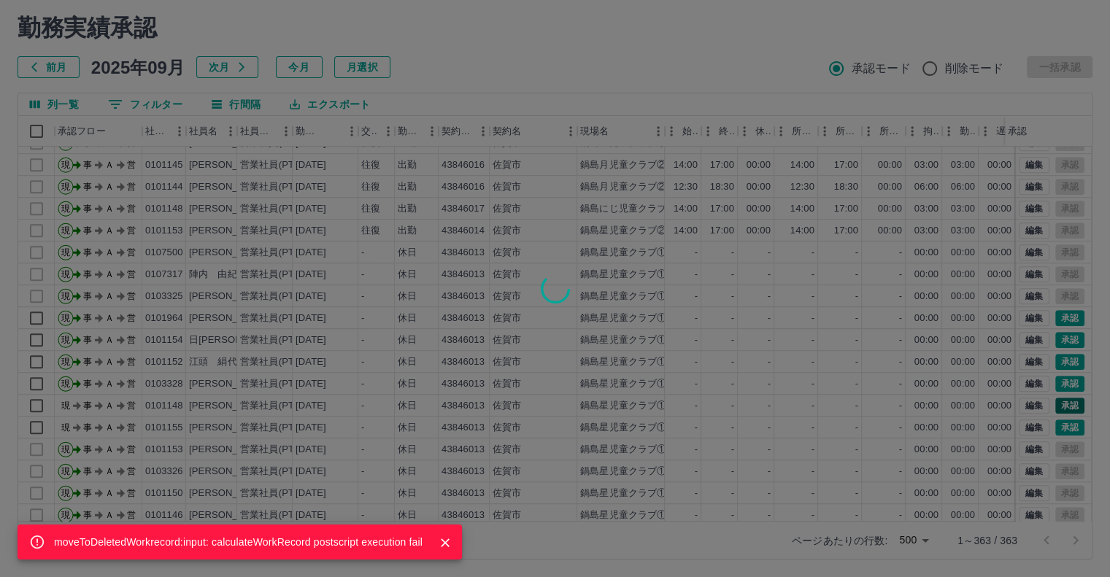
click at [1052, 405] on div "moveToDeletedWorkrecord:input: calculateWorkRecord postscript execution fail" at bounding box center [555, 288] width 1110 height 577
click at [1052, 428] on div "moveToDeletedWorkrecord:input: calculateWorkRecord postscript execution fail" at bounding box center [555, 288] width 1110 height 577
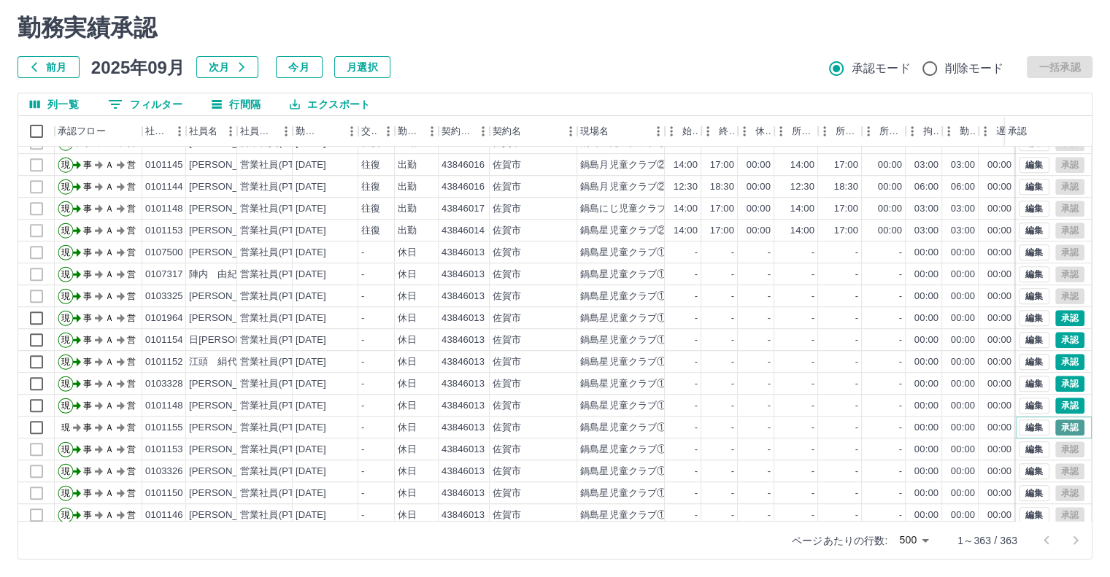
click at [1055, 431] on button "承認" at bounding box center [1069, 428] width 29 height 16
click at [1052, 431] on div "moveToDeletedWorkrecord:input: calculateWorkRecord postscript execution fail" at bounding box center [555, 288] width 1110 height 577
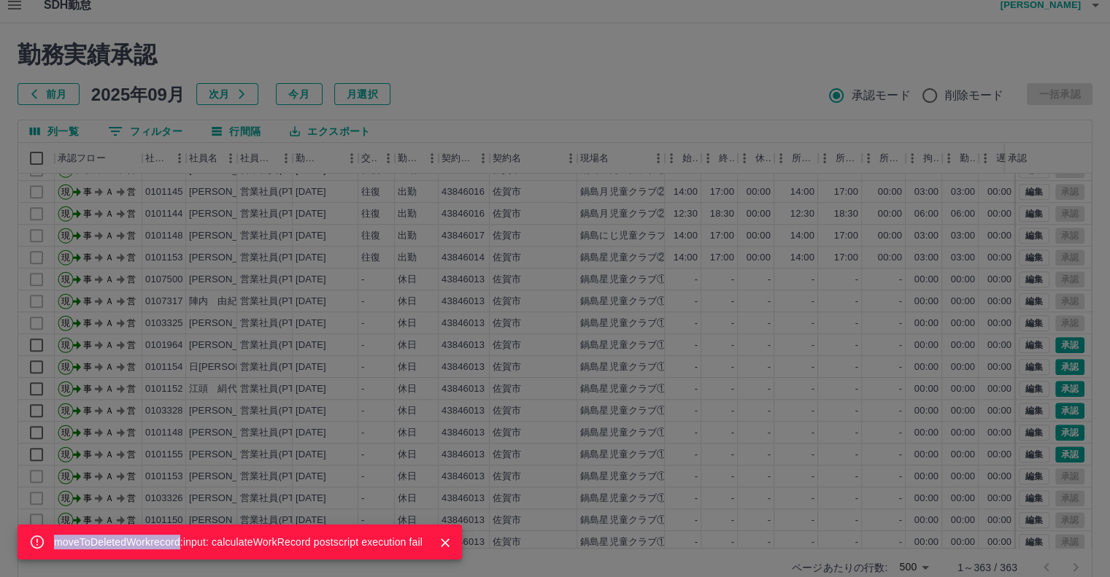
scroll to position [0, 0]
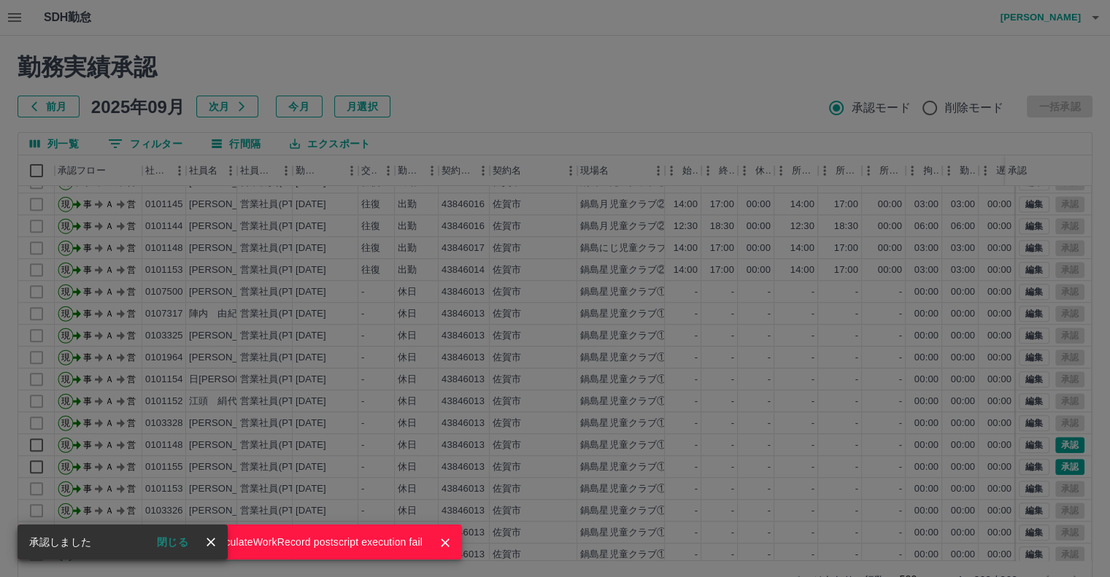
drag, startPoint x: 1085, startPoint y: 250, endPoint x: 1083, endPoint y: 271, distance: 20.6
click at [1083, 271] on div "moveToDeletedWorkrecord:input: calculateWorkRecord postscript execution fail" at bounding box center [555, 288] width 1110 height 577
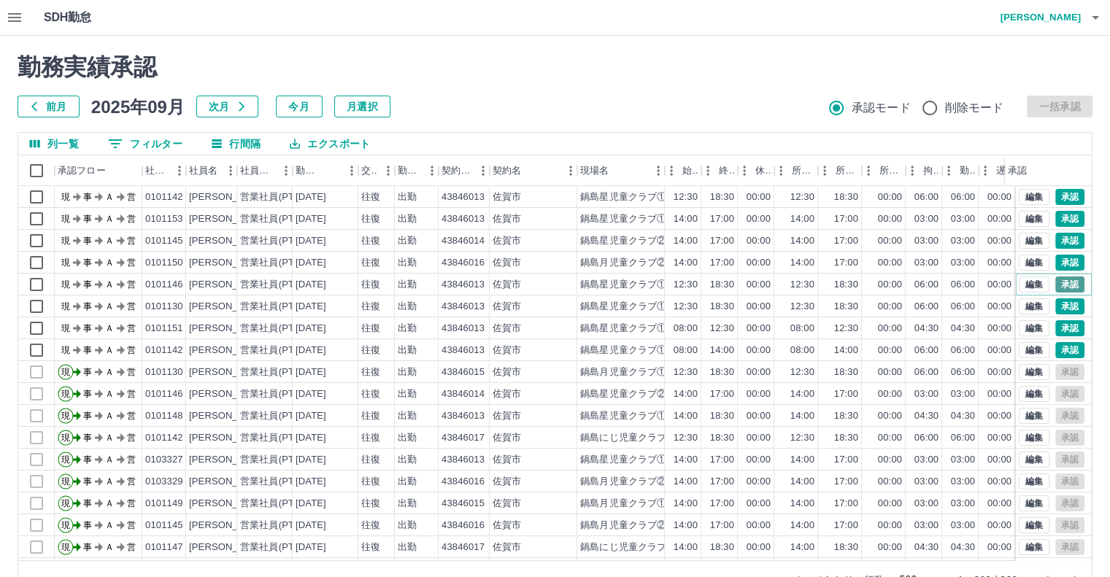
click at [1055, 277] on button "承認" at bounding box center [1069, 285] width 29 height 16
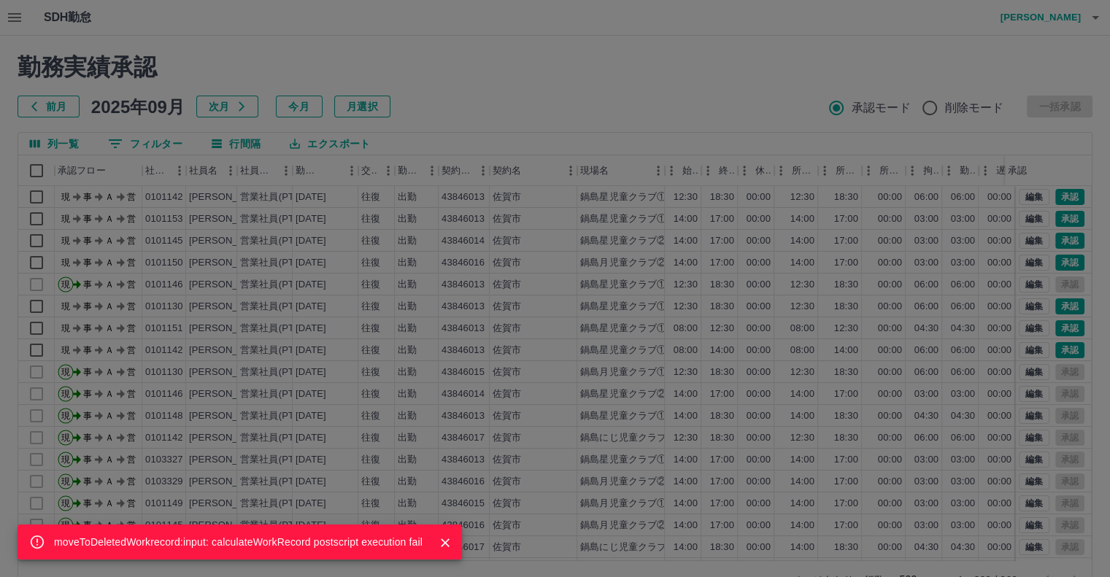
click at [1057, 303] on div "moveToDeletedWorkrecord:input: calculateWorkRecord postscript execution fail" at bounding box center [555, 288] width 1110 height 577
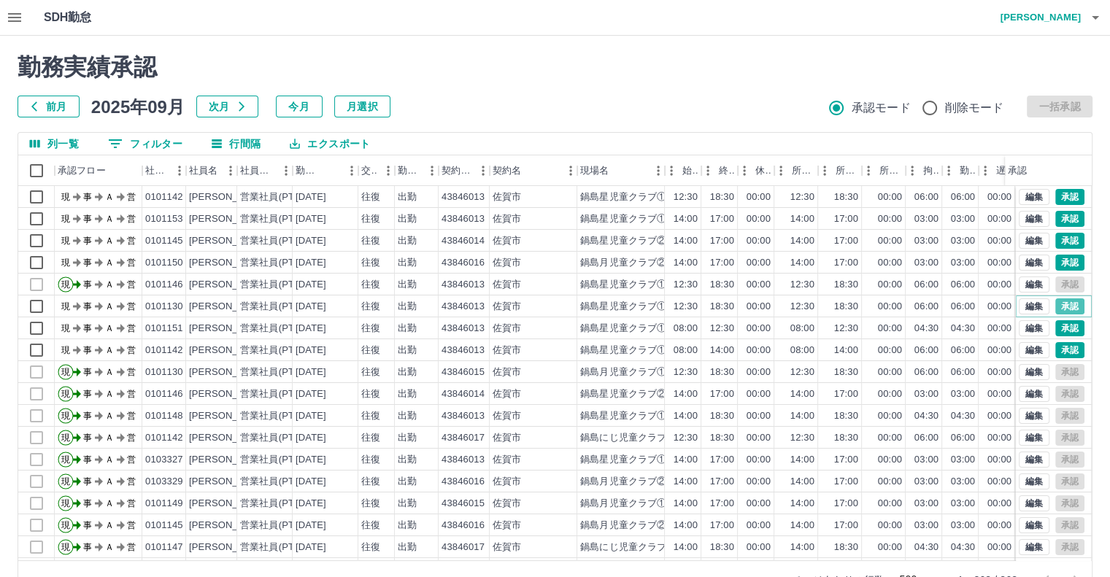
click at [1057, 303] on button "承認" at bounding box center [1069, 306] width 29 height 16
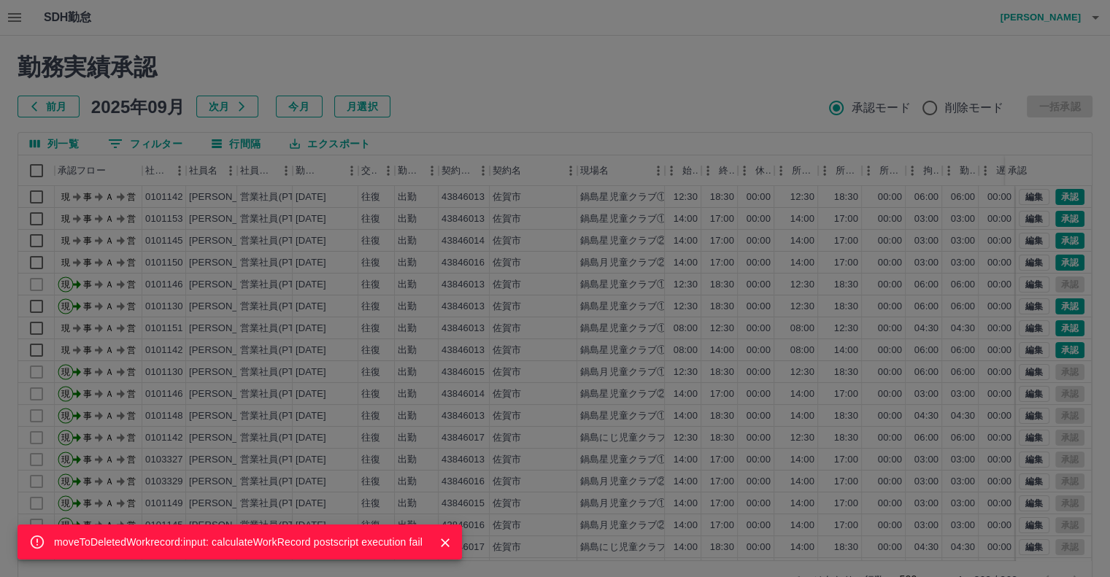
click at [1060, 323] on div "moveToDeletedWorkrecord:input: calculateWorkRecord postscript execution fail" at bounding box center [555, 288] width 1110 height 577
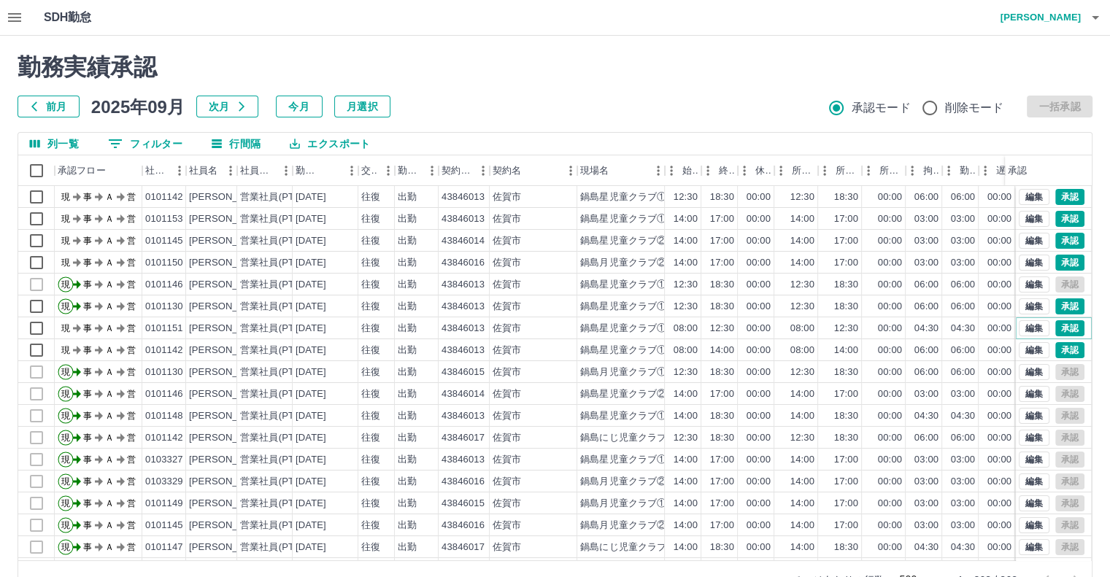
click at [1060, 323] on button "承認" at bounding box center [1069, 328] width 29 height 16
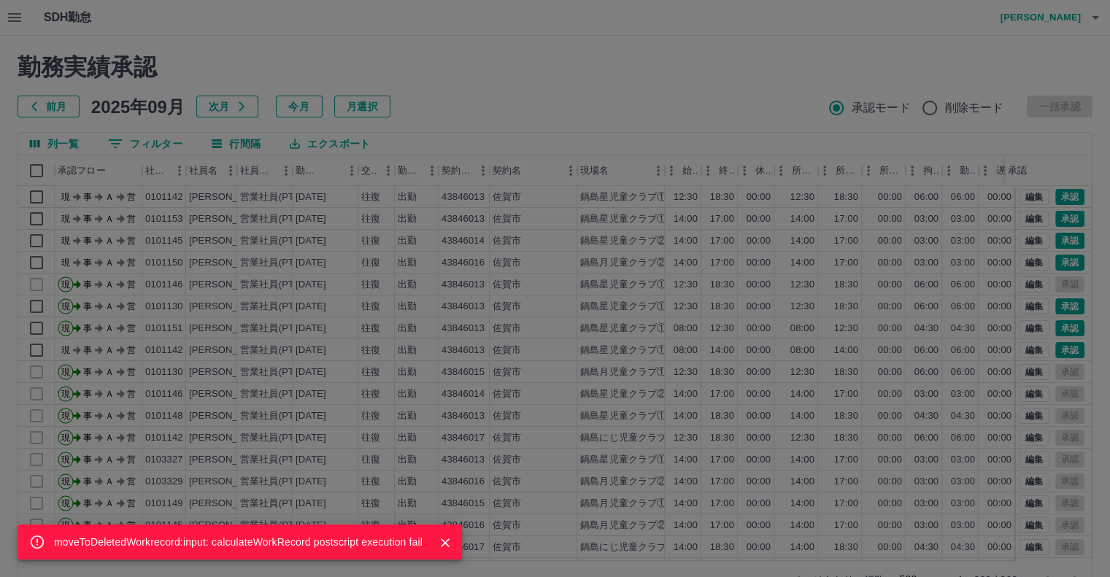
click at [1063, 347] on div "moveToDeletedWorkrecord:input: calculateWorkRecord postscript execution fail" at bounding box center [555, 288] width 1110 height 577
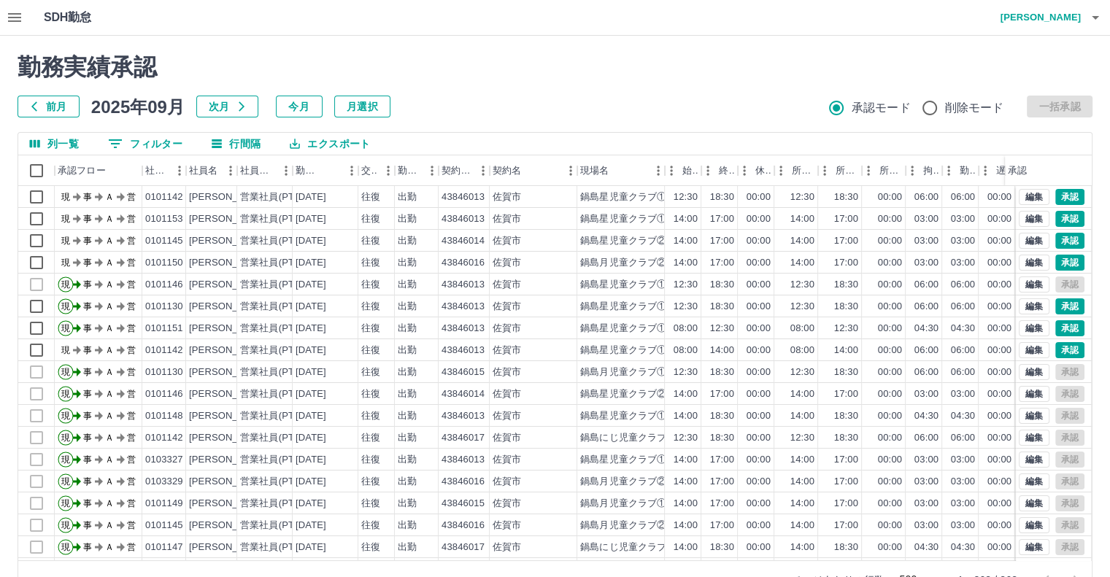
click at [1063, 347] on div "moveToDeletedWorkrecord:input: calculateWorkRecord postscript execution fail 勤務…" at bounding box center [555, 326] width 1110 height 581
click at [1063, 347] on button "承認" at bounding box center [1069, 350] width 29 height 16
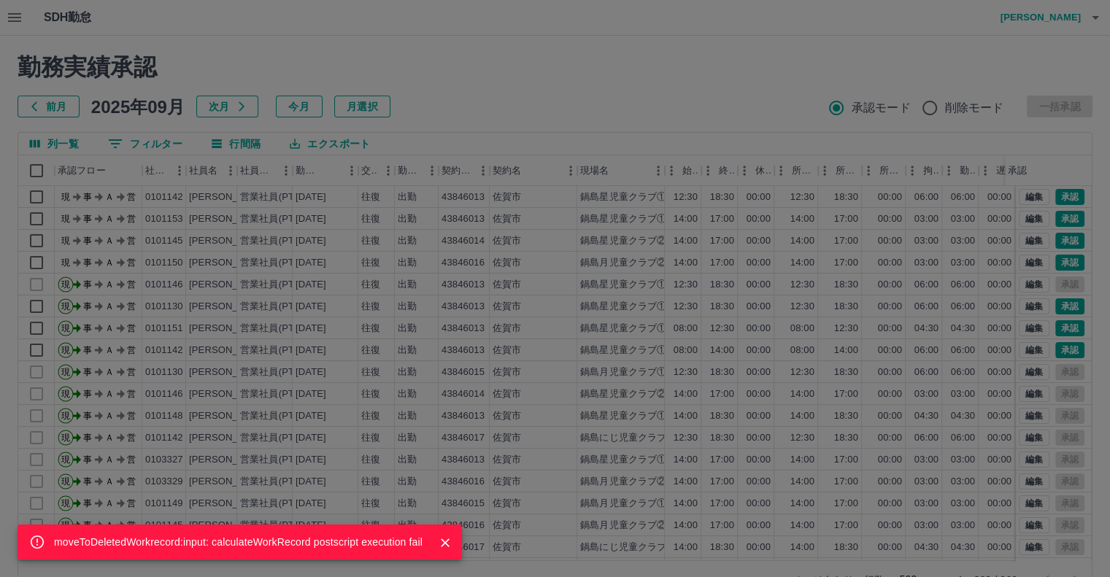
click at [1063, 347] on div "moveToDeletedWorkrecord:input: calculateWorkRecord postscript execution fail" at bounding box center [555, 288] width 1110 height 577
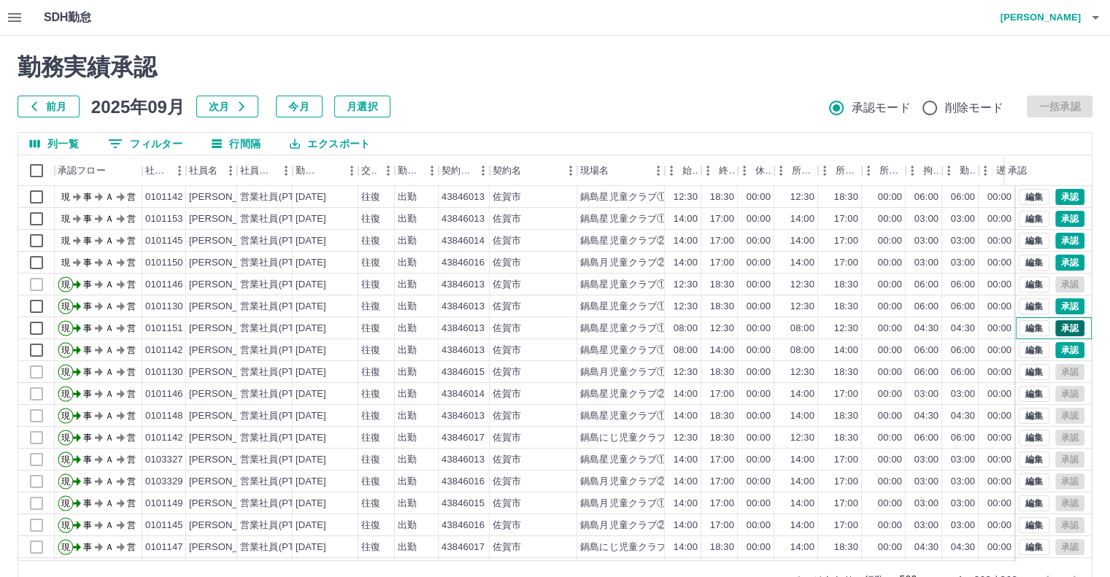
click at [1061, 325] on div "編集 承認" at bounding box center [1052, 328] width 66 height 16
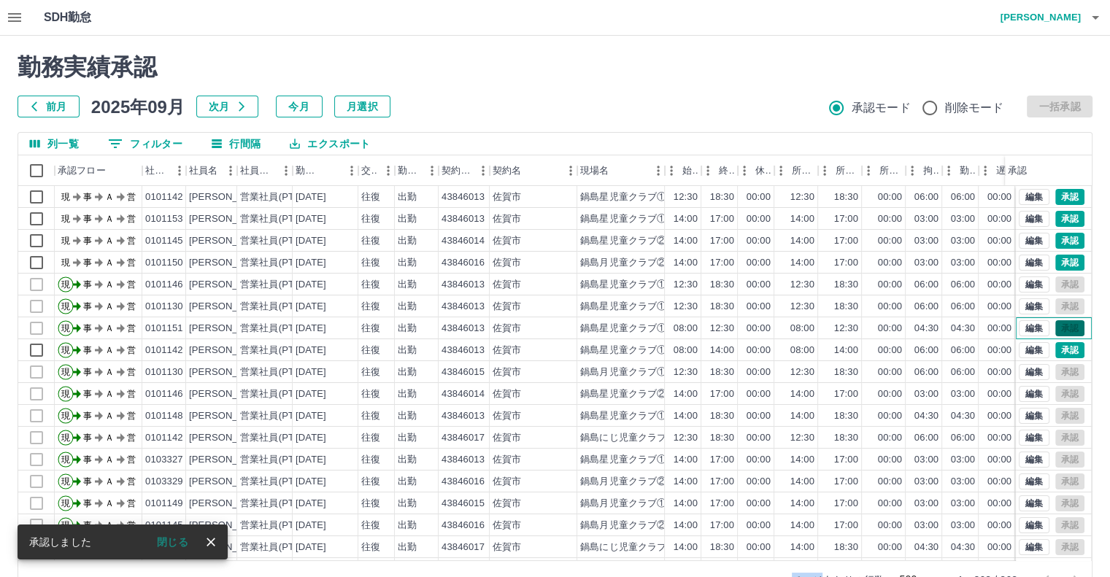
click at [1061, 325] on div "編集 承認" at bounding box center [1052, 328] width 66 height 16
click at [1055, 344] on button "承認" at bounding box center [1069, 350] width 29 height 16
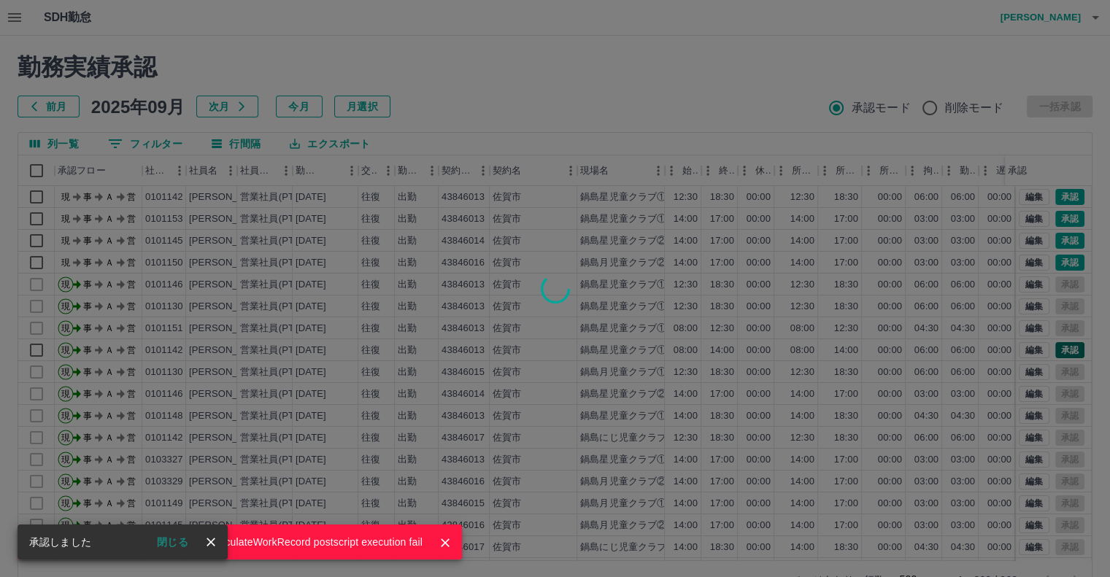
click at [1054, 344] on div "moveToDeletedWorkrecord:input: calculateWorkRecord postscript execution fail" at bounding box center [555, 288] width 1110 height 577
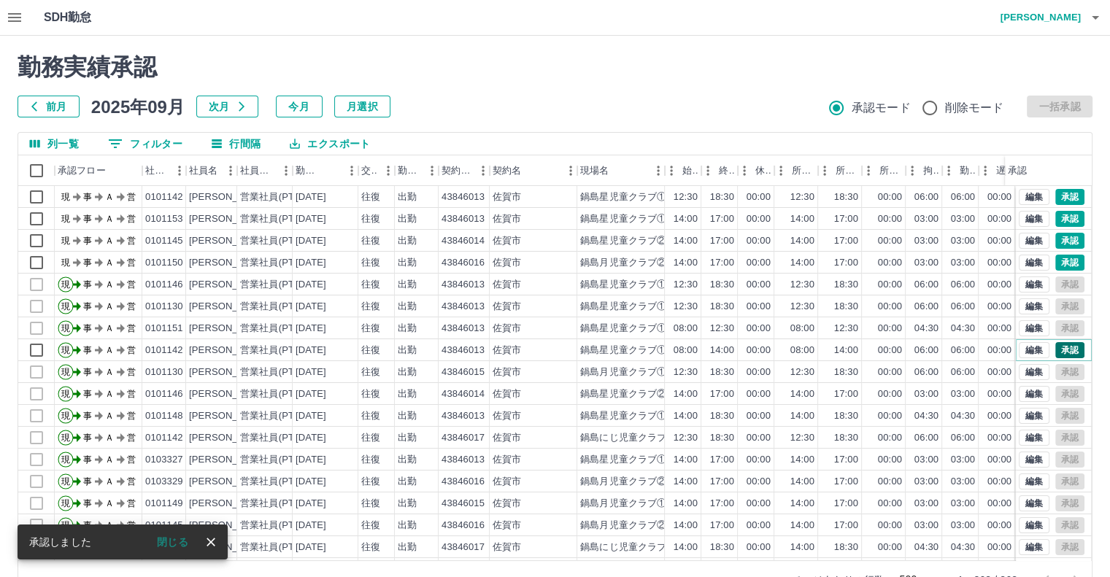
click at [1062, 350] on button "承認" at bounding box center [1069, 350] width 29 height 16
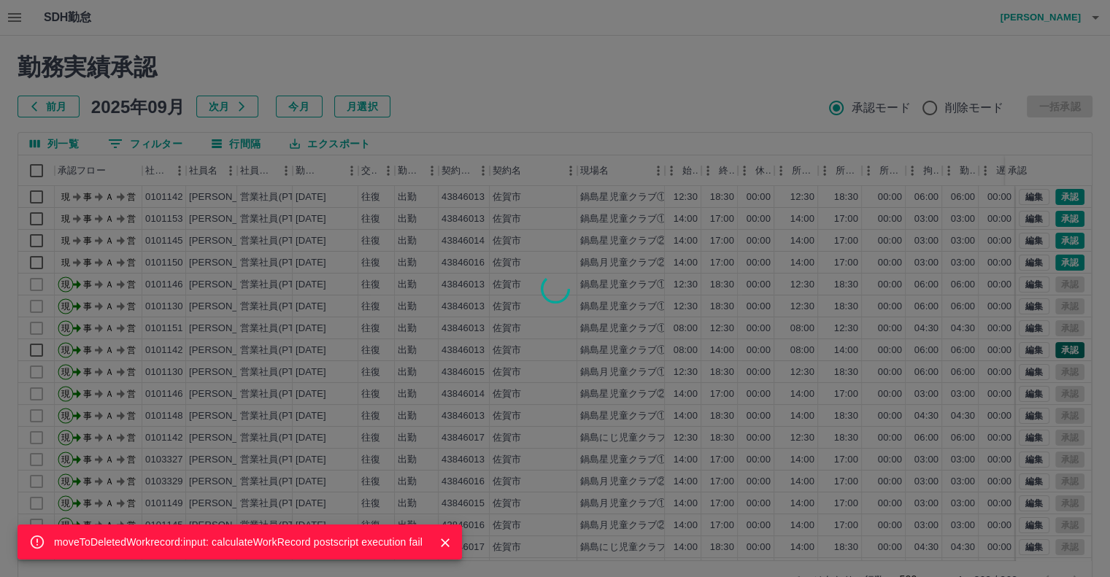
click at [1062, 350] on div "moveToDeletedWorkrecord:input: calculateWorkRecord postscript execution fail" at bounding box center [555, 288] width 1110 height 577
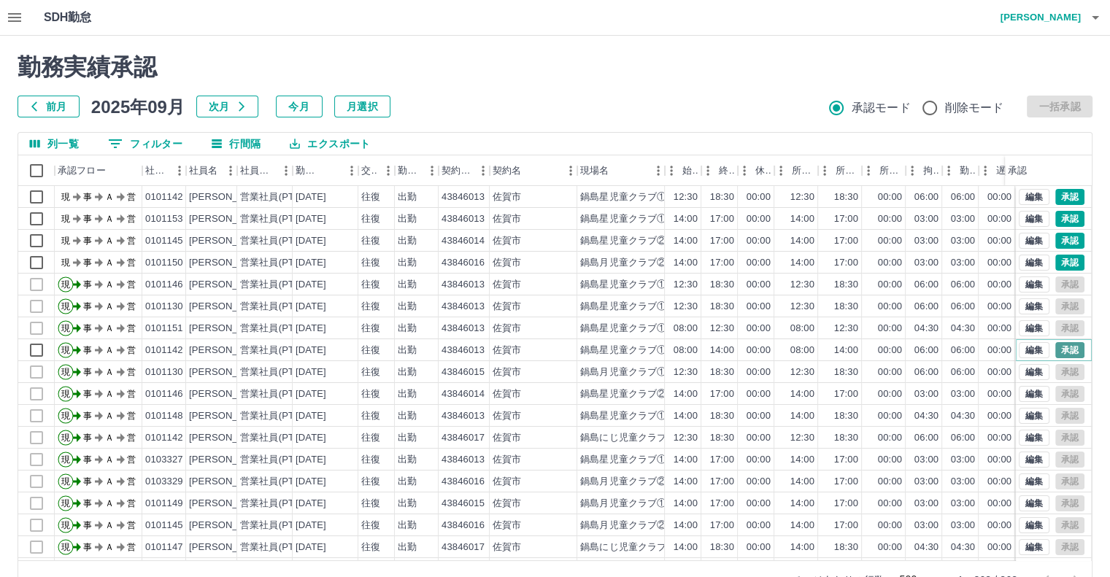
click at [1062, 350] on button "承認" at bounding box center [1069, 350] width 29 height 16
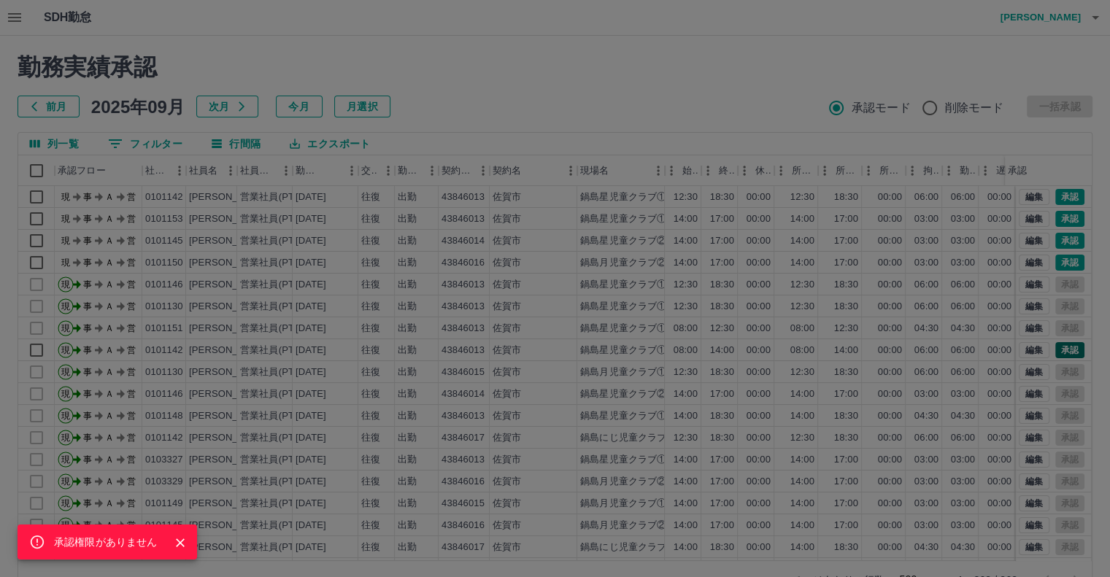
click at [1062, 350] on div "承認権限がありません" at bounding box center [555, 288] width 1110 height 577
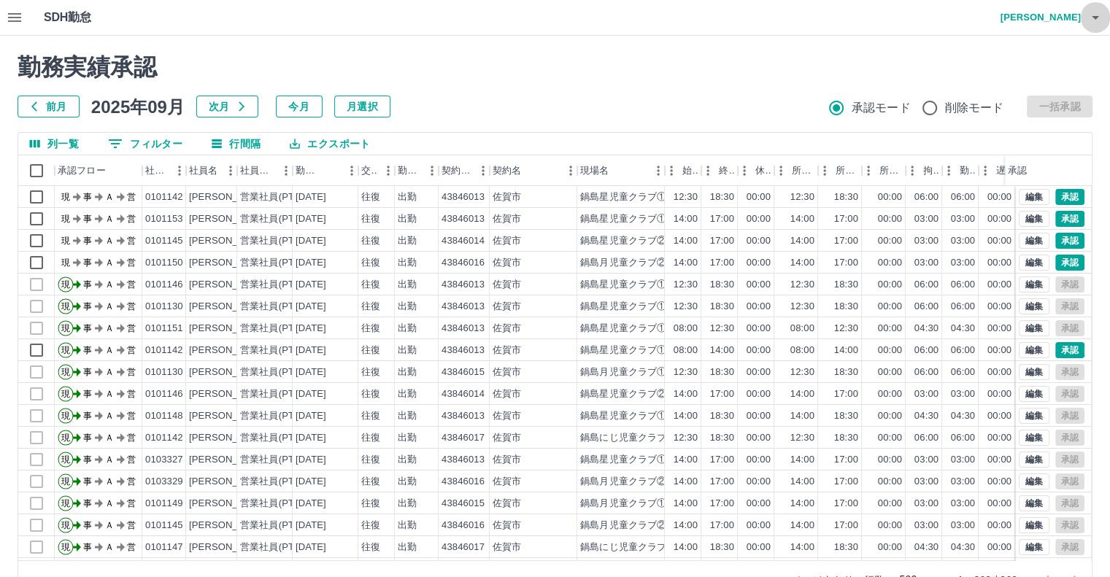
click at [1094, 14] on icon "button" at bounding box center [1096, 18] width 18 height 18
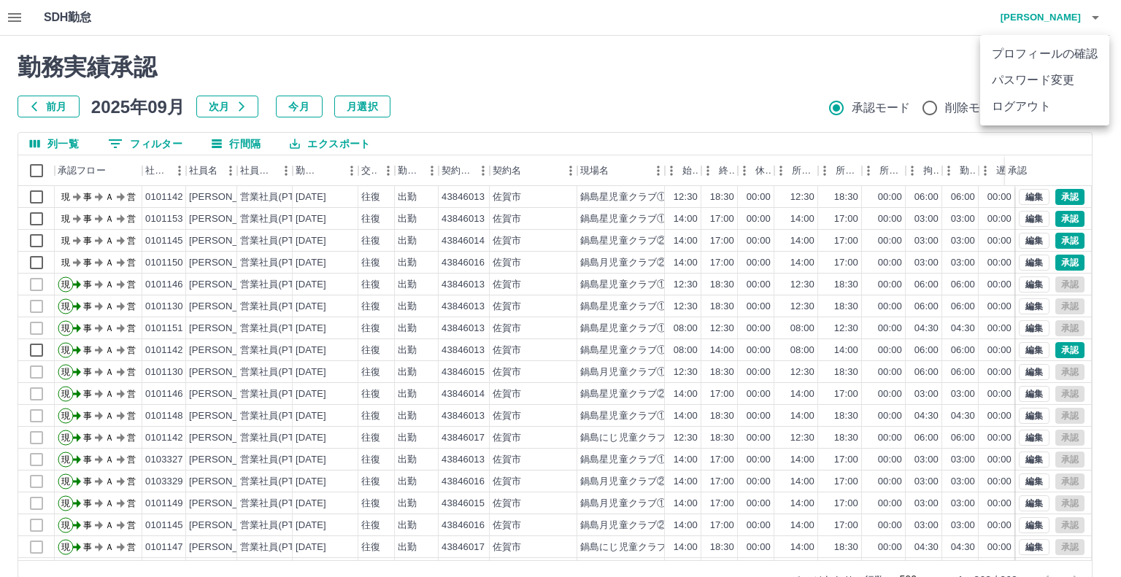
click at [1028, 107] on li "ログアウト" at bounding box center [1044, 106] width 129 height 26
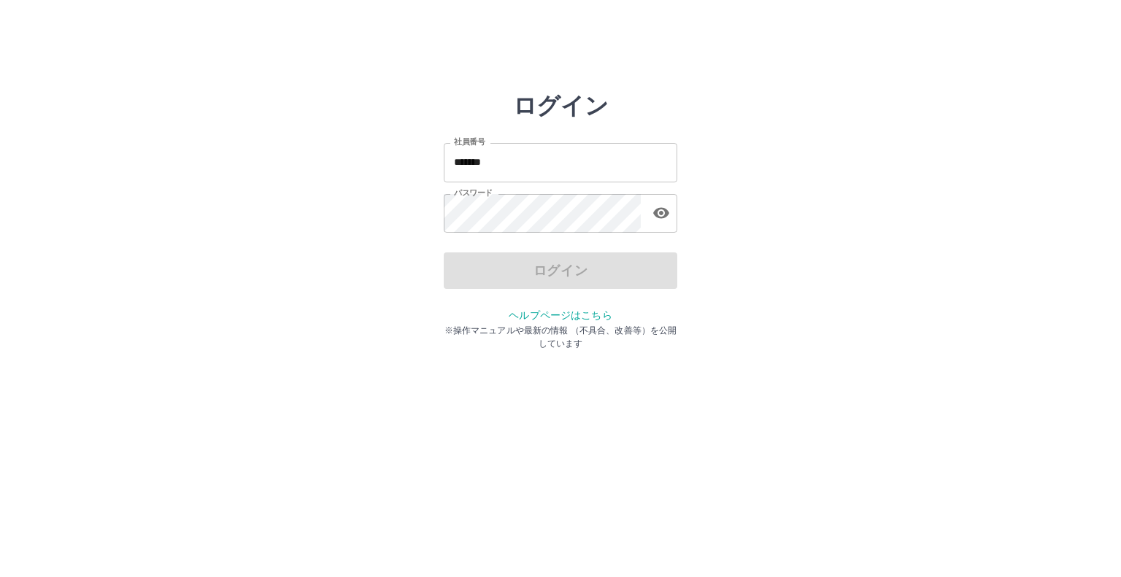
click at [497, 168] on input "*******" at bounding box center [561, 162] width 234 height 39
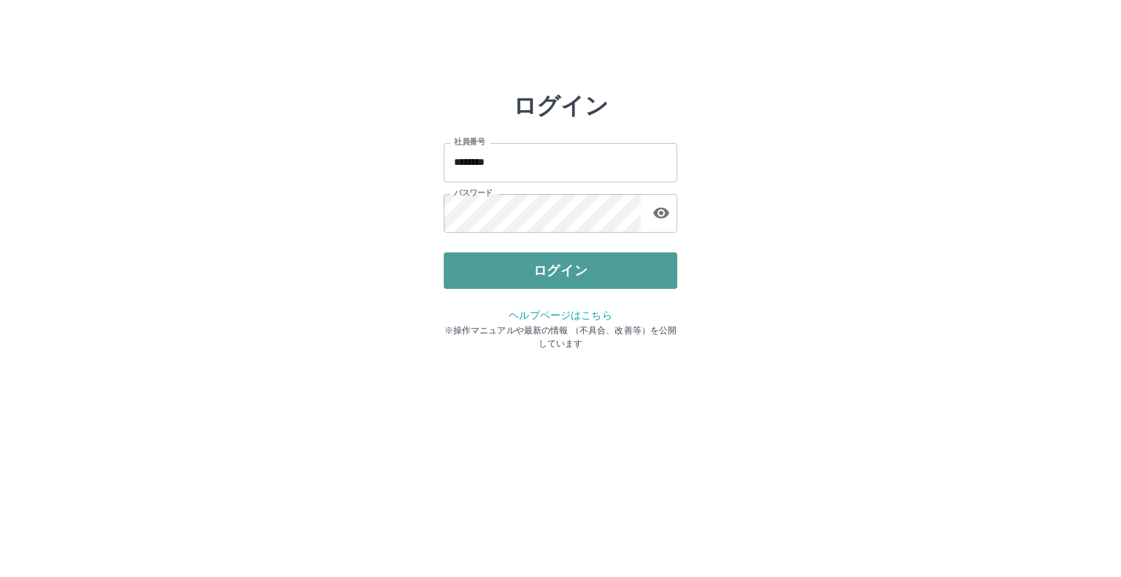
click at [505, 269] on button "ログイン" at bounding box center [561, 271] width 234 height 36
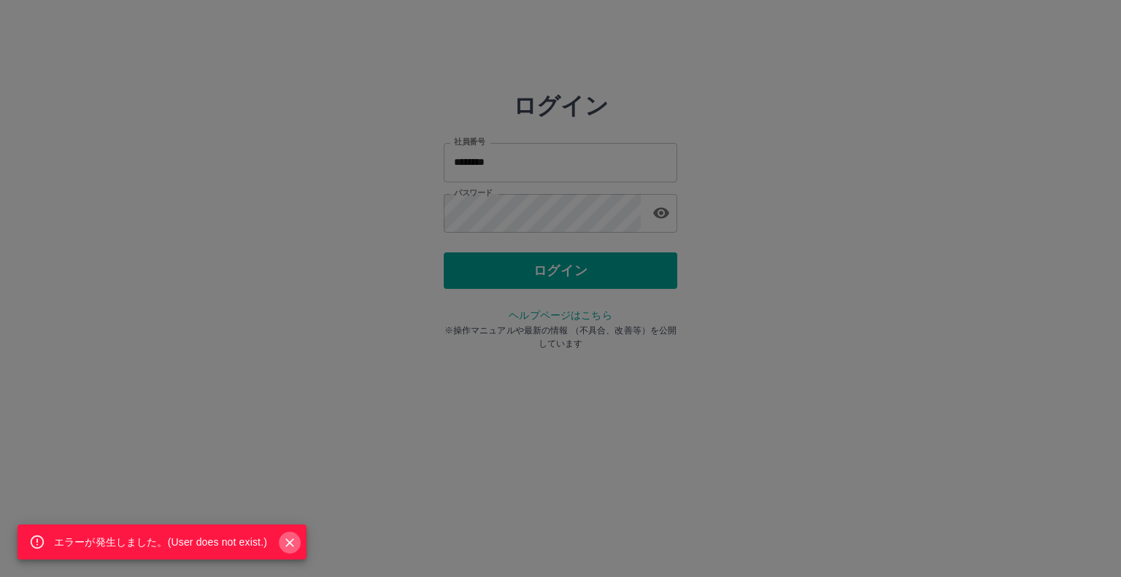
click at [280, 537] on button "Close" at bounding box center [290, 543] width 22 height 22
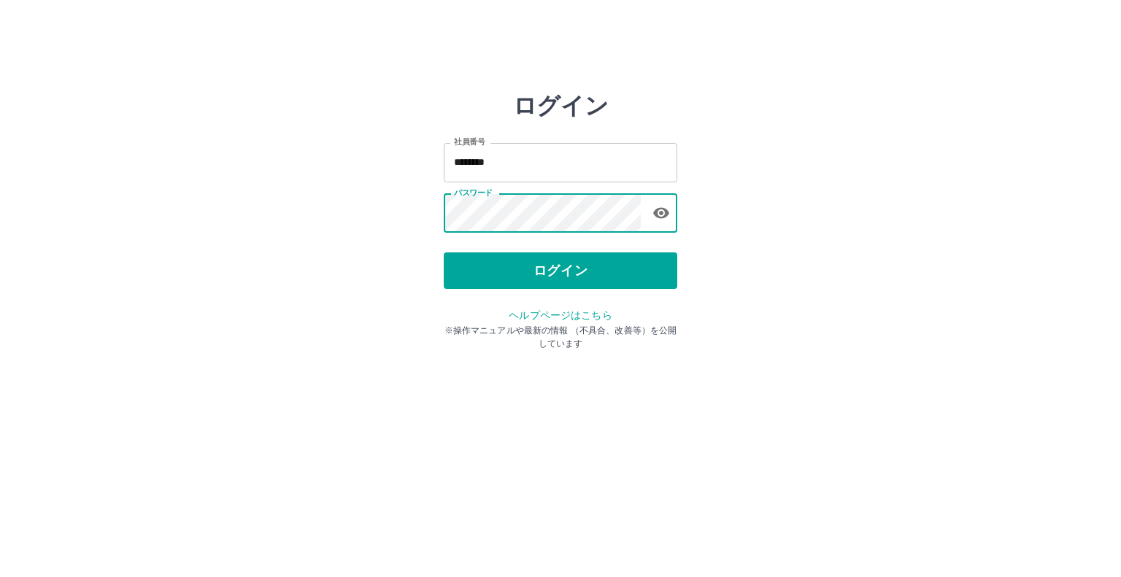
click at [500, 165] on input "********" at bounding box center [561, 162] width 234 height 39
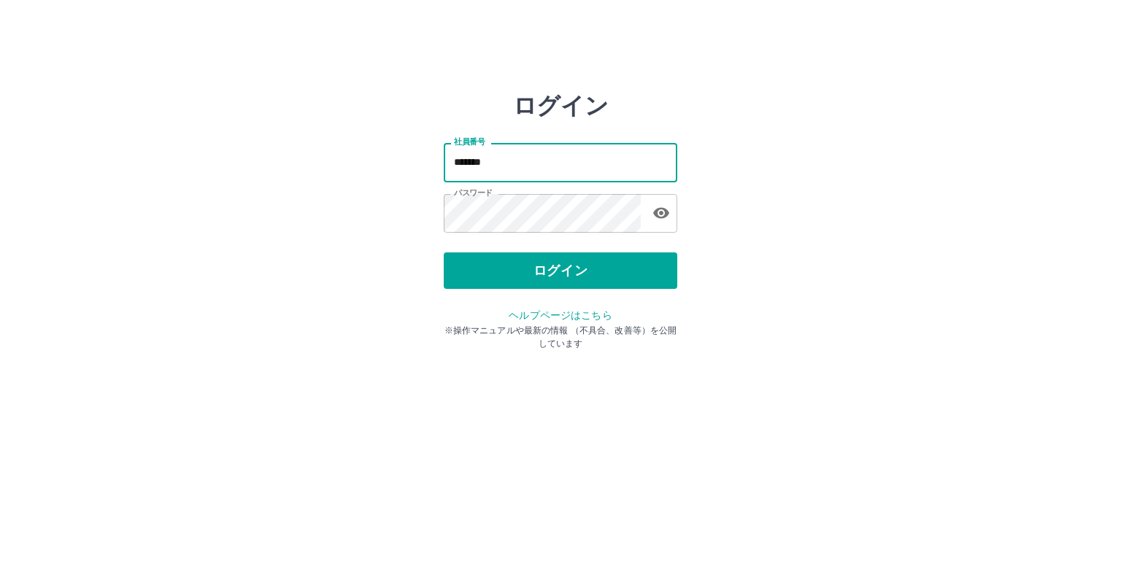
type input "*******"
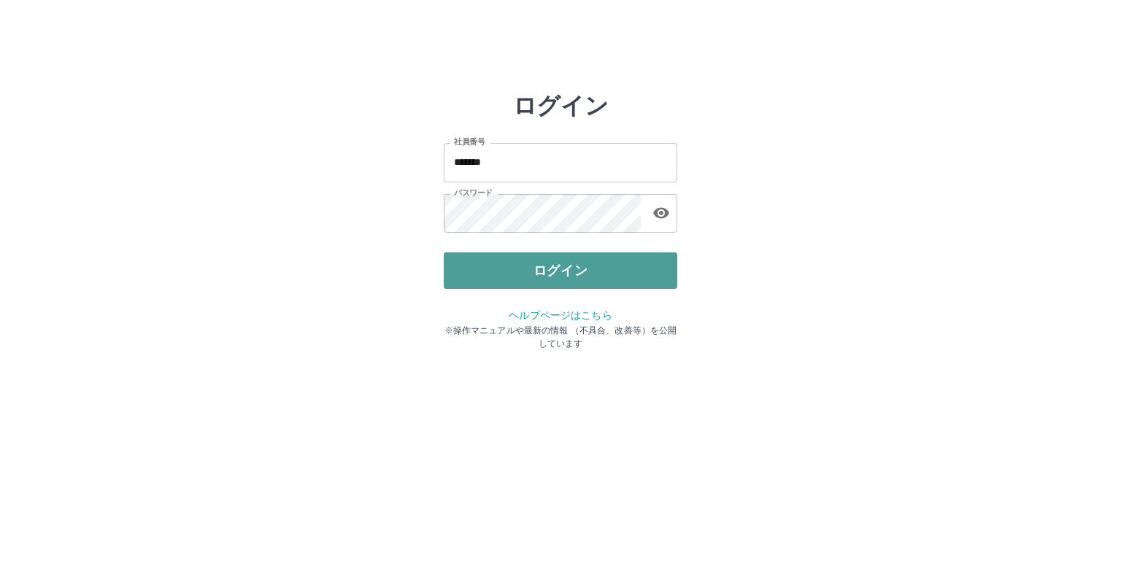
click at [485, 270] on button "ログイン" at bounding box center [561, 271] width 234 height 36
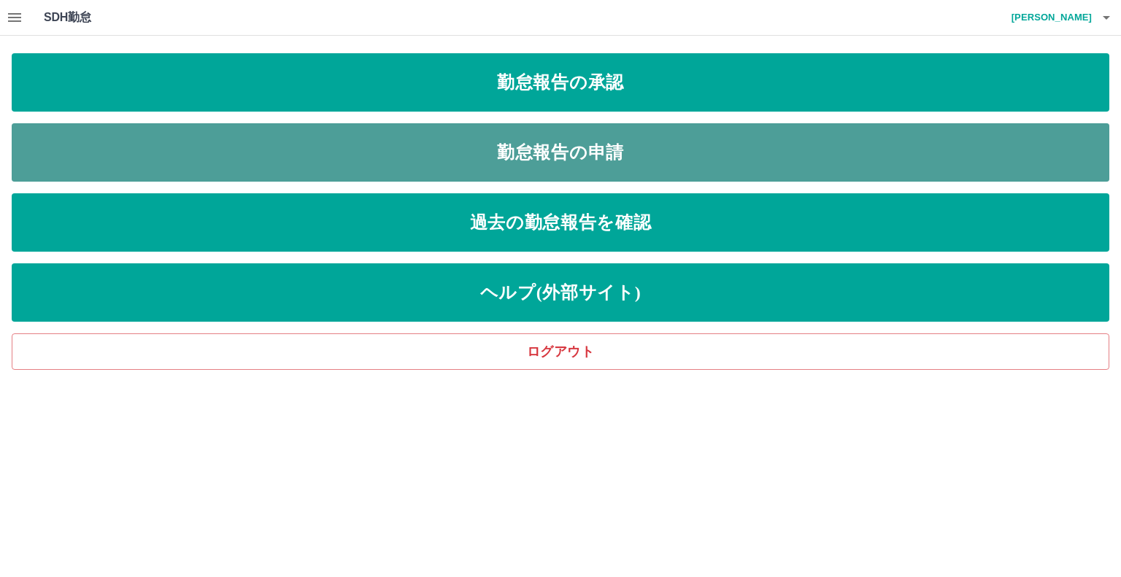
click at [450, 152] on link "勤怠報告の申請" at bounding box center [561, 152] width 1098 height 58
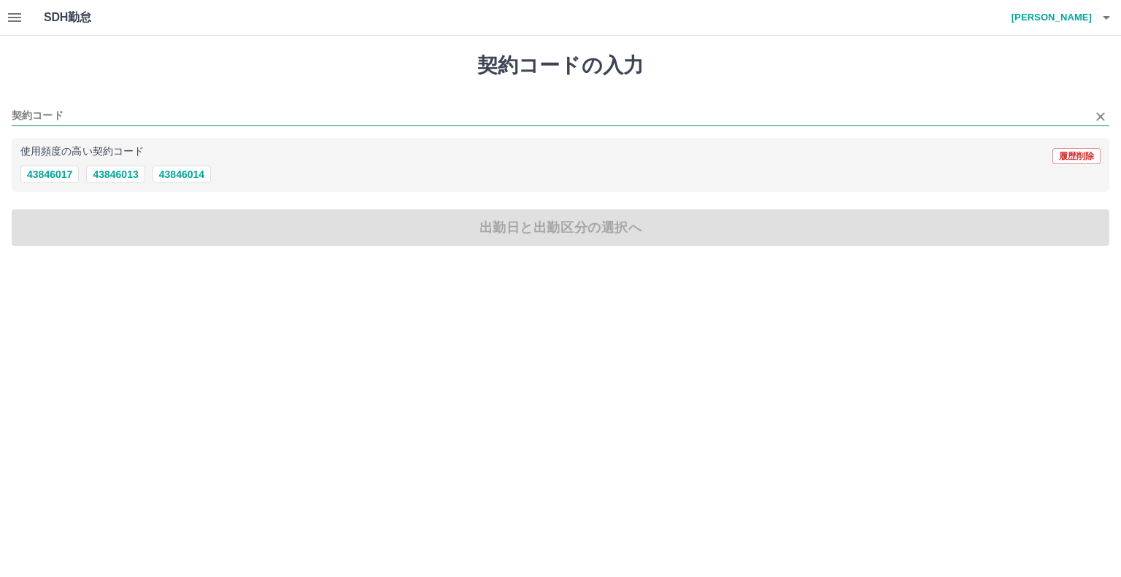
click at [45, 108] on input "契約コード" at bounding box center [550, 116] width 1076 height 18
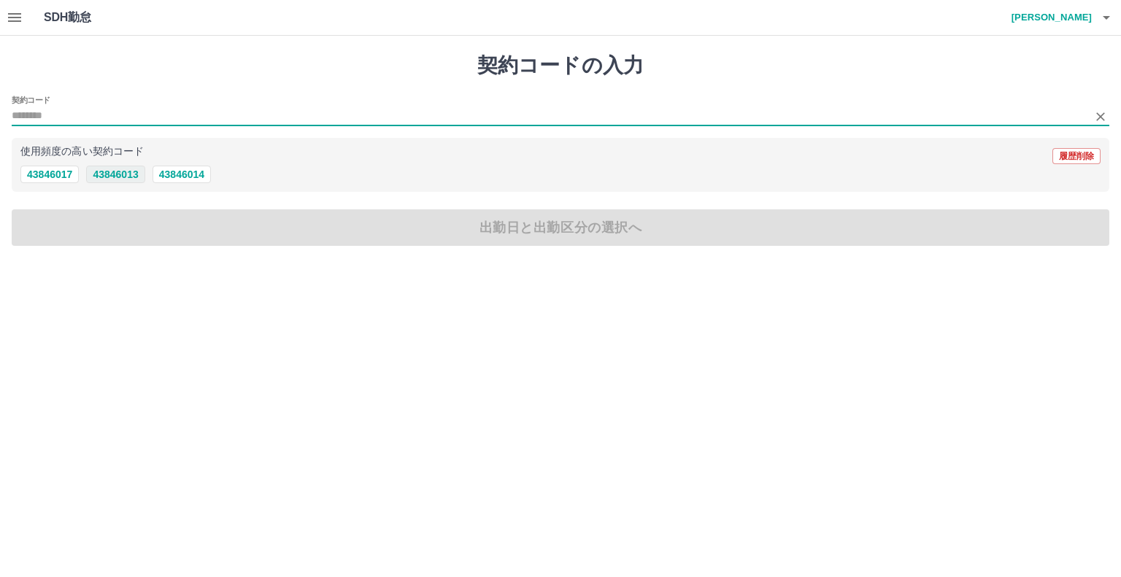
click at [122, 172] on button "43846013" at bounding box center [115, 175] width 58 height 18
type input "********"
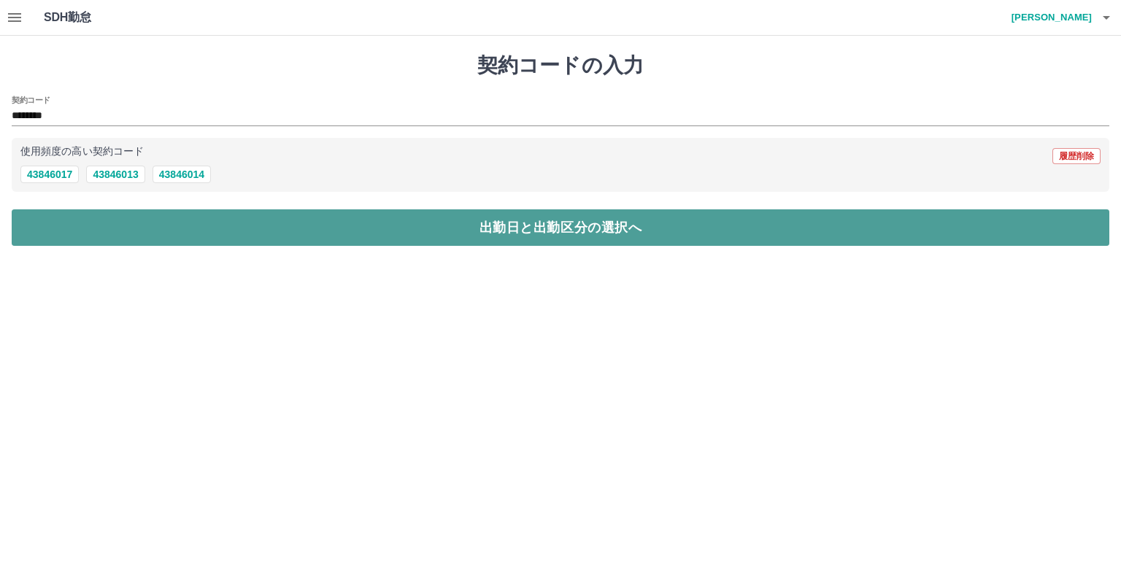
click at [85, 231] on button "出勤日と出勤区分の選択へ" at bounding box center [561, 227] width 1098 height 36
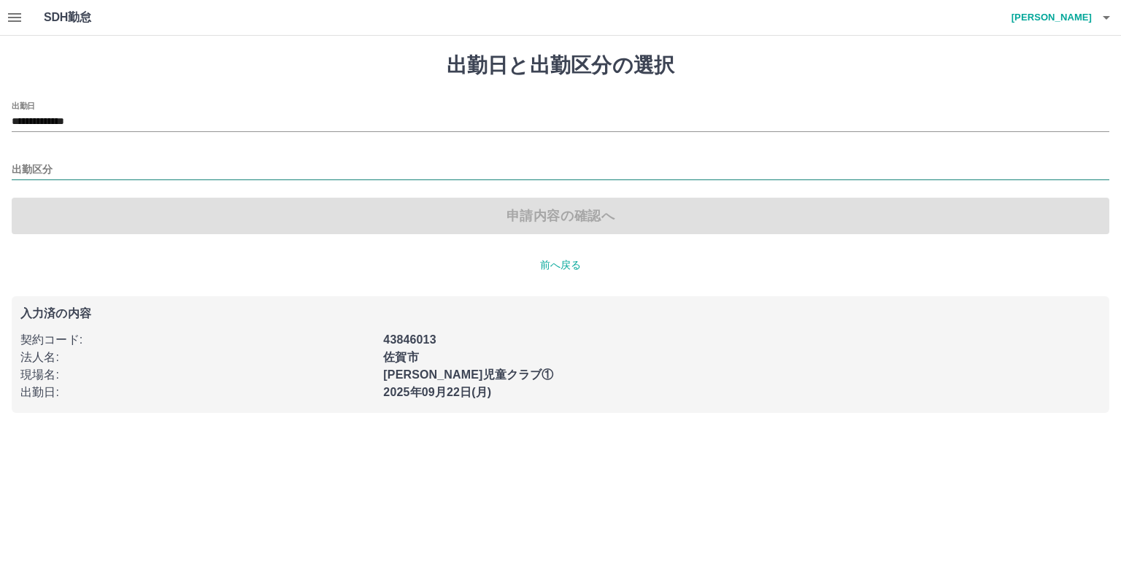
click at [32, 165] on input "出勤区分" at bounding box center [561, 170] width 1098 height 18
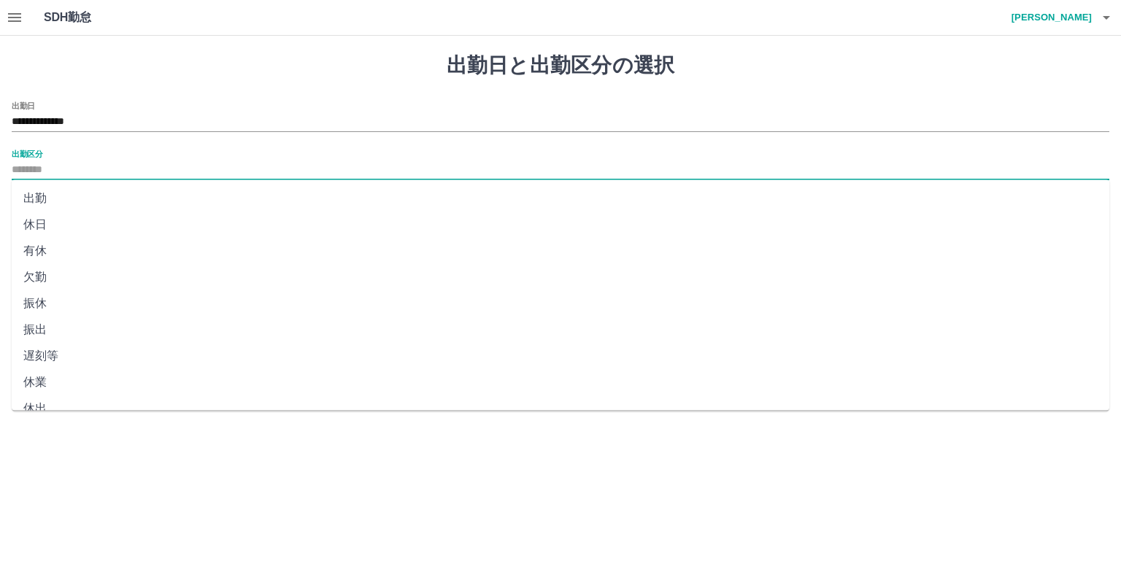
click at [39, 199] on li "出勤" at bounding box center [561, 198] width 1098 height 26
type input "**"
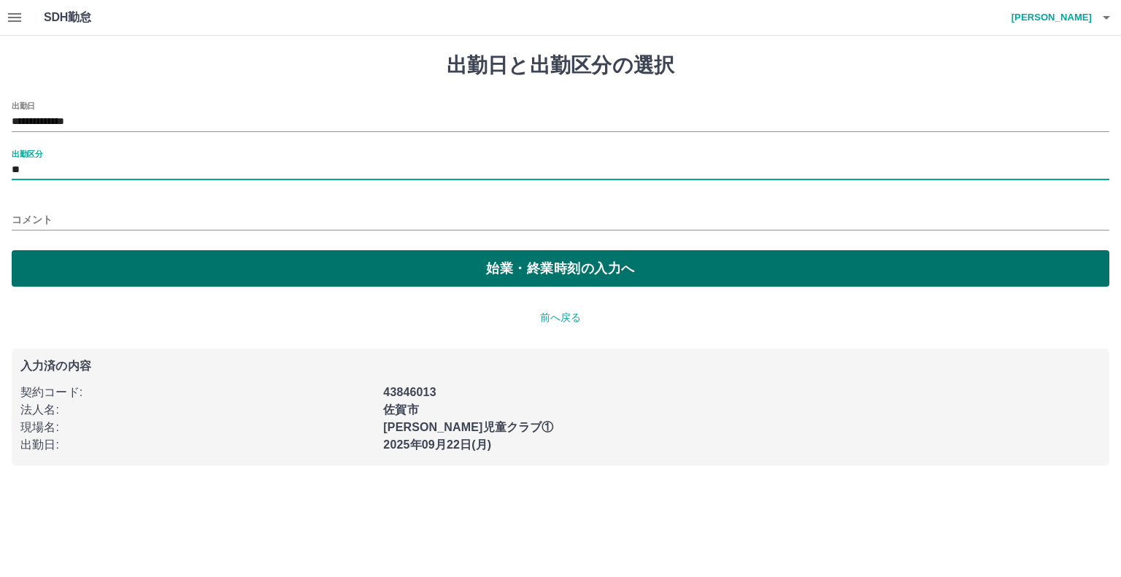
click at [47, 265] on button "始業・終業時刻の入力へ" at bounding box center [561, 268] width 1098 height 36
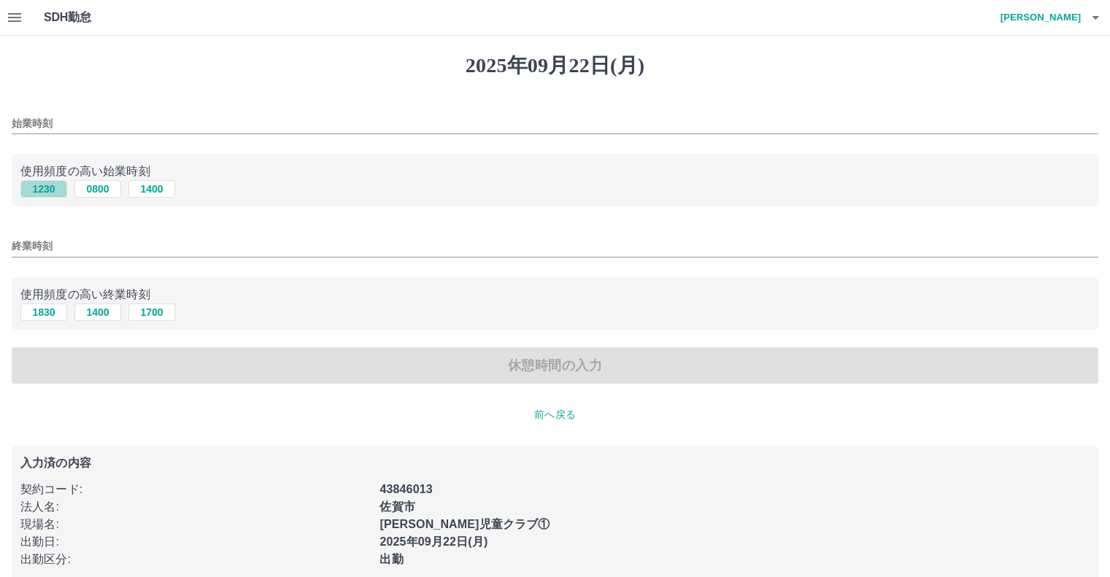
click at [41, 188] on button "1230" at bounding box center [43, 189] width 47 height 18
type input "****"
click at [53, 313] on button "1830" at bounding box center [43, 313] width 47 height 18
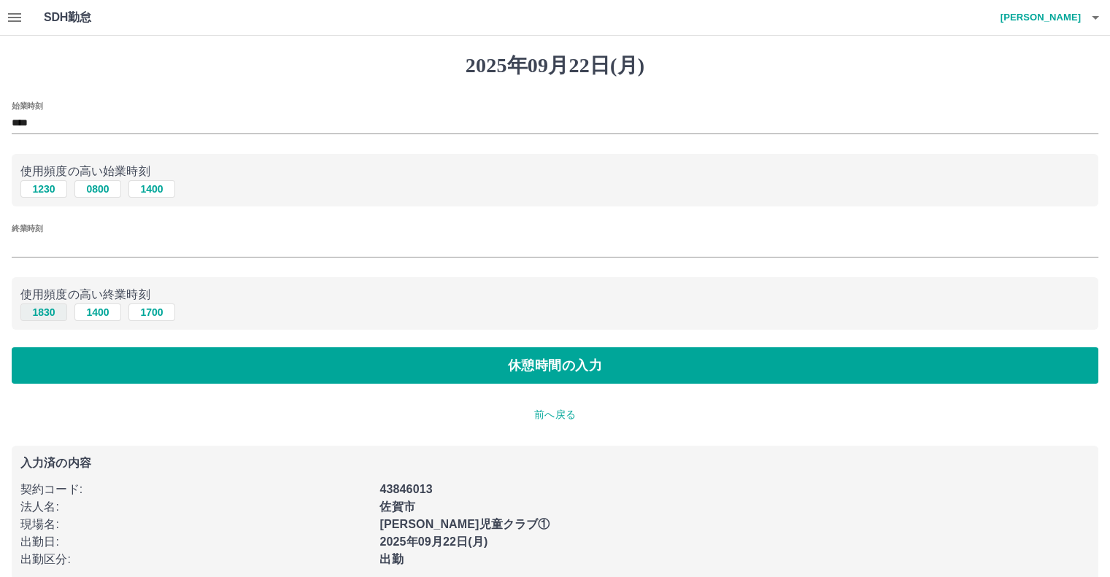
type input "****"
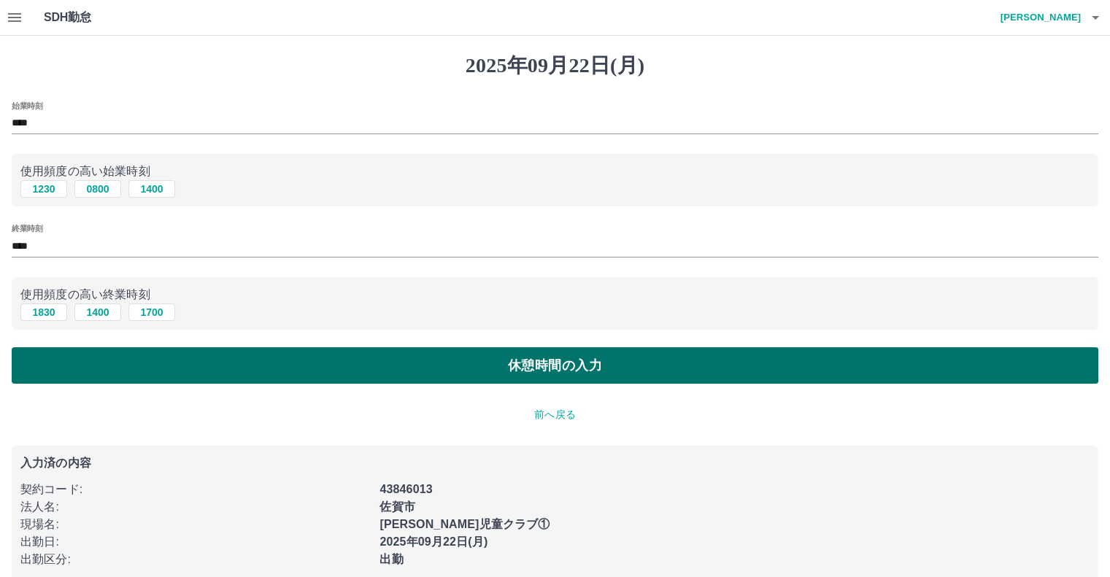
click at [109, 366] on button "休憩時間の入力" at bounding box center [555, 365] width 1087 height 36
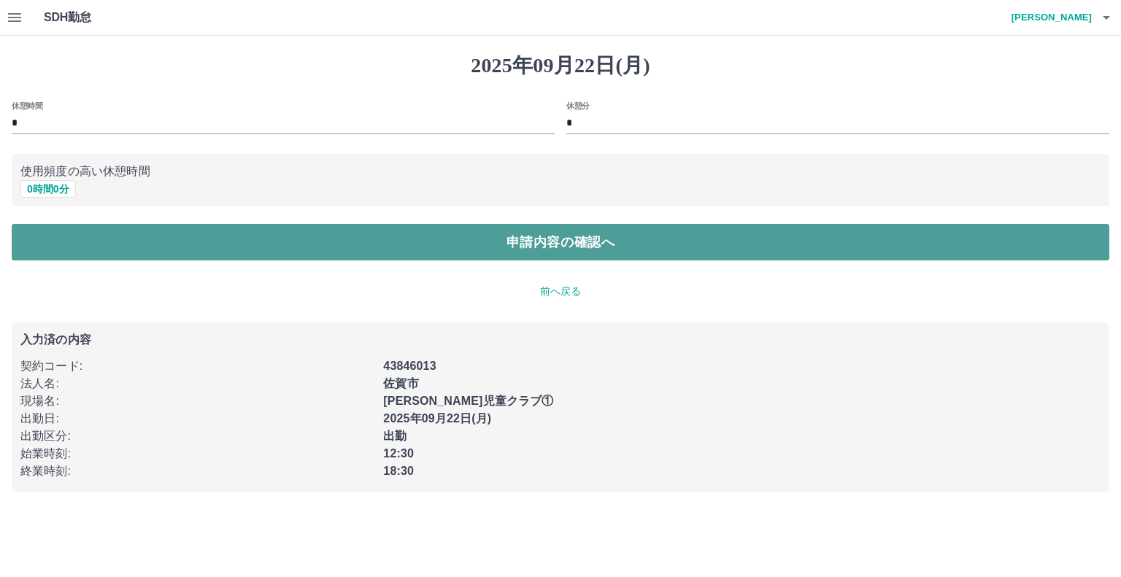
click at [50, 247] on button "申請内容の確認へ" at bounding box center [561, 242] width 1098 height 36
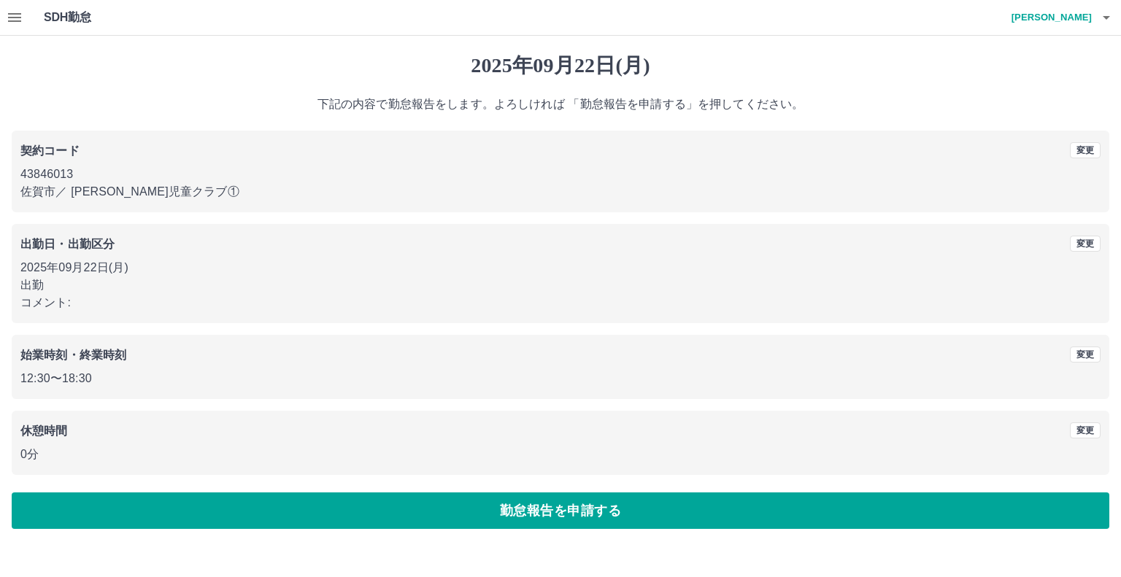
click at [170, 190] on p "佐賀市 ／ 鍋島星児童クラブ①" at bounding box center [560, 192] width 1080 height 18
click at [78, 150] on b "契約コード" at bounding box center [49, 150] width 59 height 12
click at [1090, 147] on button "変更" at bounding box center [1085, 150] width 31 height 16
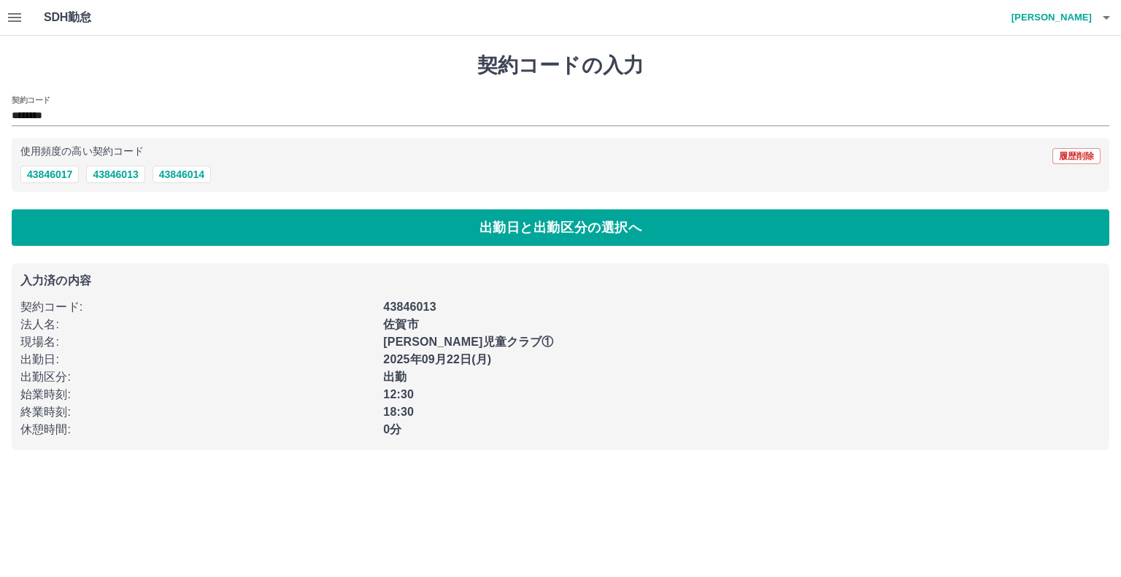
click at [471, 356] on b "2025年09月22日(月)" at bounding box center [437, 359] width 108 height 12
click at [47, 363] on div "出勤区分 :" at bounding box center [193, 373] width 363 height 26
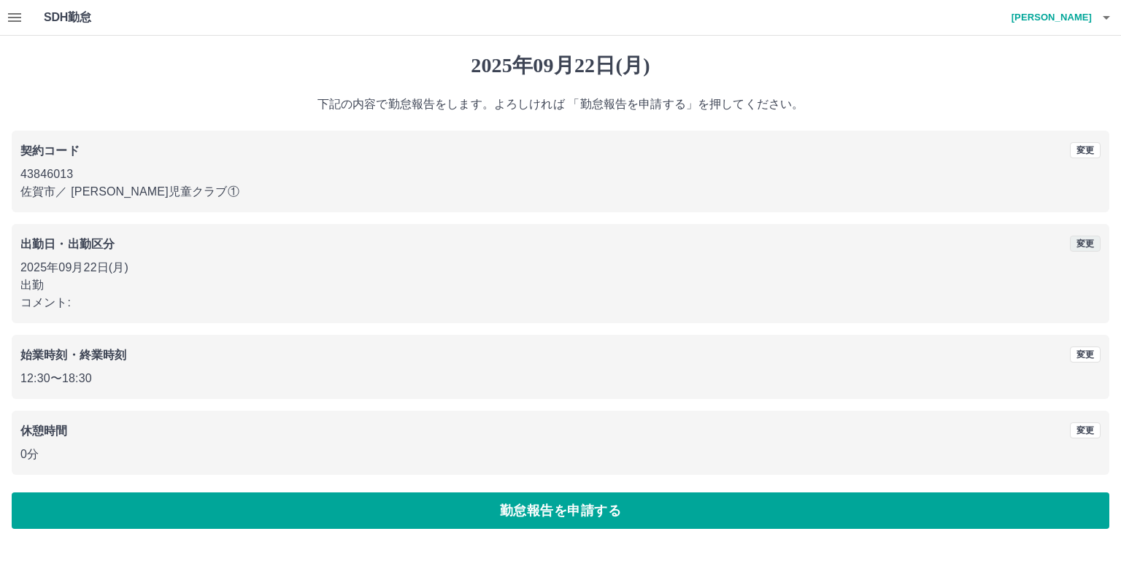
click at [1084, 242] on button "変更" at bounding box center [1085, 244] width 31 height 16
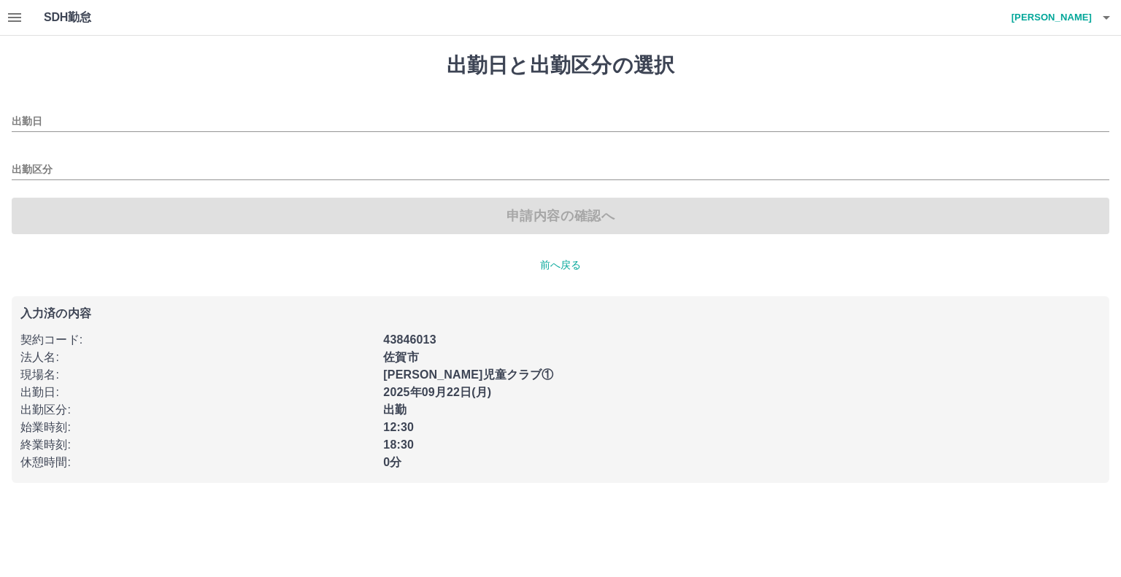
type input "**********"
type input "**"
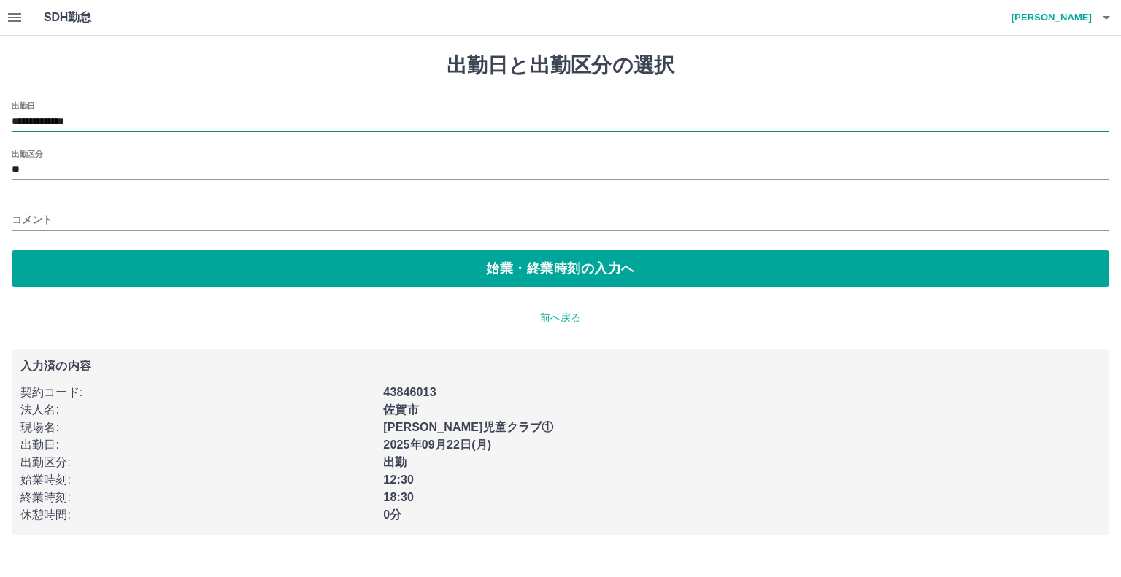
click at [109, 118] on input "**********" at bounding box center [561, 122] width 1098 height 18
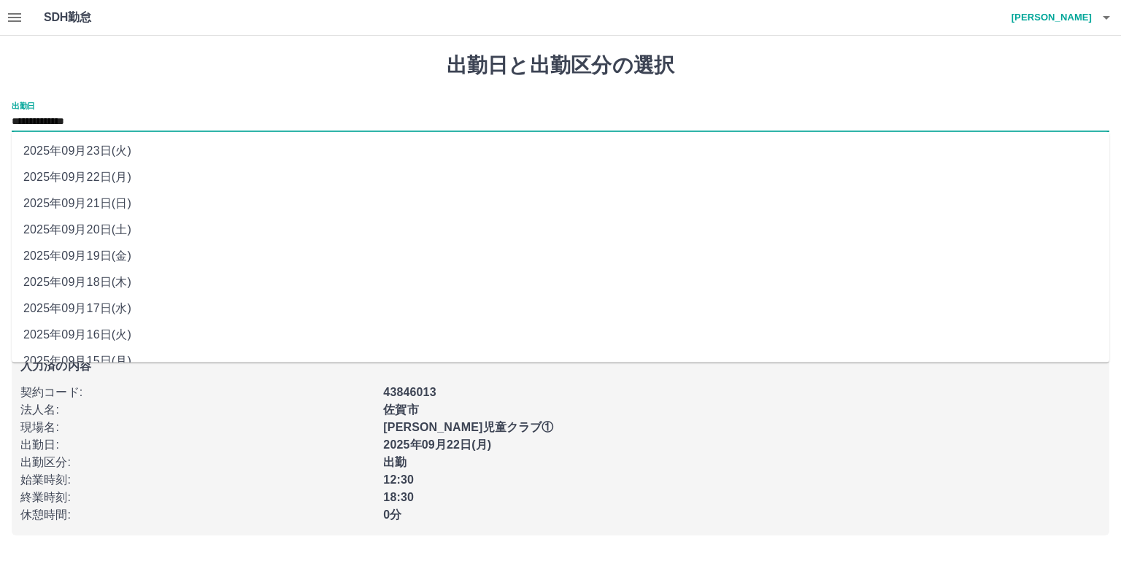
click at [120, 227] on li "2025年09月20日(土)" at bounding box center [561, 230] width 1098 height 26
type input "**********"
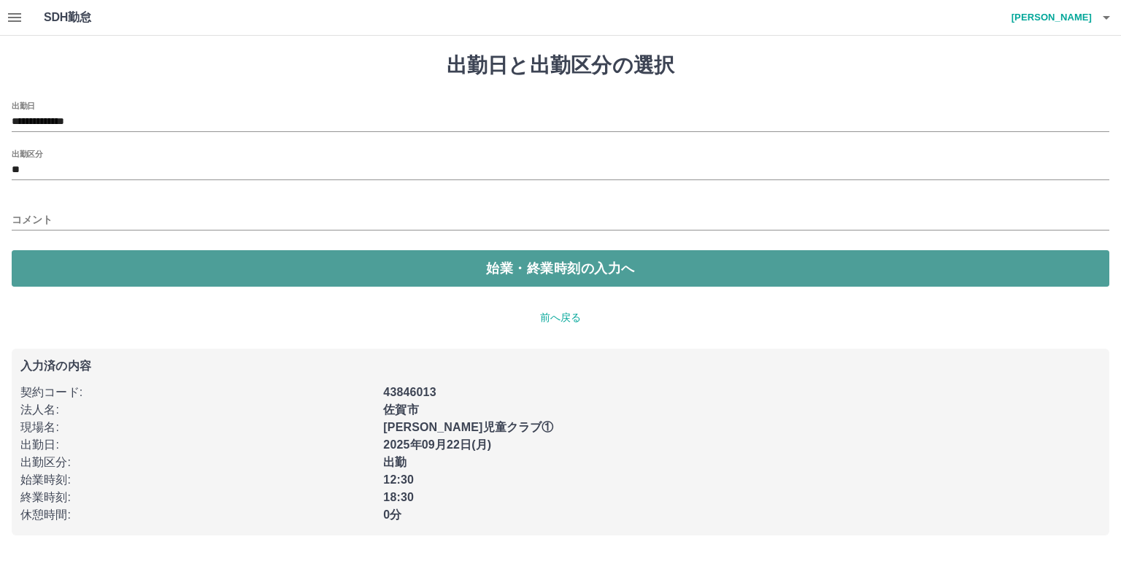
click at [114, 273] on button "始業・終業時刻の入力へ" at bounding box center [561, 268] width 1098 height 36
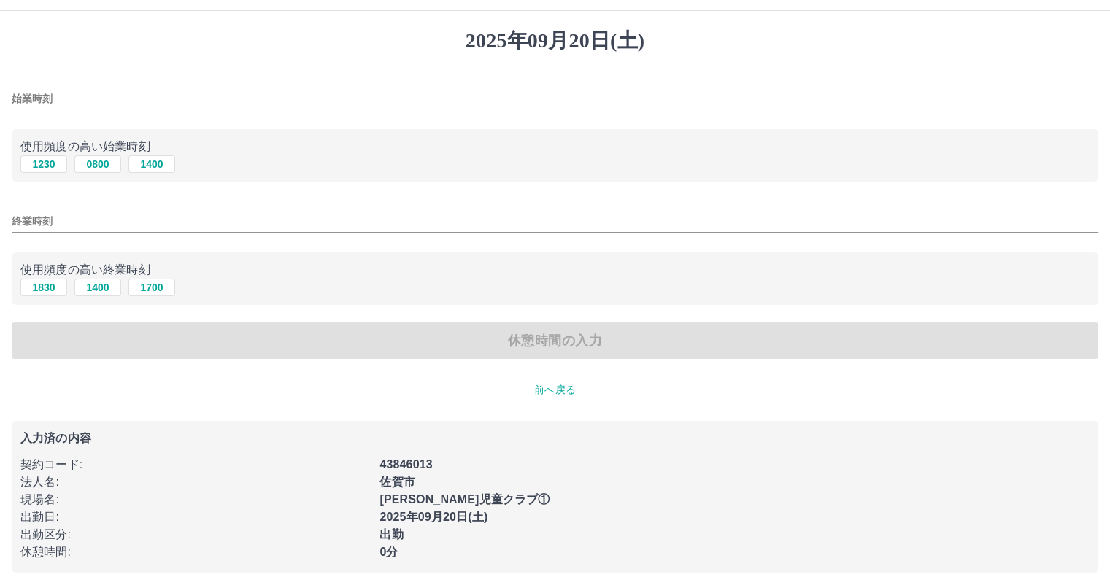
scroll to position [39, 0]
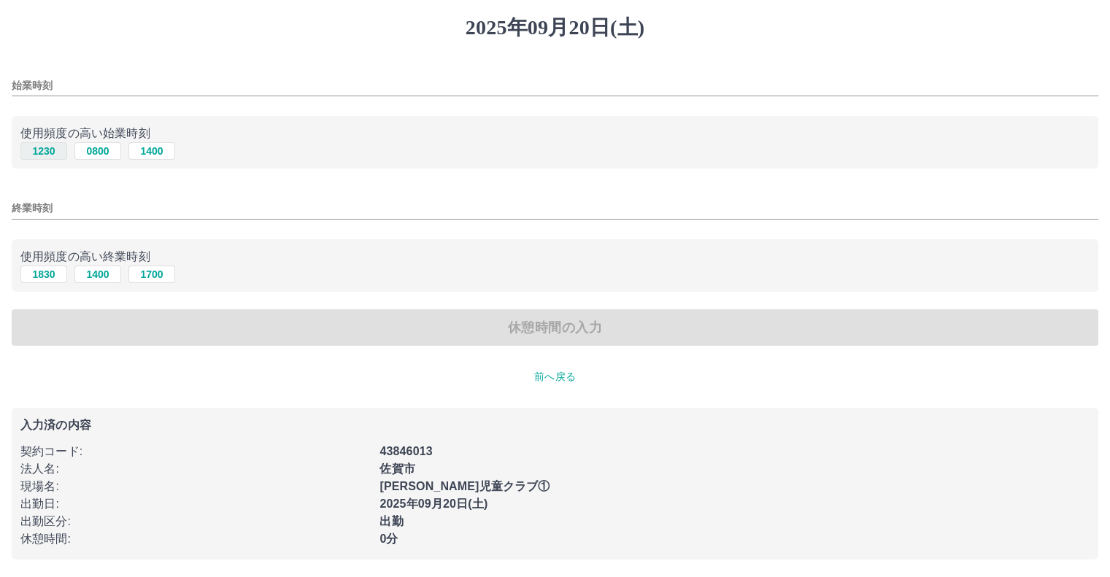
click at [39, 151] on button "1230" at bounding box center [43, 151] width 47 height 18
type input "****"
click at [45, 271] on button "1830" at bounding box center [43, 275] width 47 height 18
type input "****"
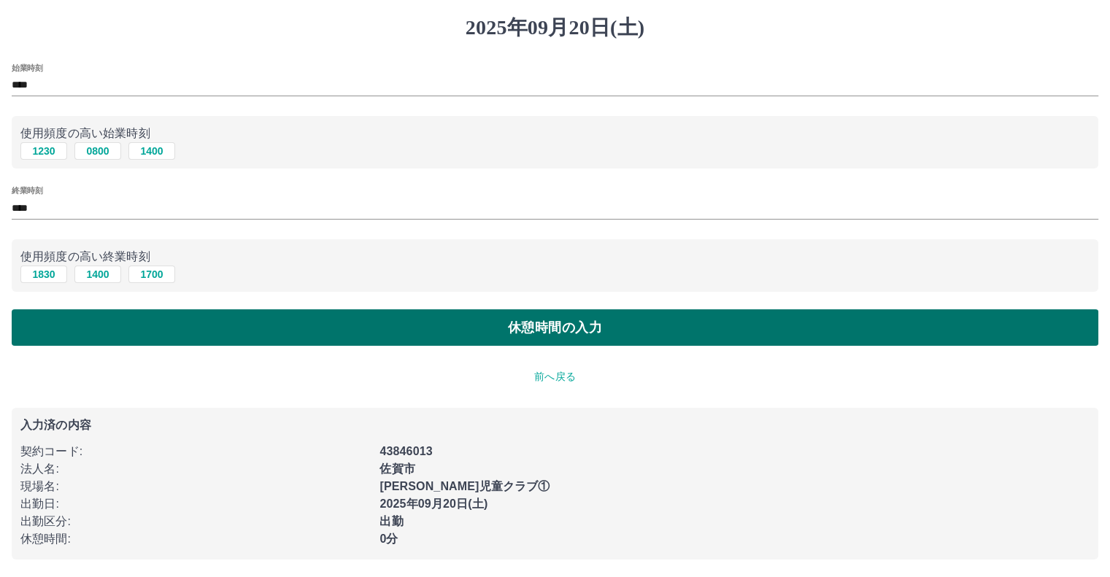
click at [201, 333] on button "休憩時間の入力" at bounding box center [555, 327] width 1087 height 36
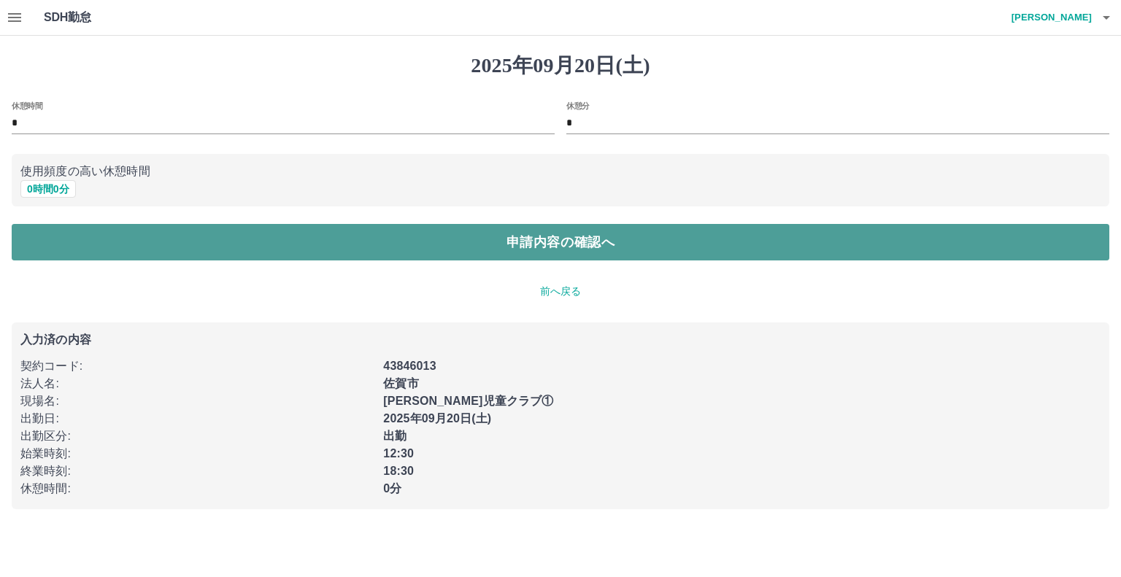
click at [166, 237] on button "申請内容の確認へ" at bounding box center [561, 242] width 1098 height 36
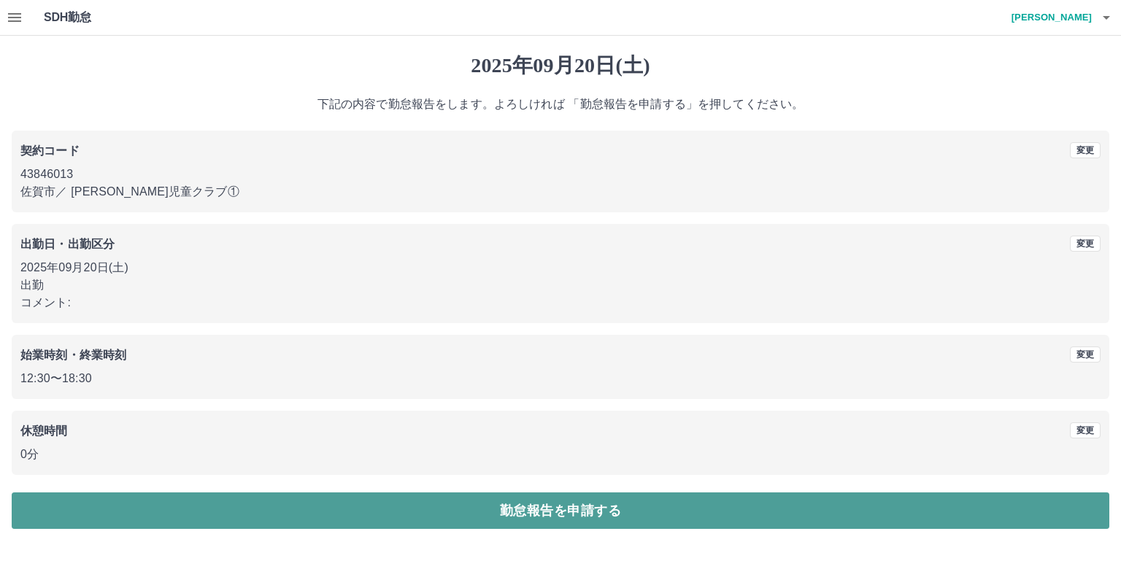
click at [446, 507] on button "勤怠報告を申請する" at bounding box center [561, 511] width 1098 height 36
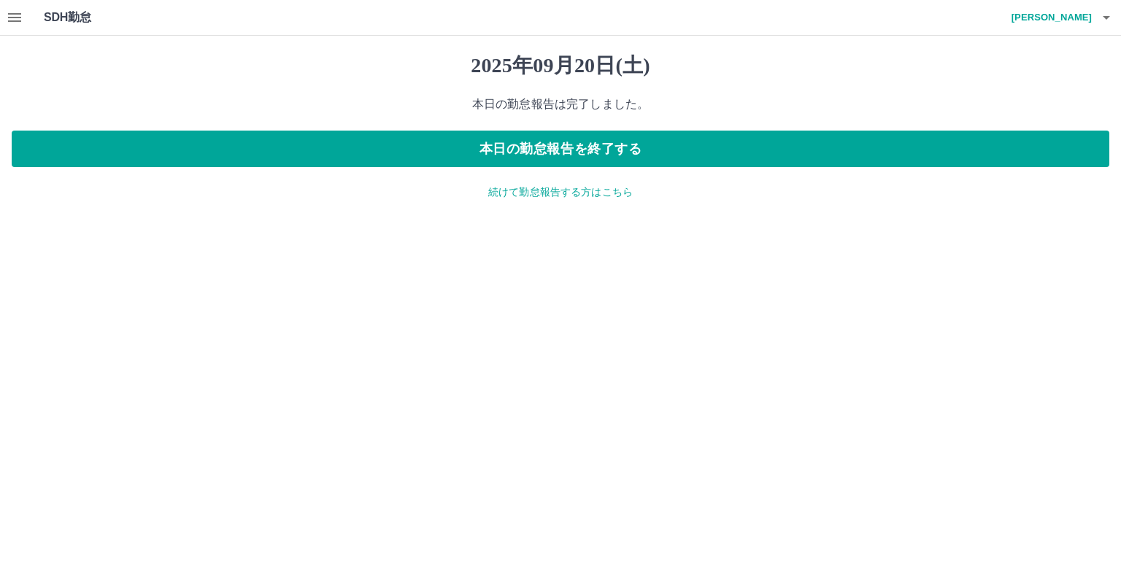
click at [6, 16] on icon "button" at bounding box center [15, 18] width 18 height 18
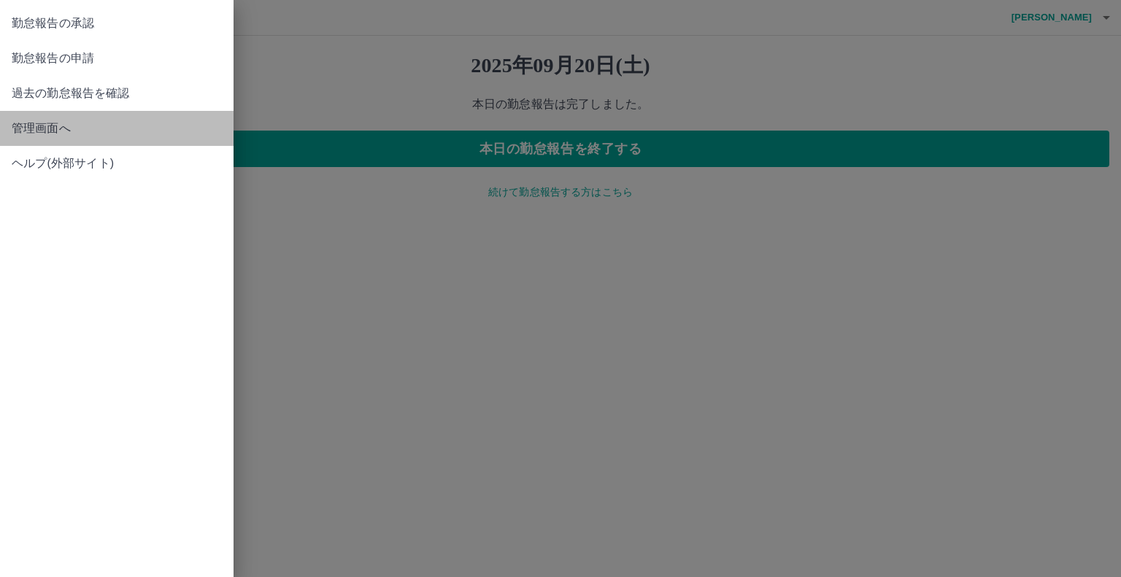
click at [74, 133] on span "管理画面へ" at bounding box center [117, 129] width 210 height 18
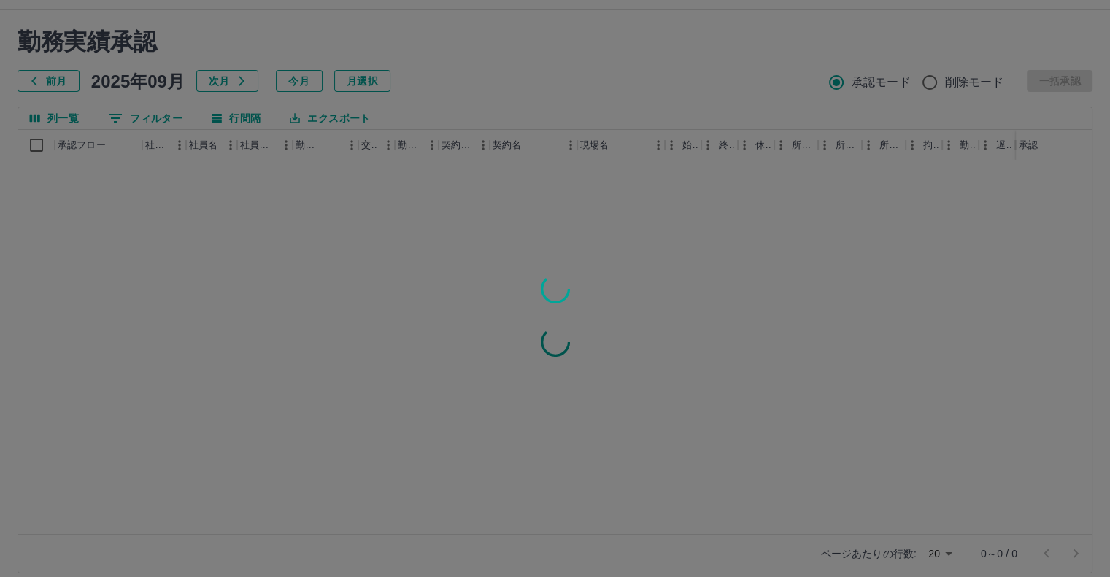
scroll to position [39, 0]
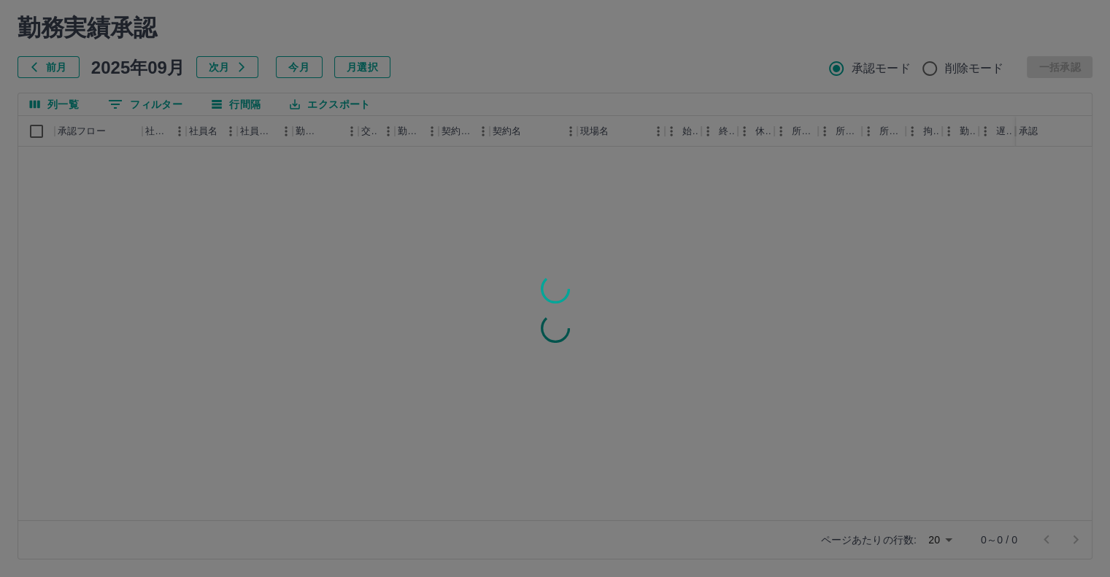
click at [947, 536] on div at bounding box center [555, 288] width 1110 height 577
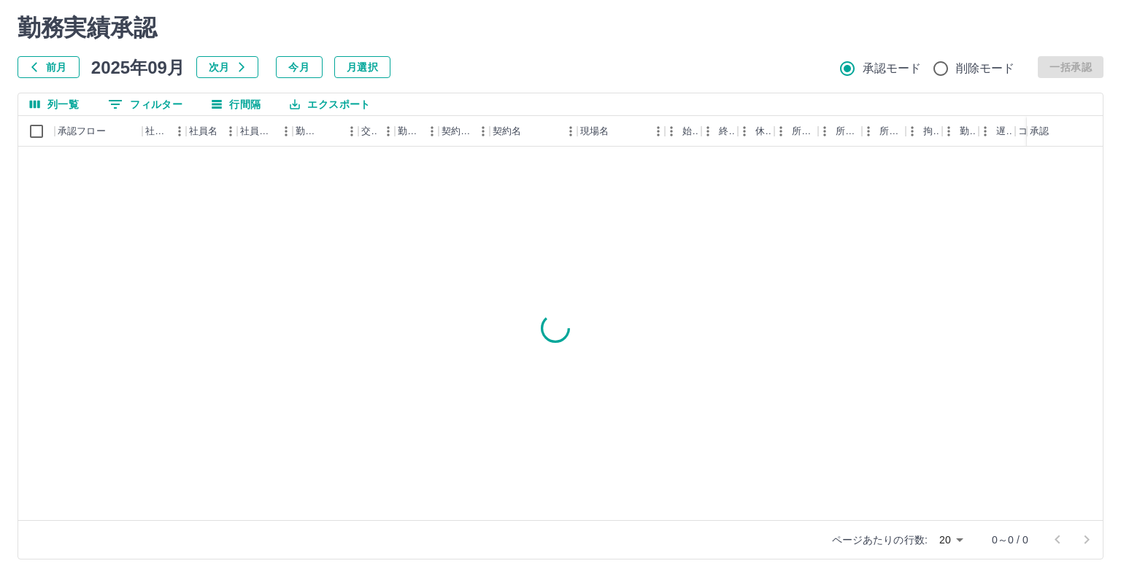
click at [947, 536] on body "SDH勤怠 納富　千春 勤務実績承認 前月 2025年09月 次月 今月 月選択 承認モード 削除モード 一括承認 列一覧 0 フィルター 行間隔 エクスポー…" at bounding box center [560, 269] width 1121 height 617
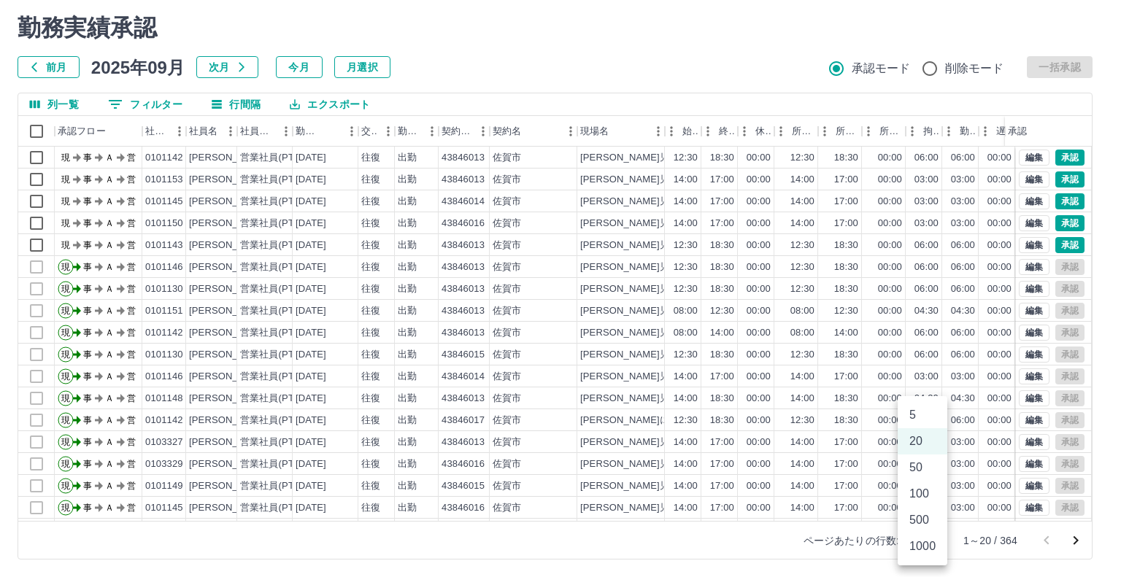
click at [927, 547] on li "1000" at bounding box center [923, 546] width 50 height 26
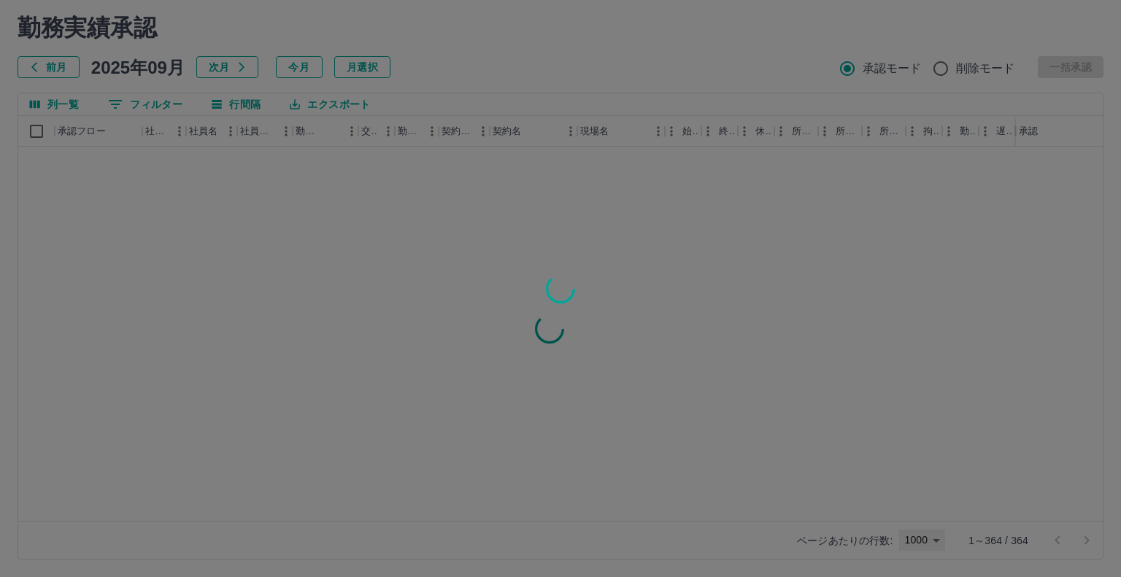
type input "****"
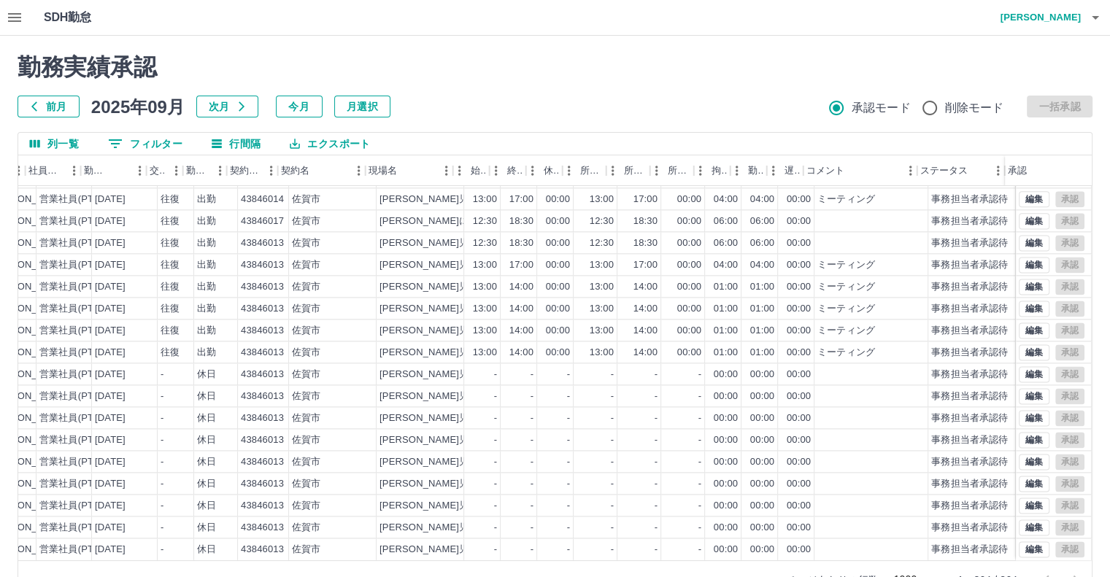
scroll to position [7605, 212]
